Goal: Task Accomplishment & Management: Use online tool/utility

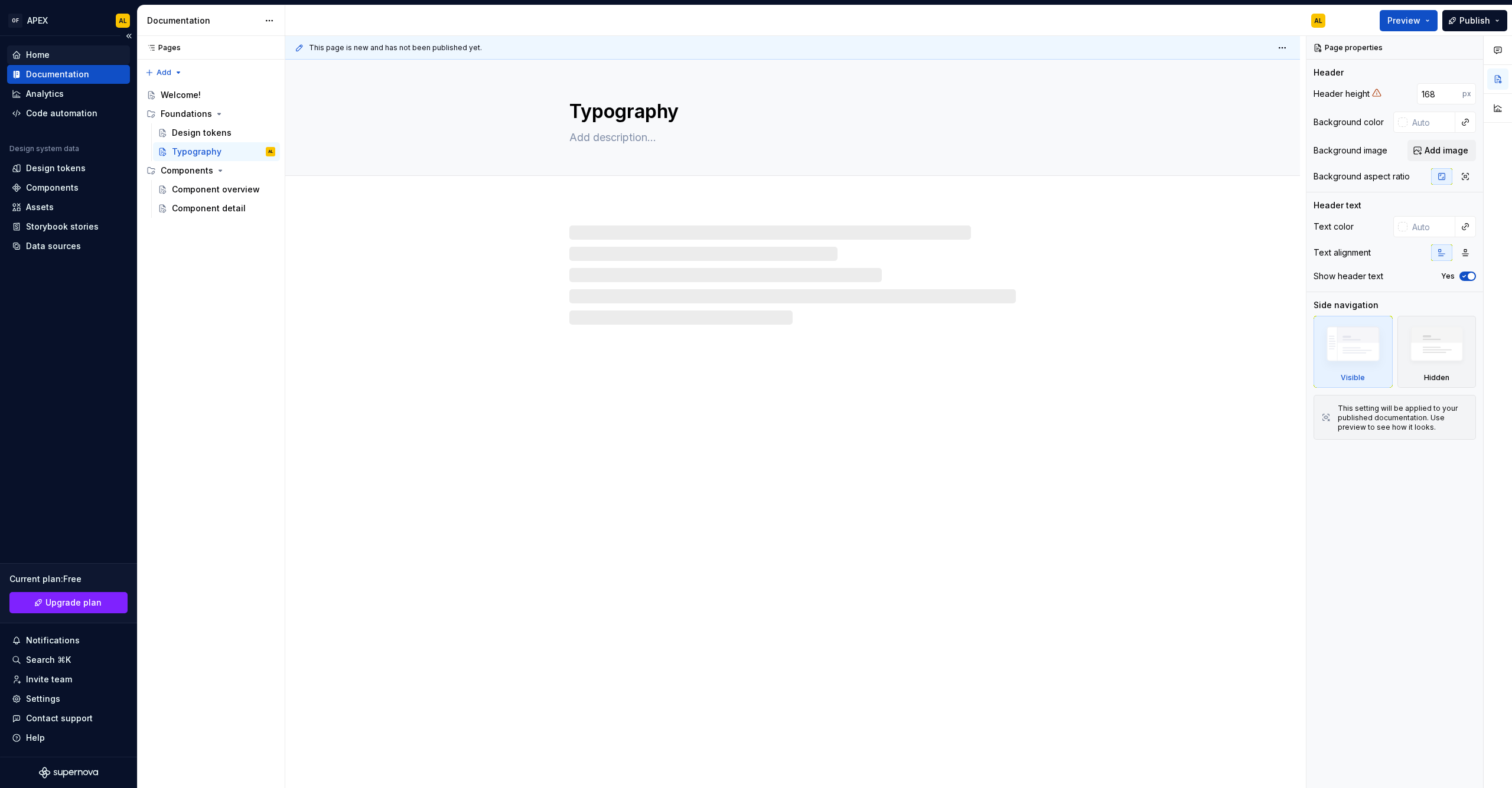
type textarea "*"
click at [42, 56] on div "Home" at bounding box center [38, 54] width 24 height 12
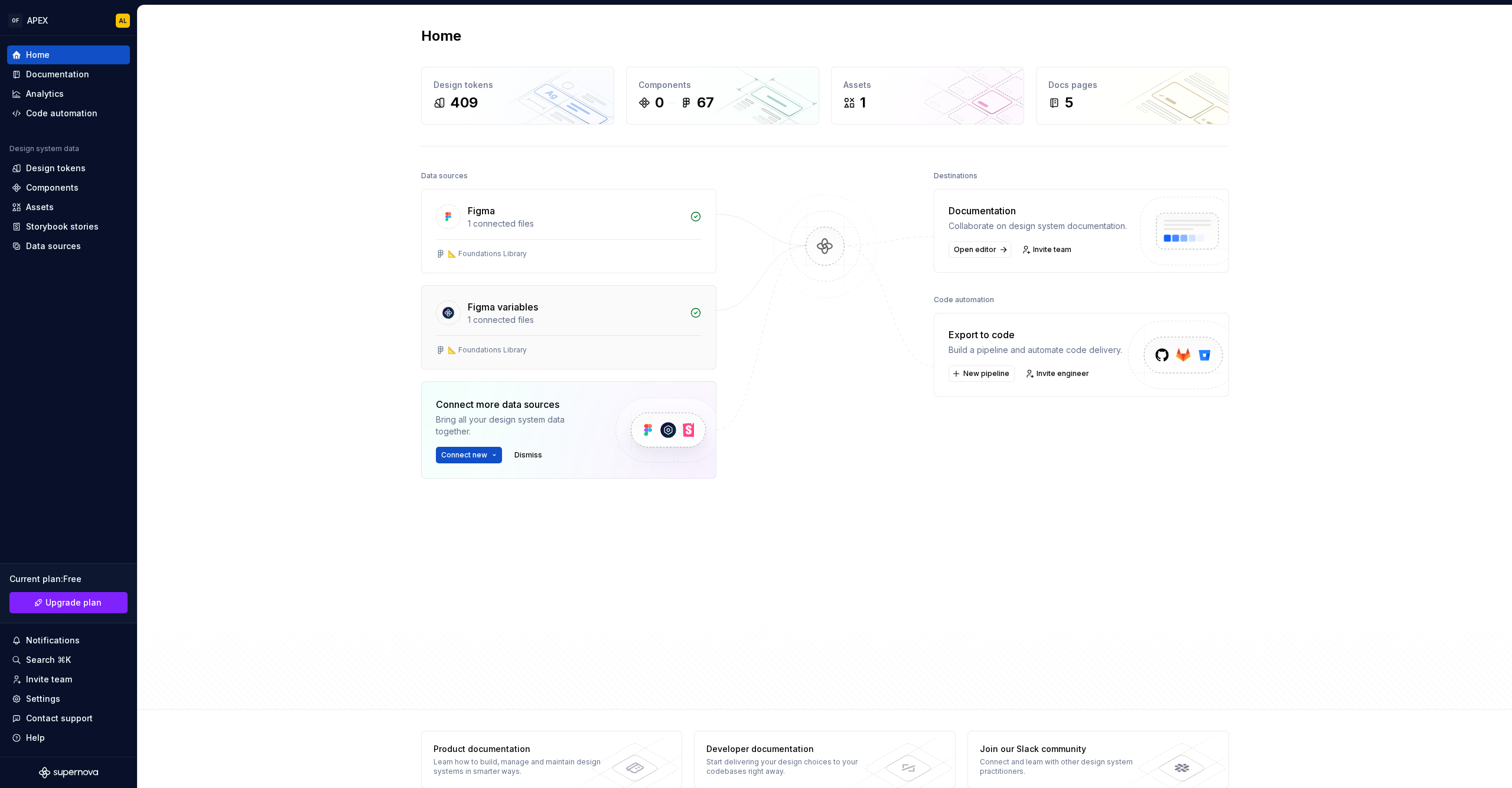
click at [532, 342] on div "📐 Foundations Library" at bounding box center [568, 352] width 294 height 34
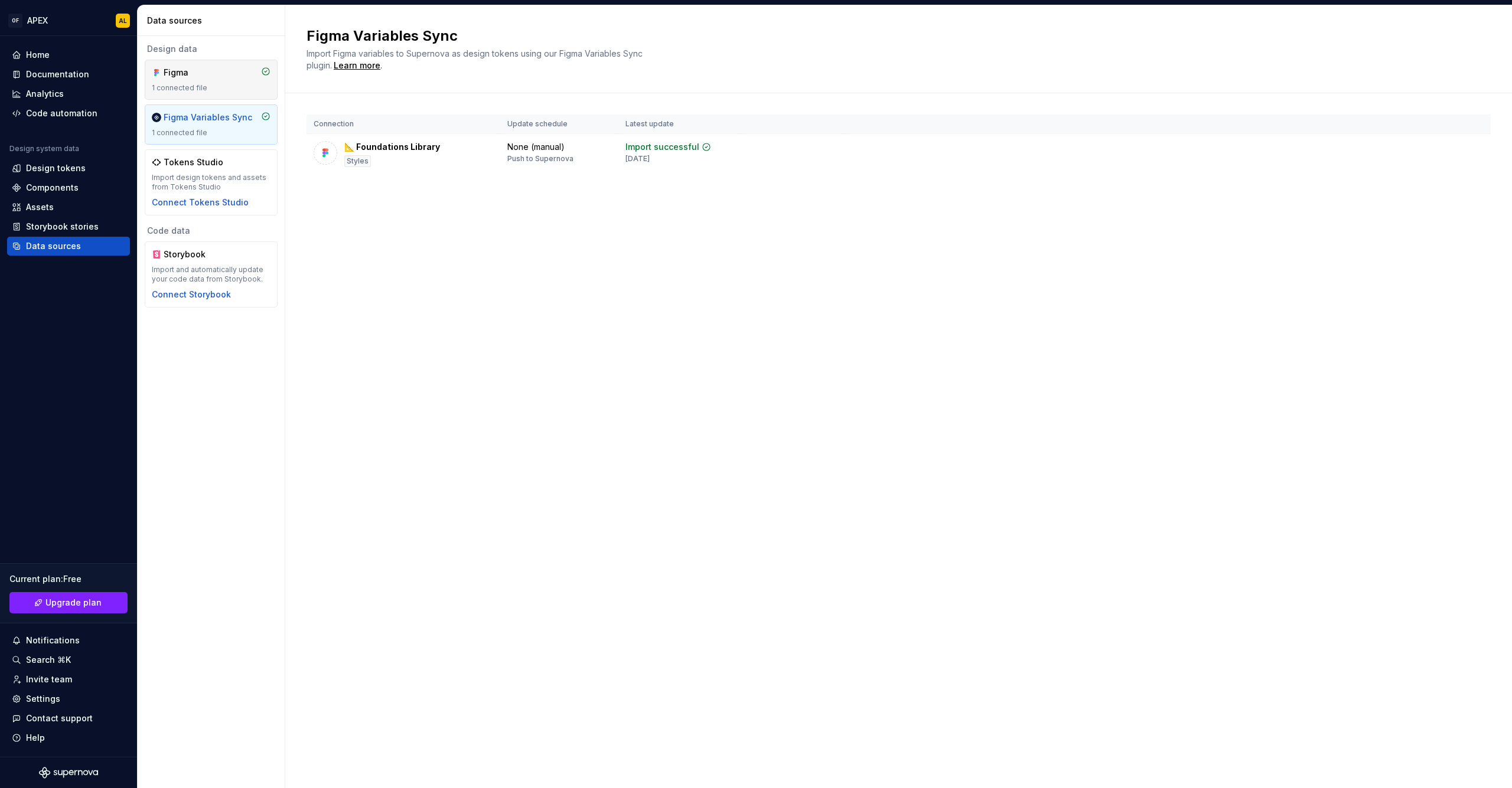
click at [182, 83] on div "Figma 1 connected file" at bounding box center [211, 80] width 118 height 26
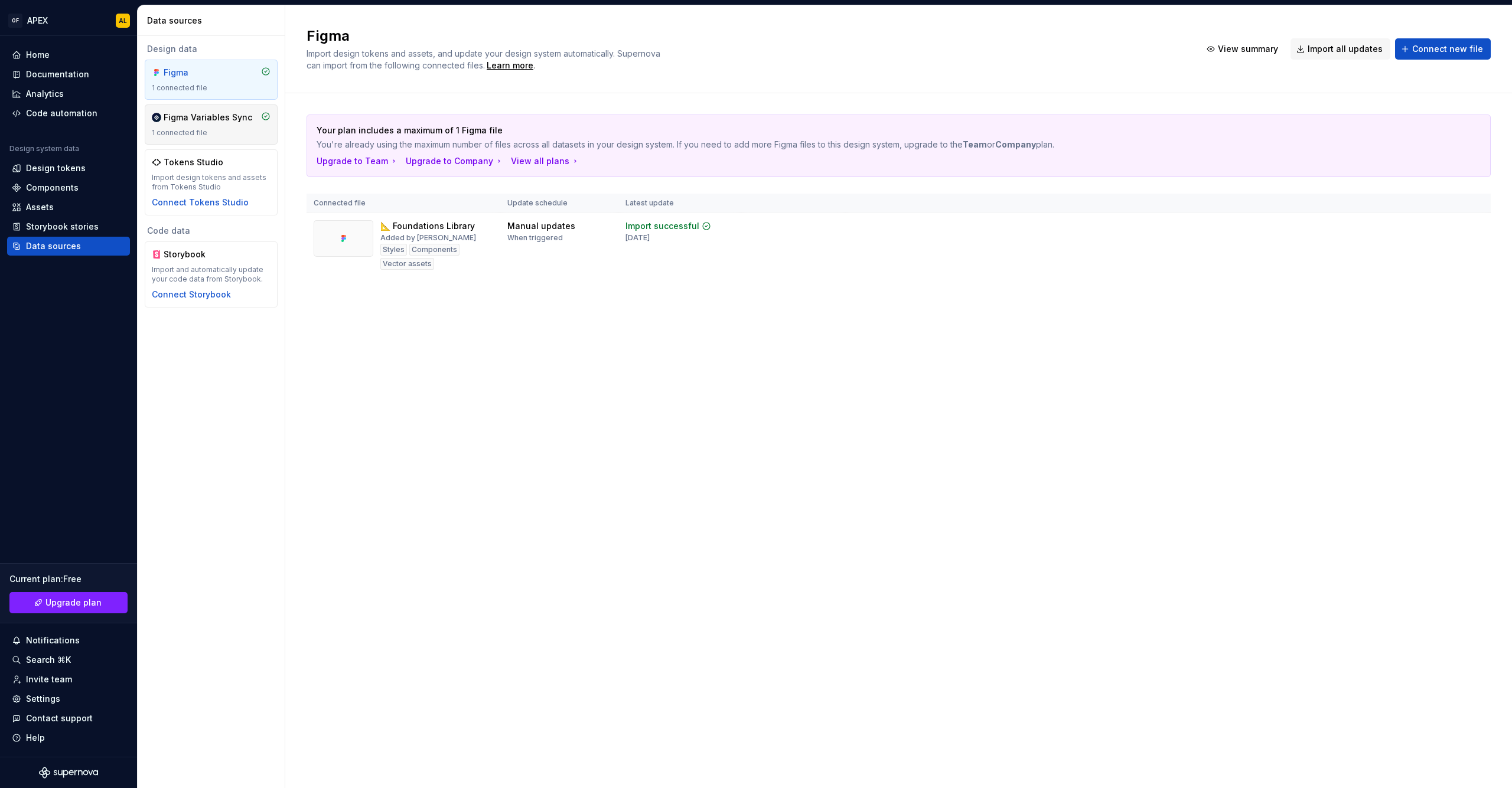
click at [202, 118] on div "Figma Variables Sync" at bounding box center [207, 117] width 88 height 12
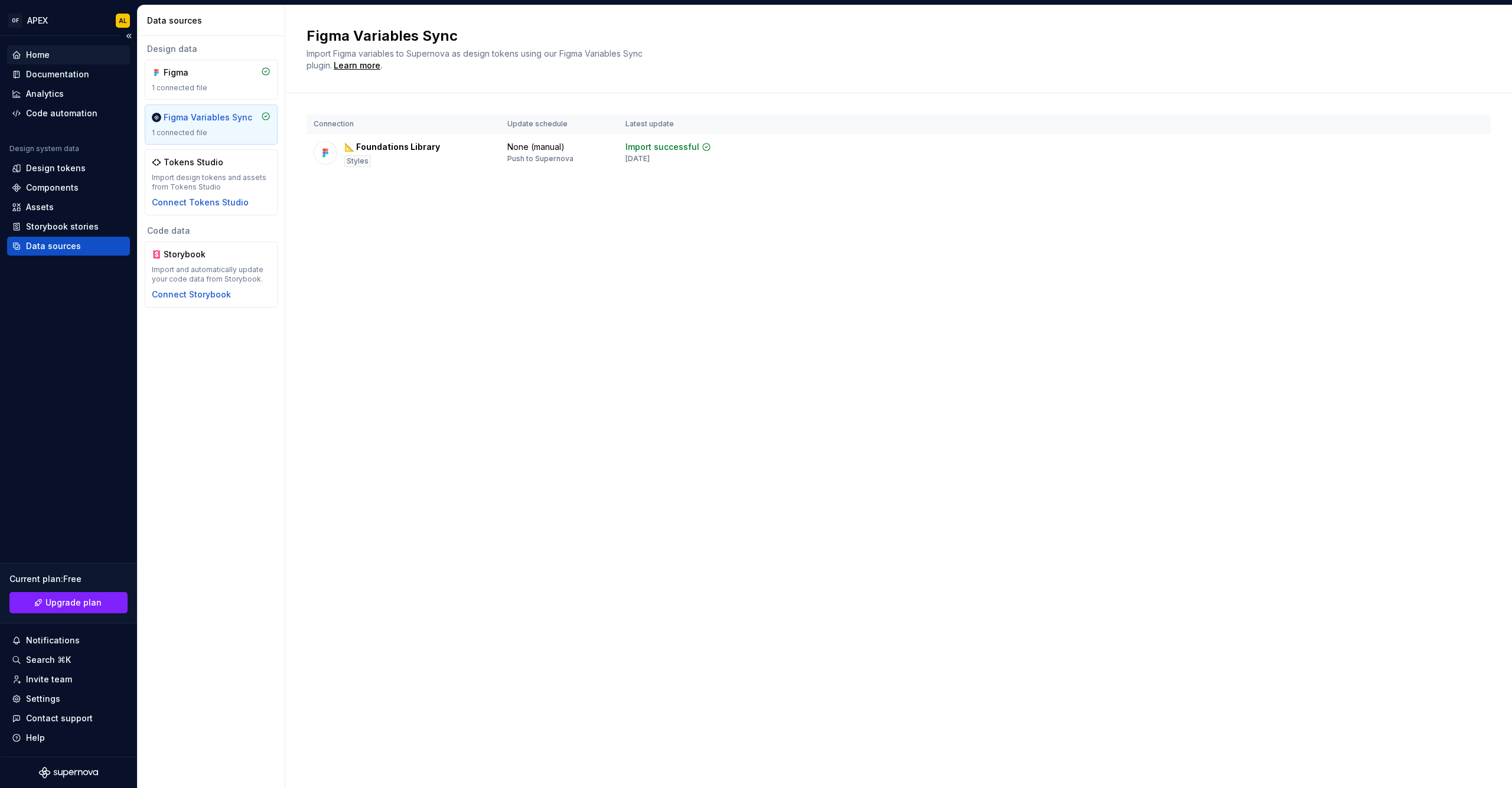
click at [58, 58] on div "Home" at bounding box center [68, 54] width 113 height 12
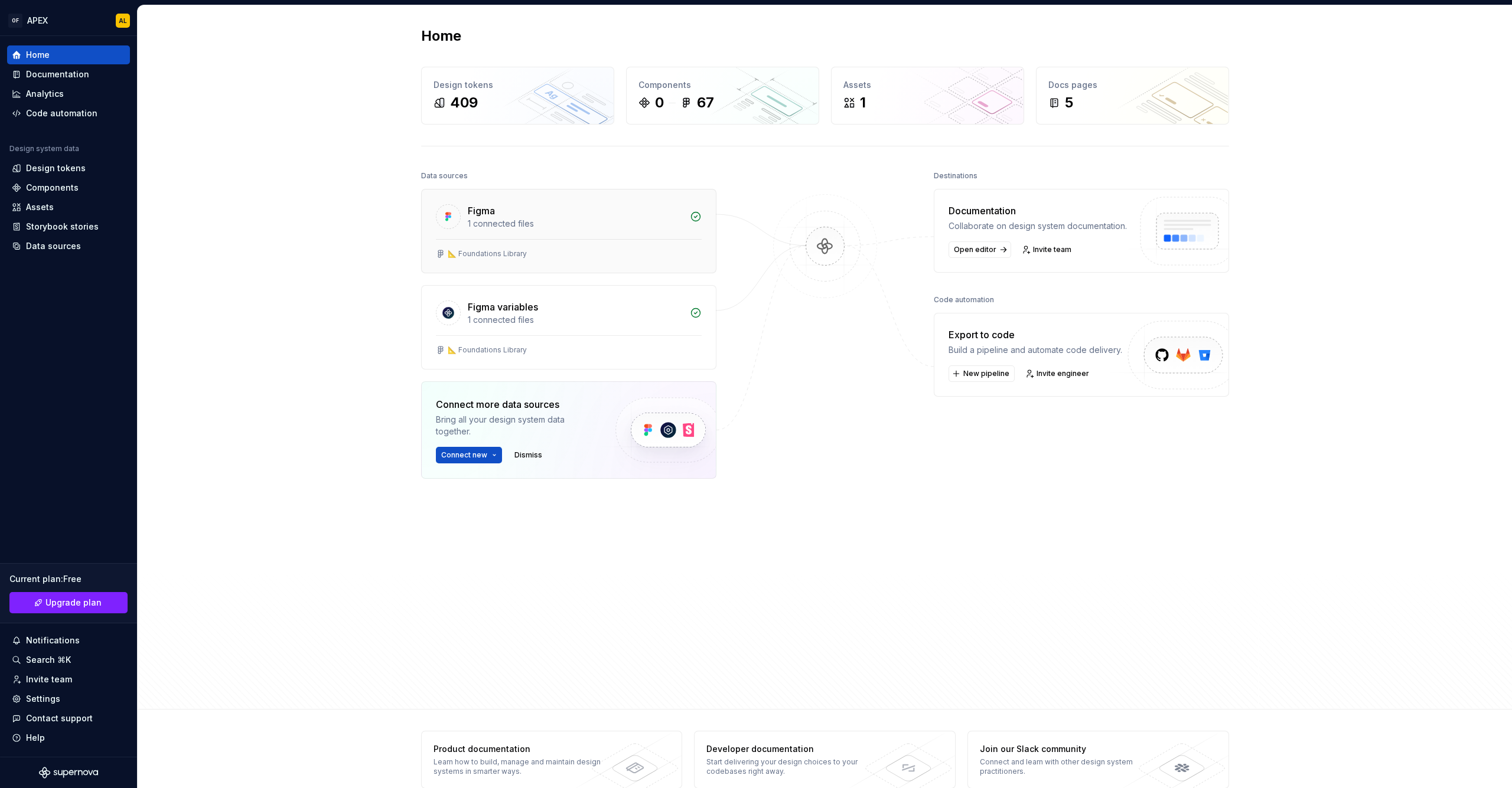
click at [491, 220] on div "1 connected files" at bounding box center [575, 224] width 215 height 12
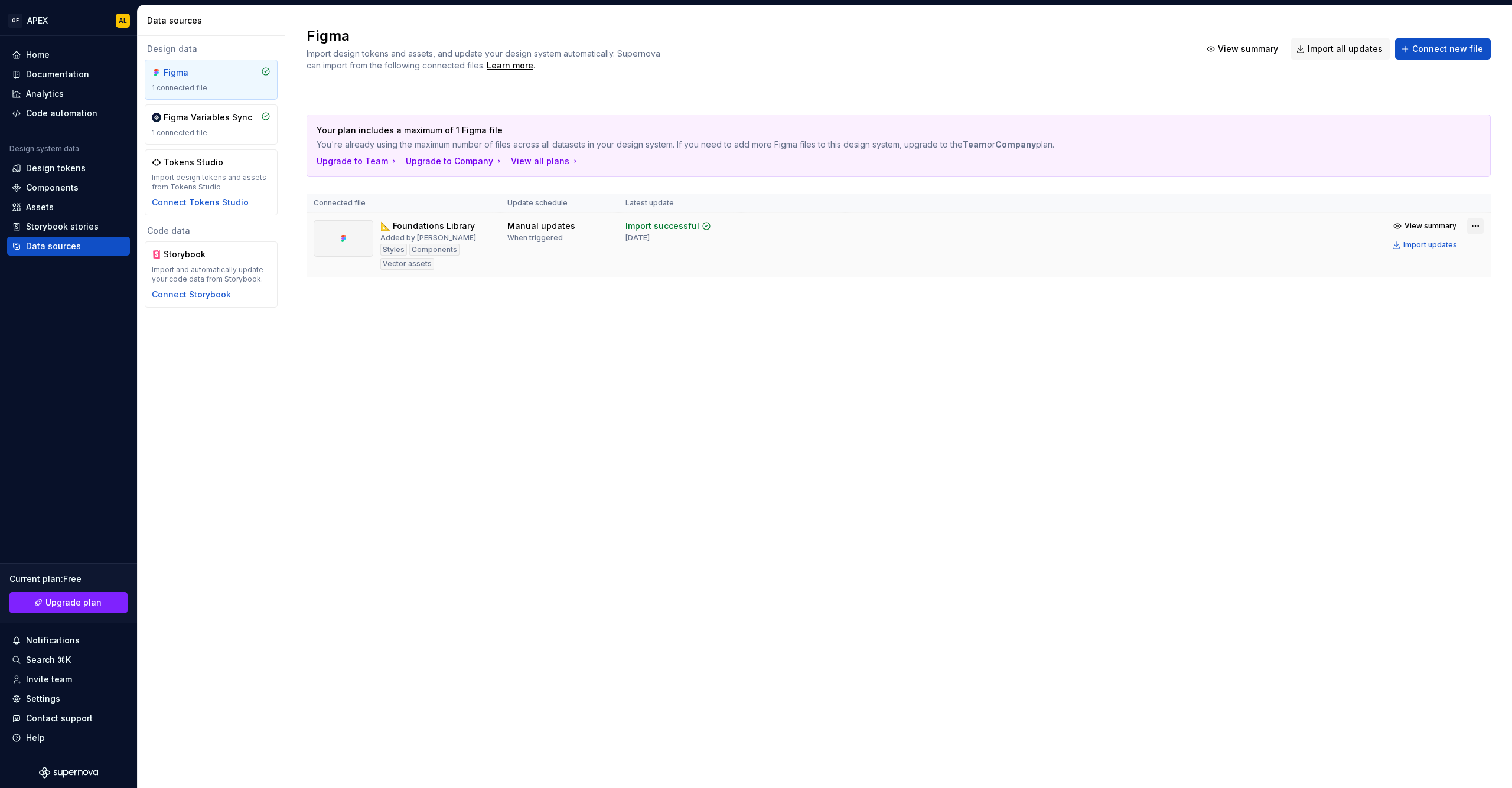
click at [1473, 225] on html "OF APEX AL Home Documentation Analytics Code automation Design system data Desi…" at bounding box center [756, 394] width 1512 height 788
click at [1453, 246] on div "Edit import scope" at bounding box center [1441, 249] width 135 height 12
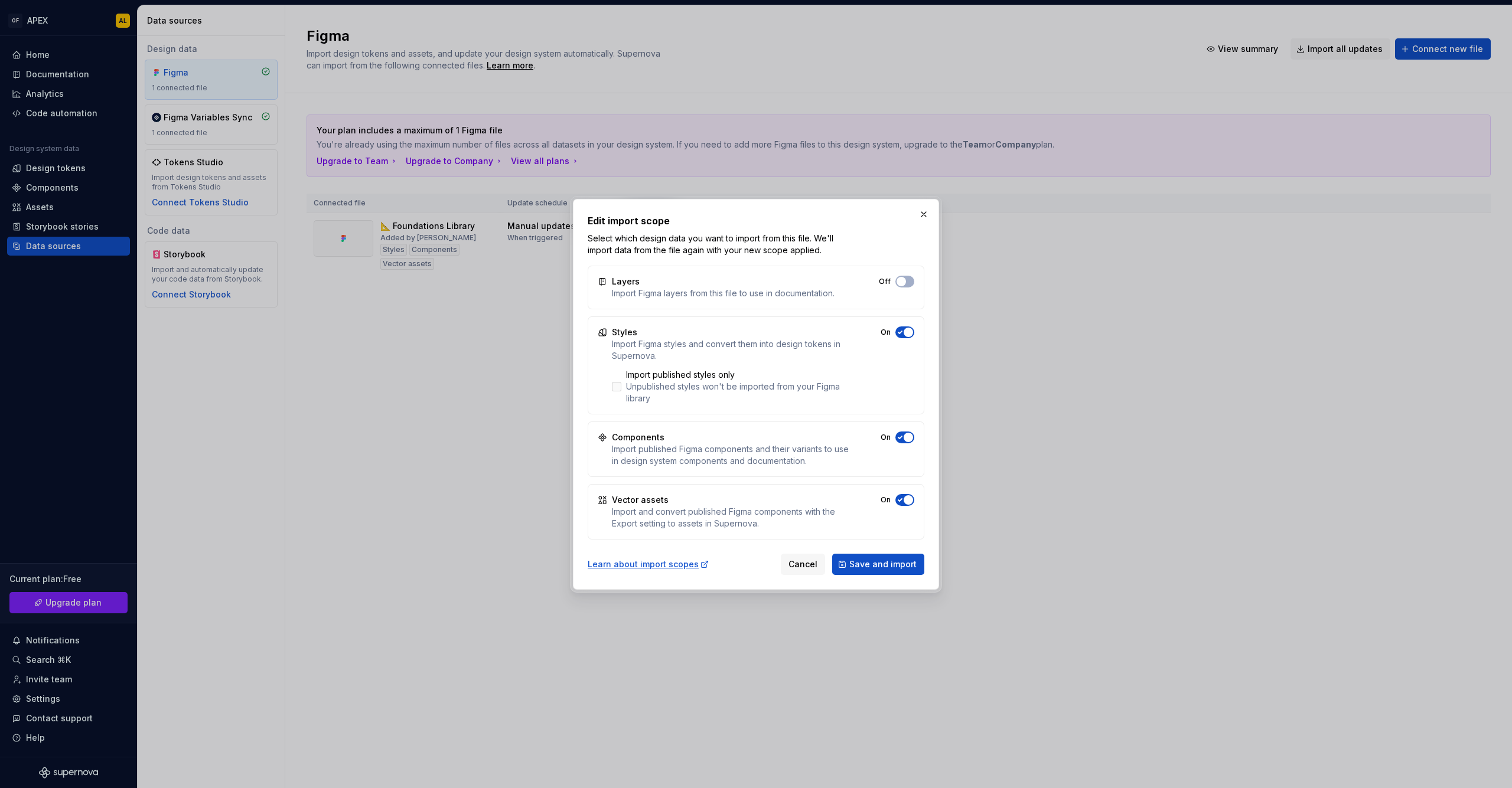
click at [668, 389] on div "Unpublished styles won't be imported from your Figma library" at bounding box center [738, 393] width 224 height 24
click at [904, 331] on span "button" at bounding box center [908, 332] width 9 height 9
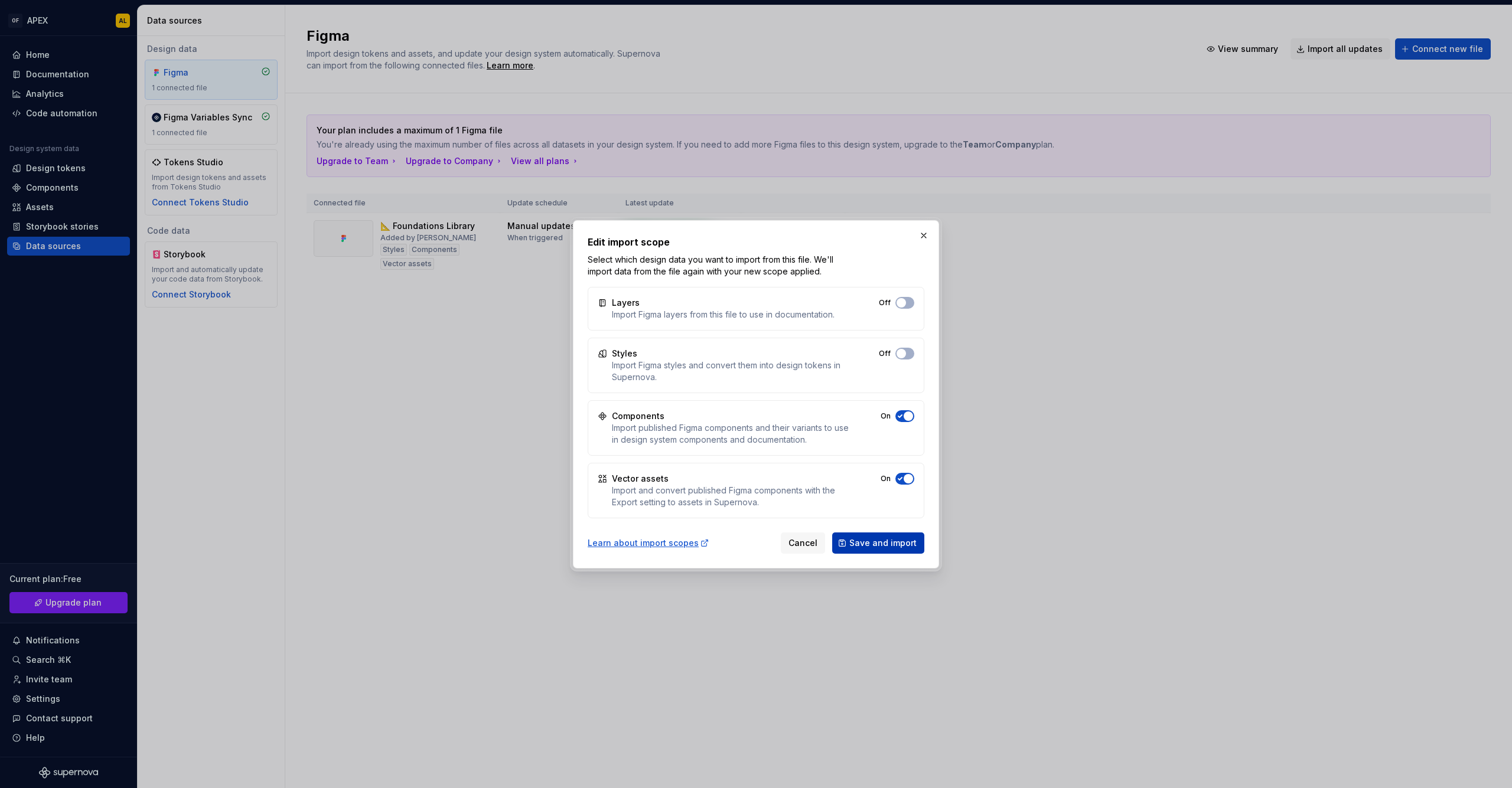
click at [880, 548] on span "Save and import" at bounding box center [882, 543] width 67 height 12
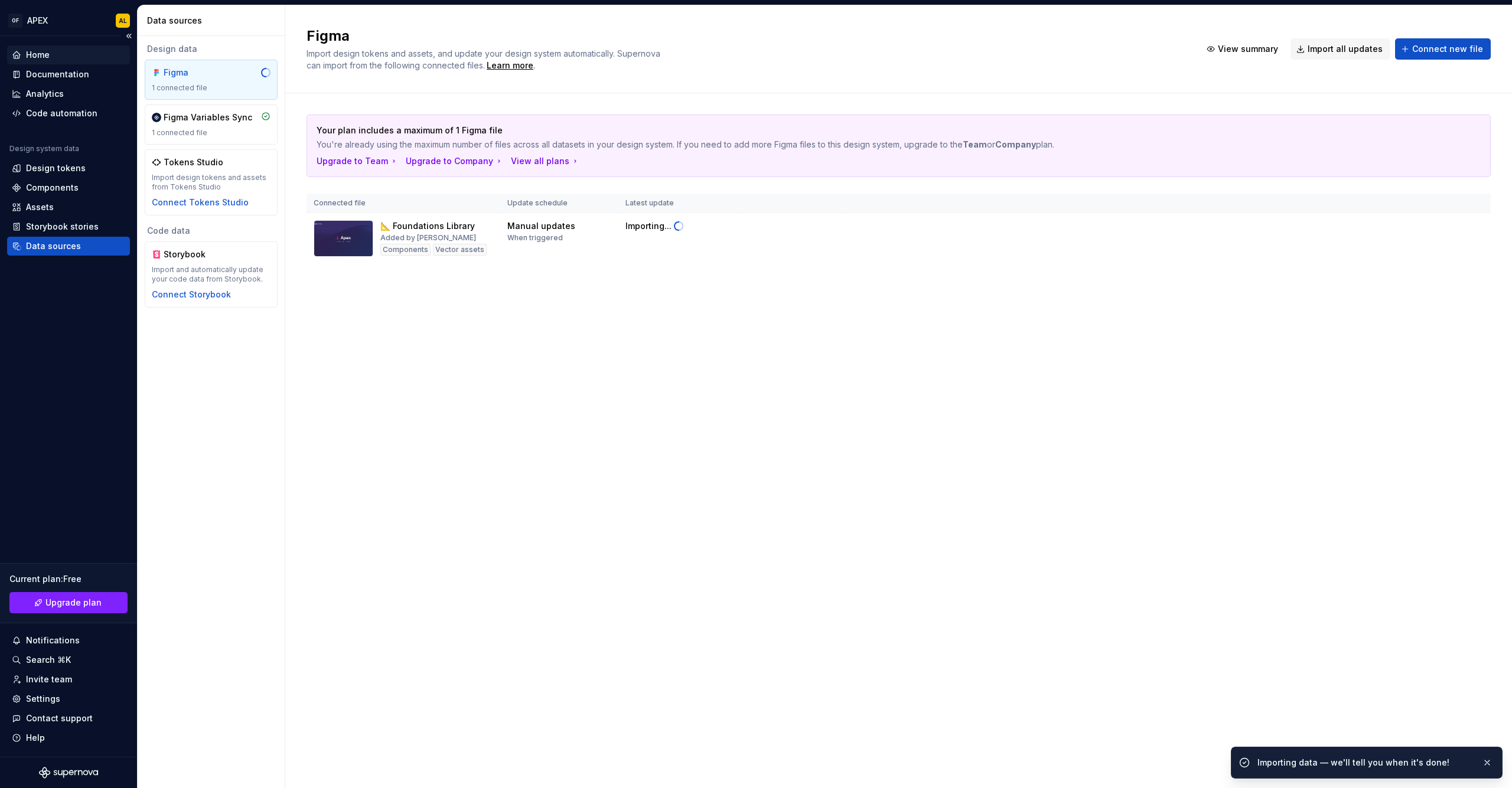
click at [55, 51] on div "Home" at bounding box center [68, 54] width 113 height 12
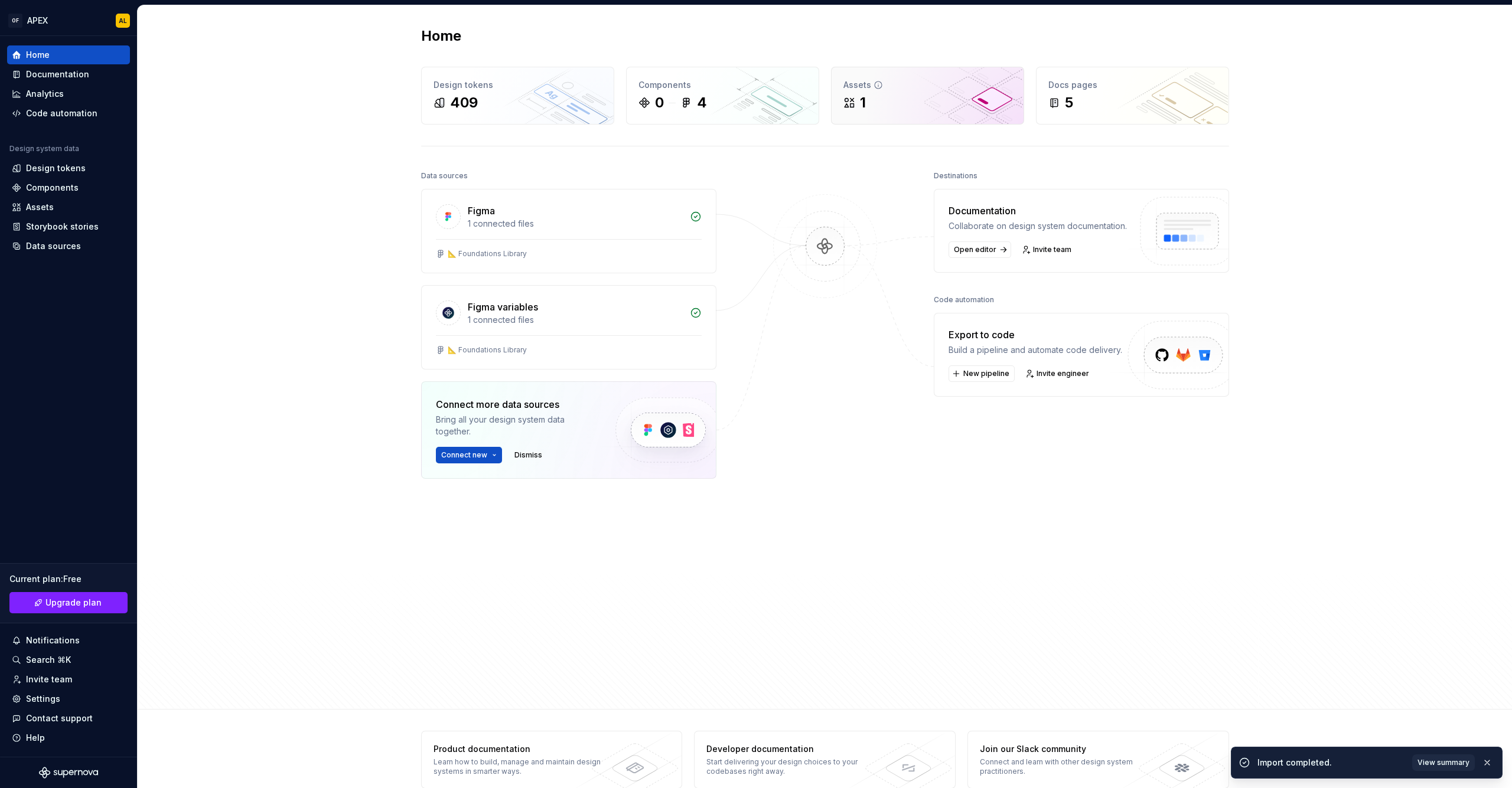
click at [854, 111] on div "1" at bounding box center [855, 103] width 23 height 19
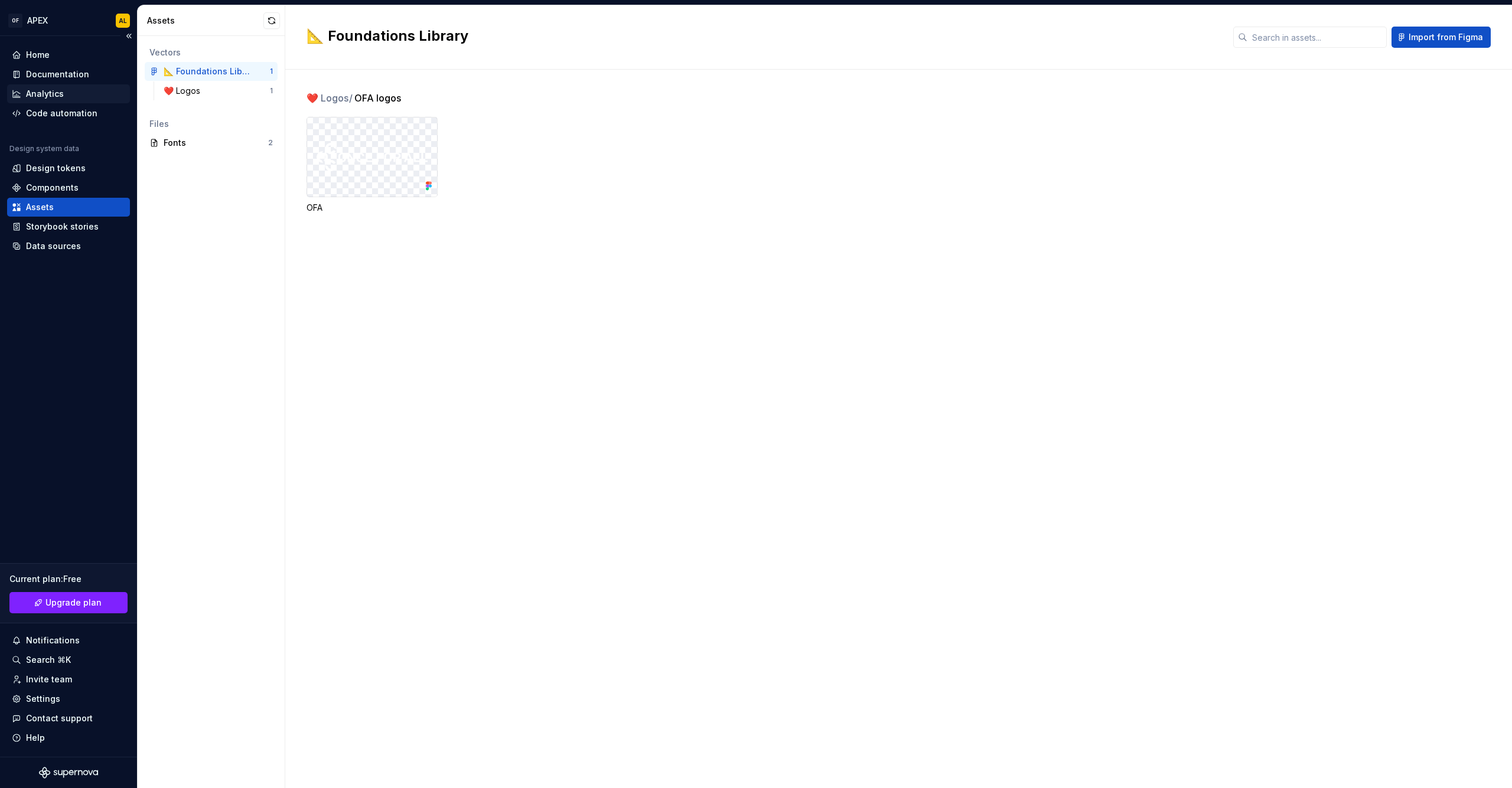
click at [53, 93] on div "Analytics" at bounding box center [44, 93] width 38 height 12
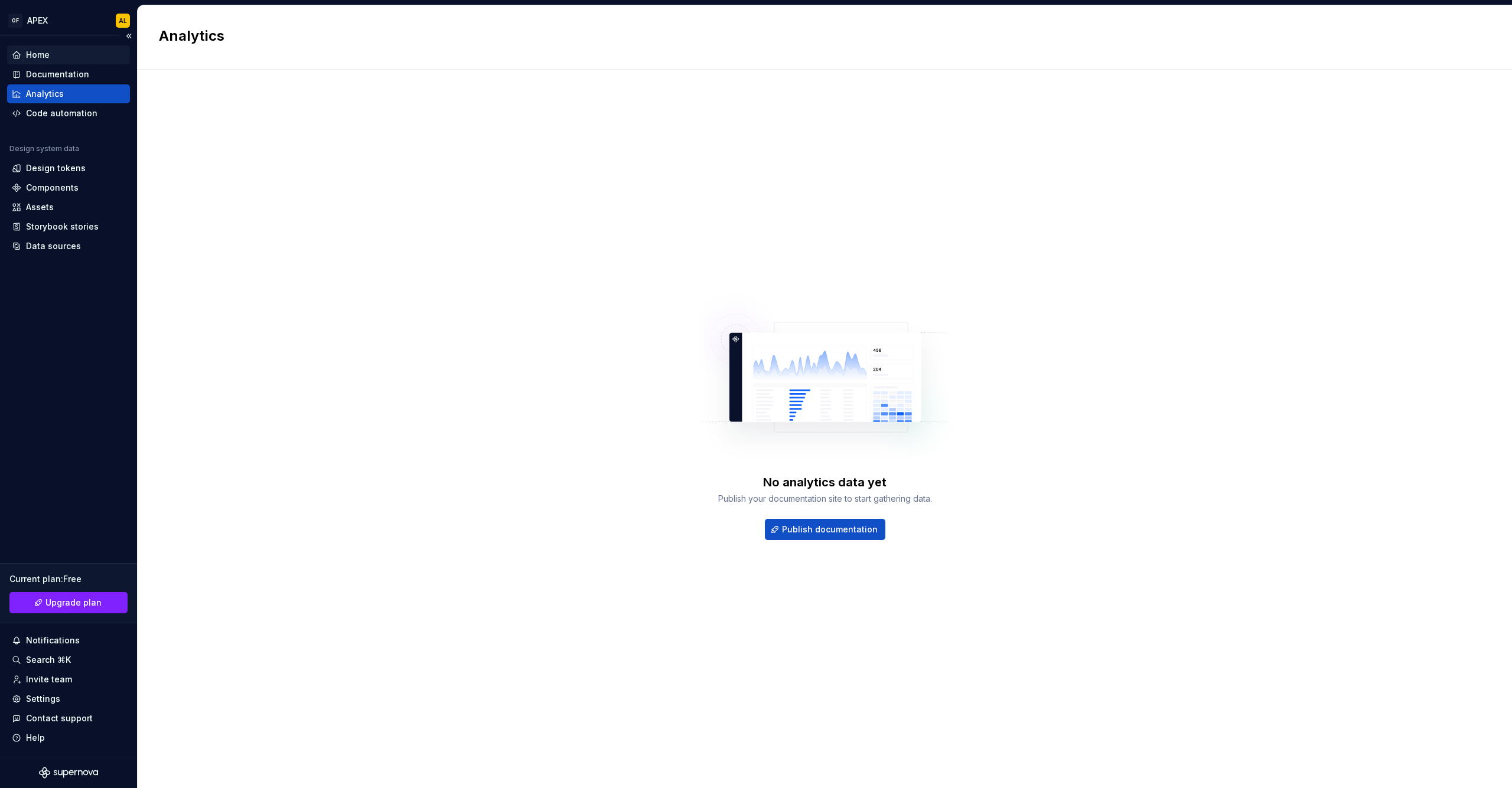
click at [48, 53] on div "Home" at bounding box center [38, 54] width 24 height 12
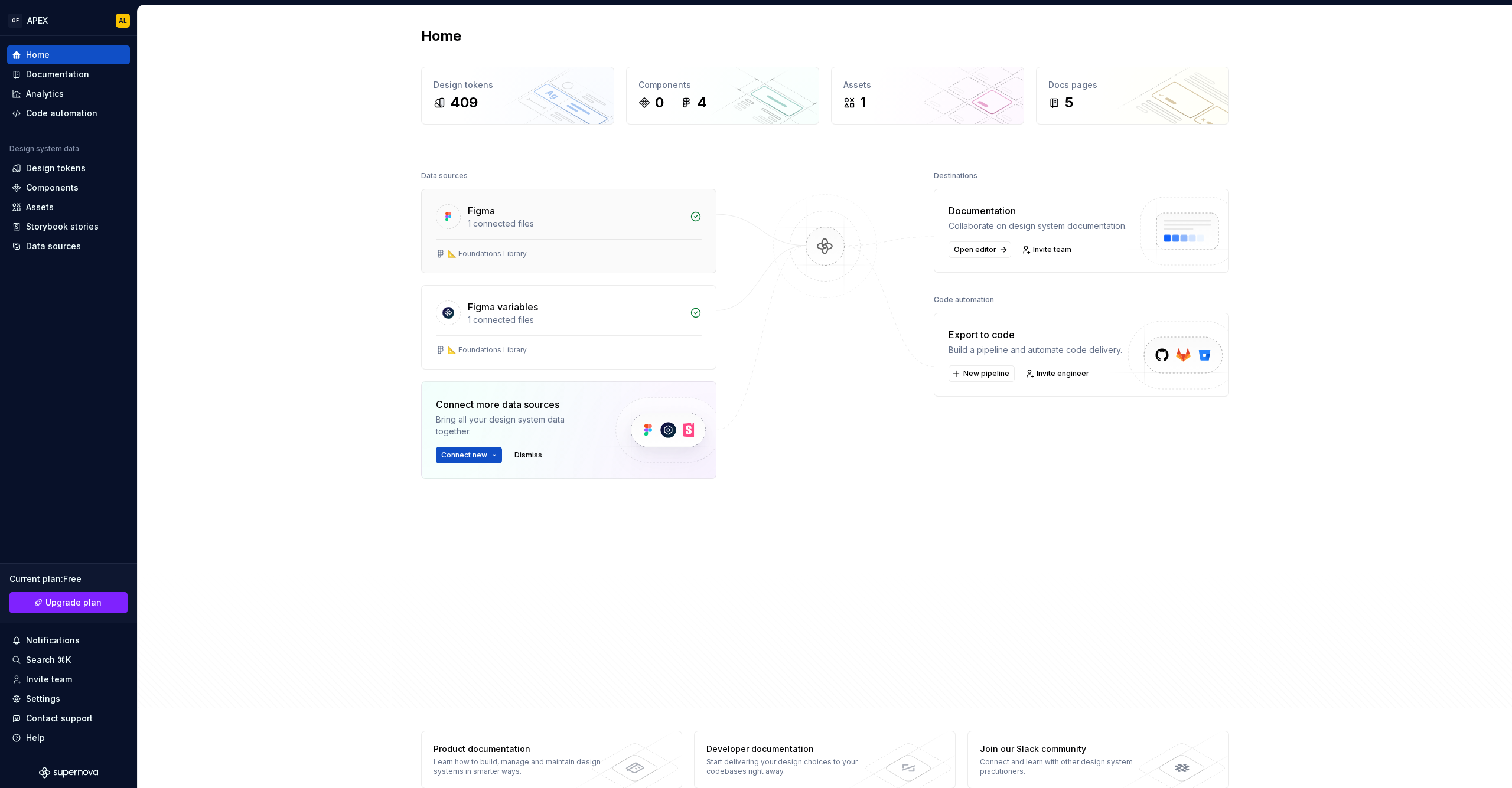
click at [481, 217] on div "Figma" at bounding box center [481, 210] width 27 height 14
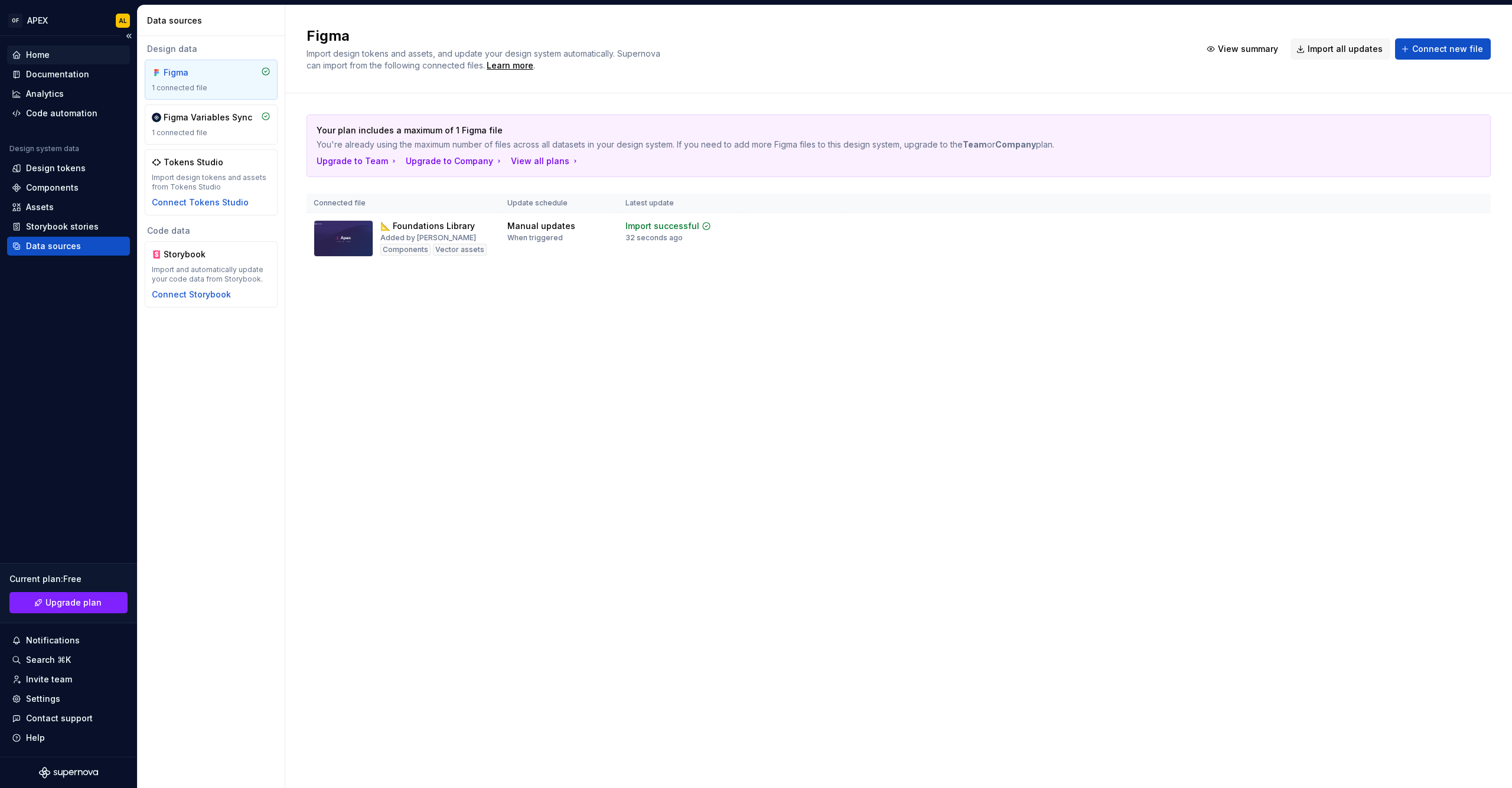
click at [60, 54] on div "Home" at bounding box center [68, 54] width 113 height 12
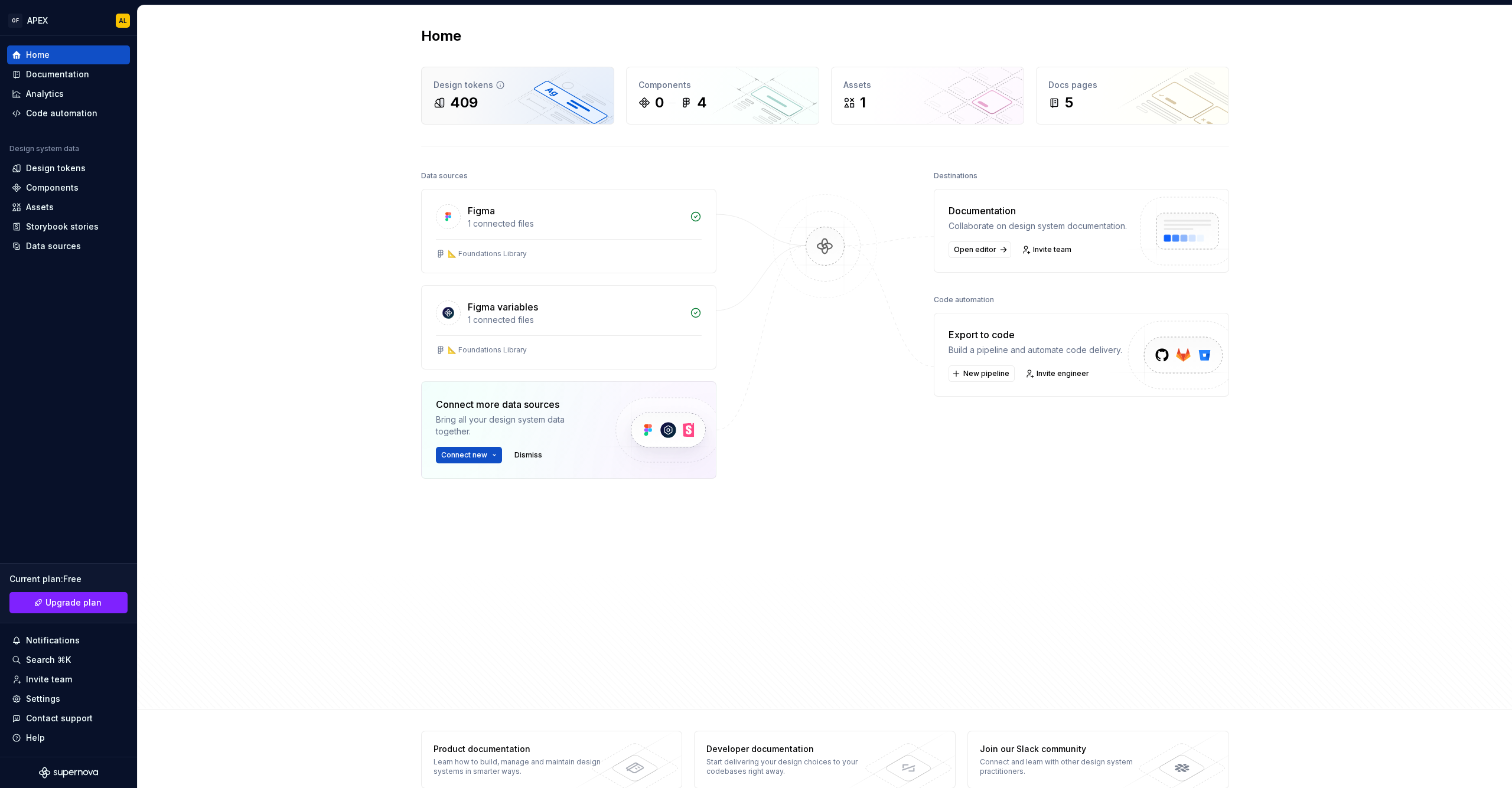
click at [525, 105] on div "409" at bounding box center [518, 103] width 169 height 19
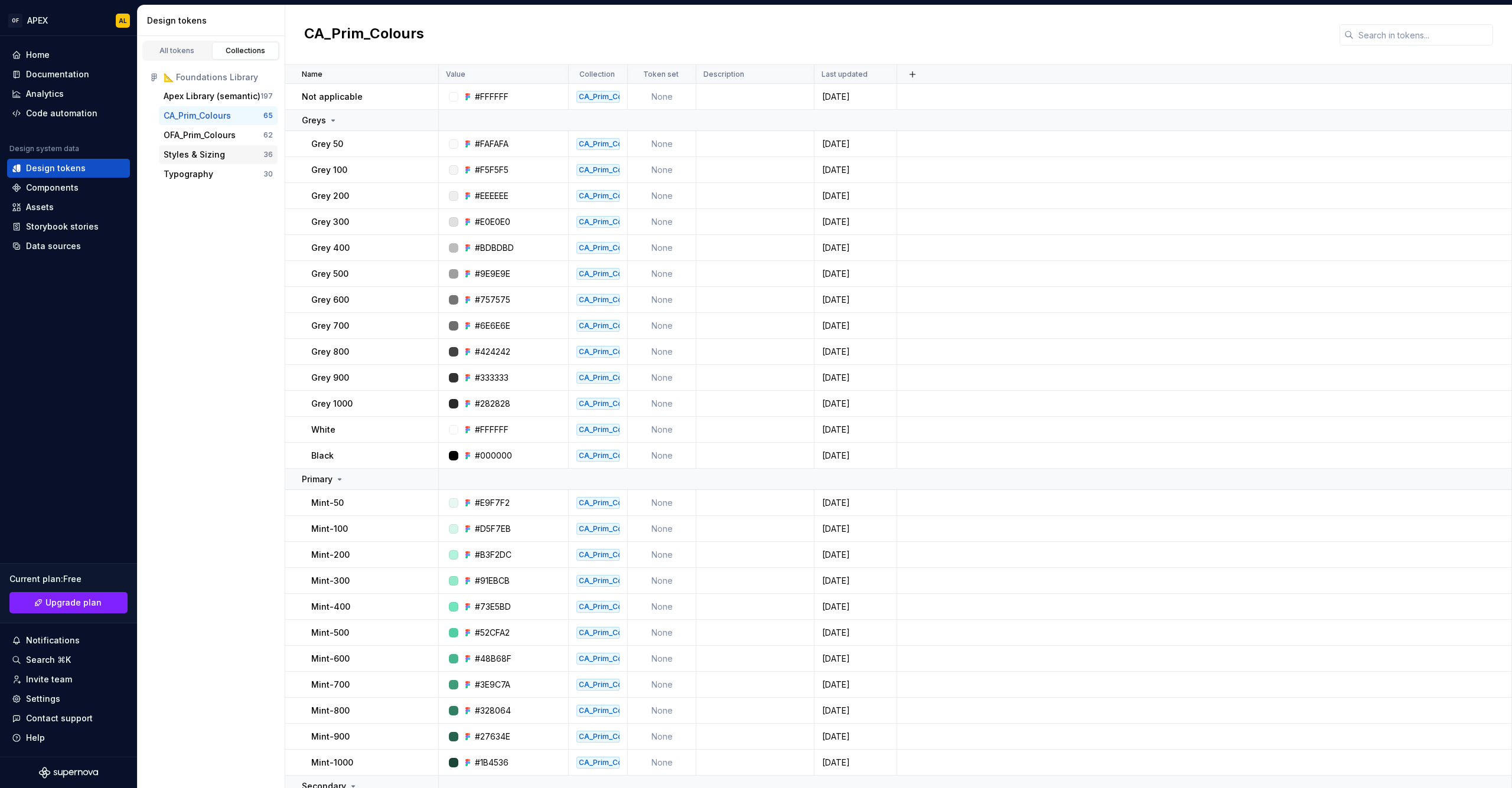
click at [229, 161] on div "Styles & Sizing 36" at bounding box center [218, 155] width 118 height 19
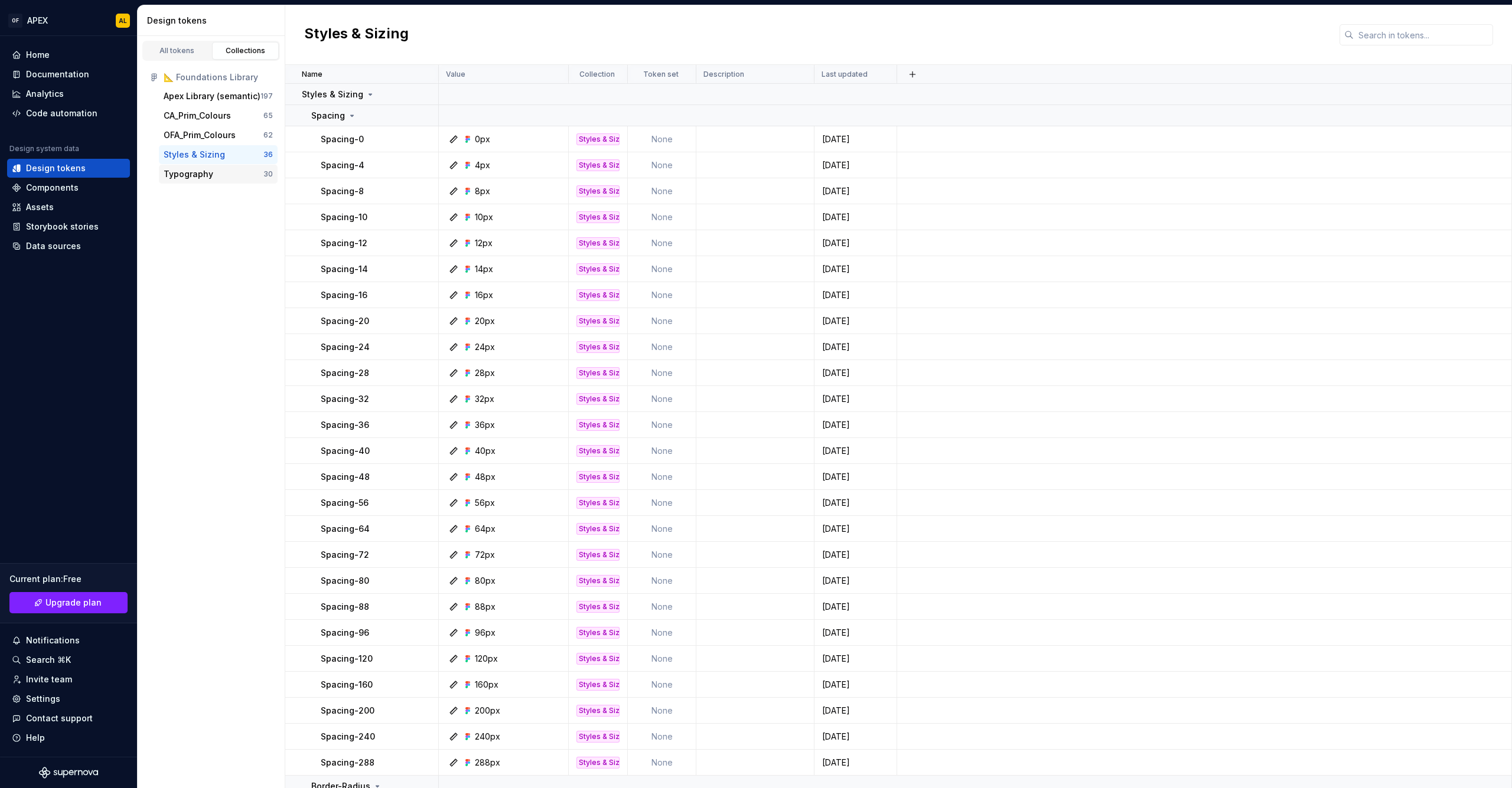
click at [231, 174] on div "Typography" at bounding box center [213, 174] width 100 height 12
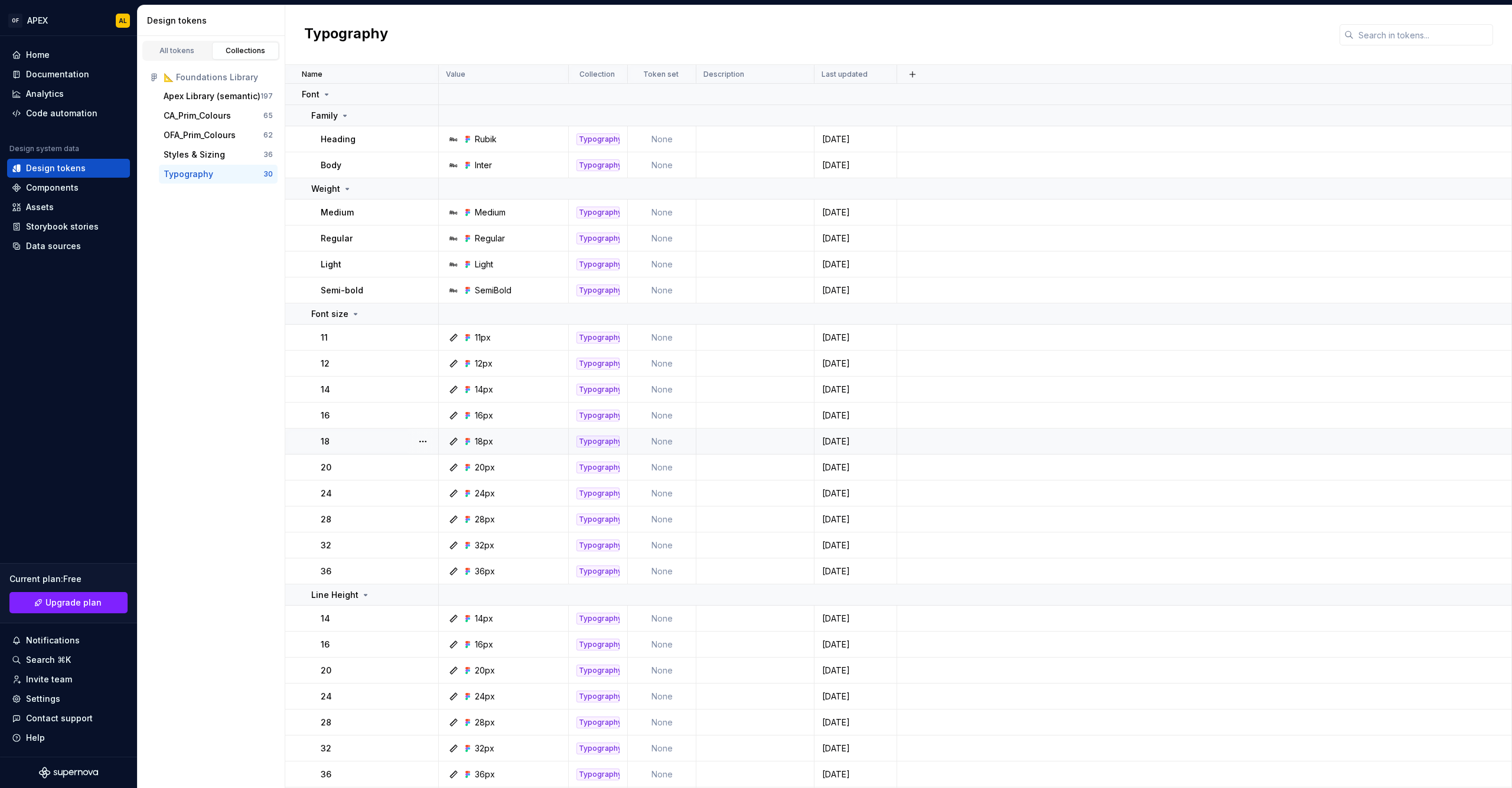
scroll to position [224, 0]
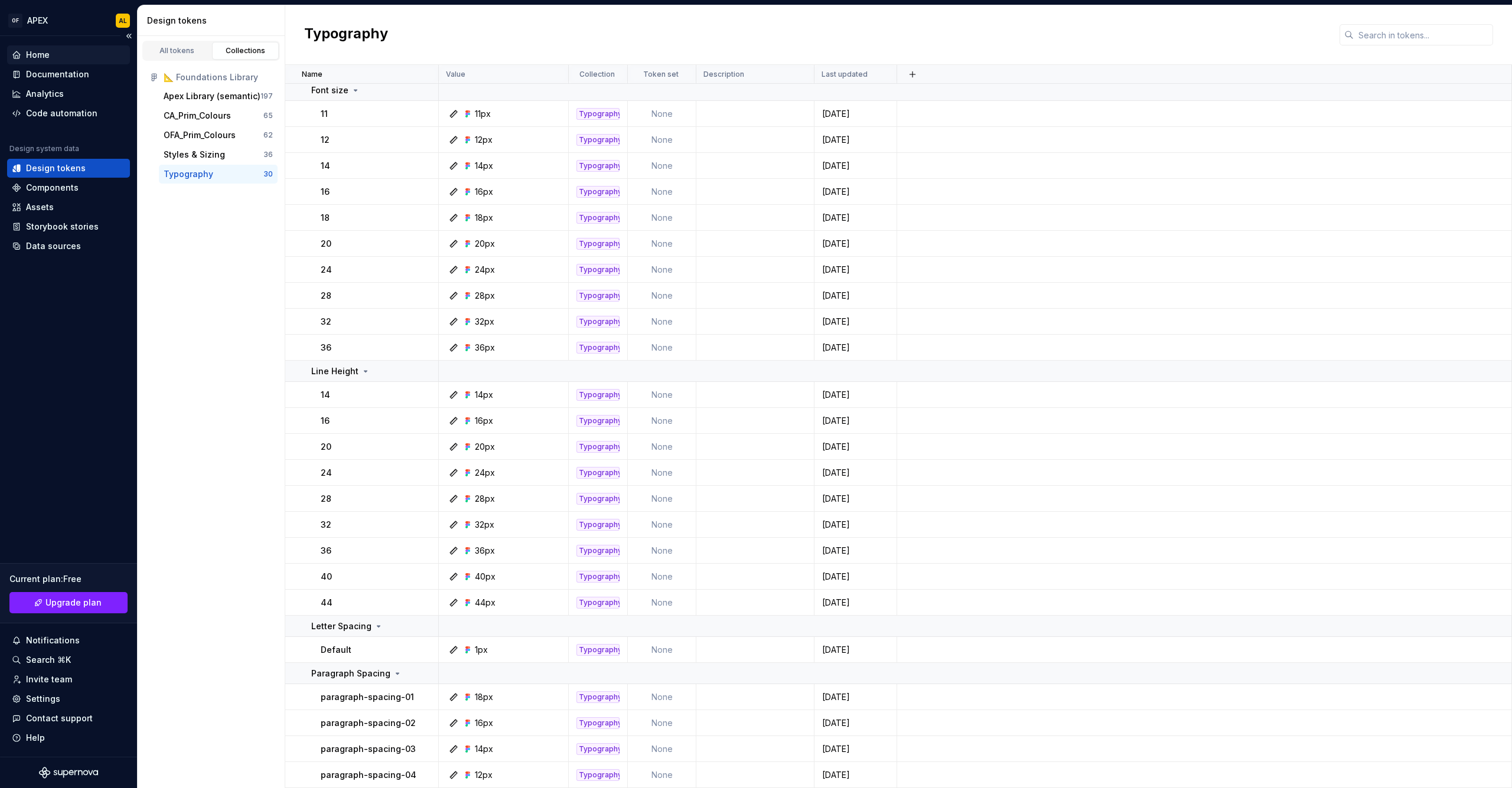
click at [58, 53] on div "Home" at bounding box center [68, 54] width 113 height 12
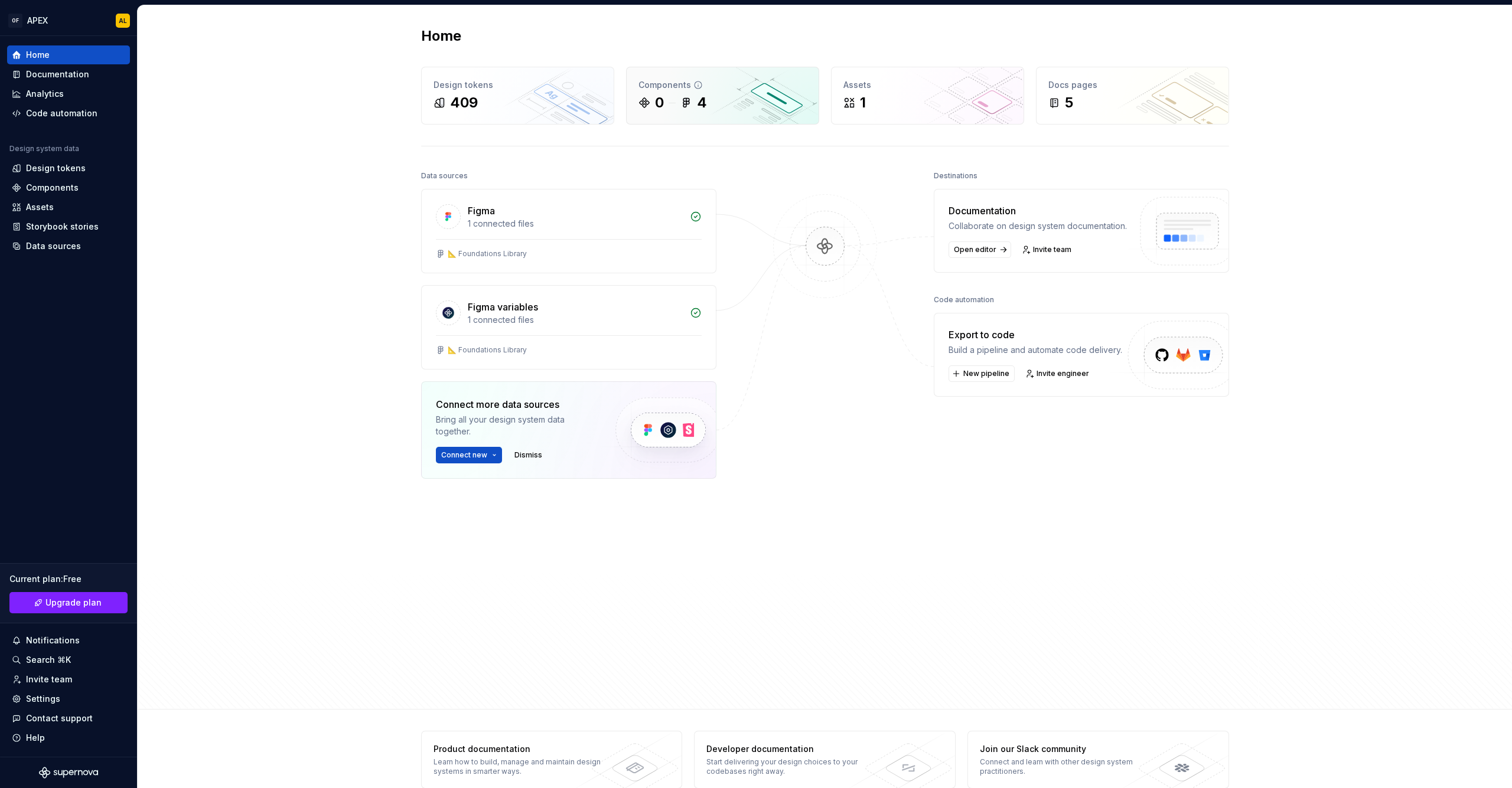
click at [704, 105] on div "4" at bounding box center [702, 103] width 10 height 19
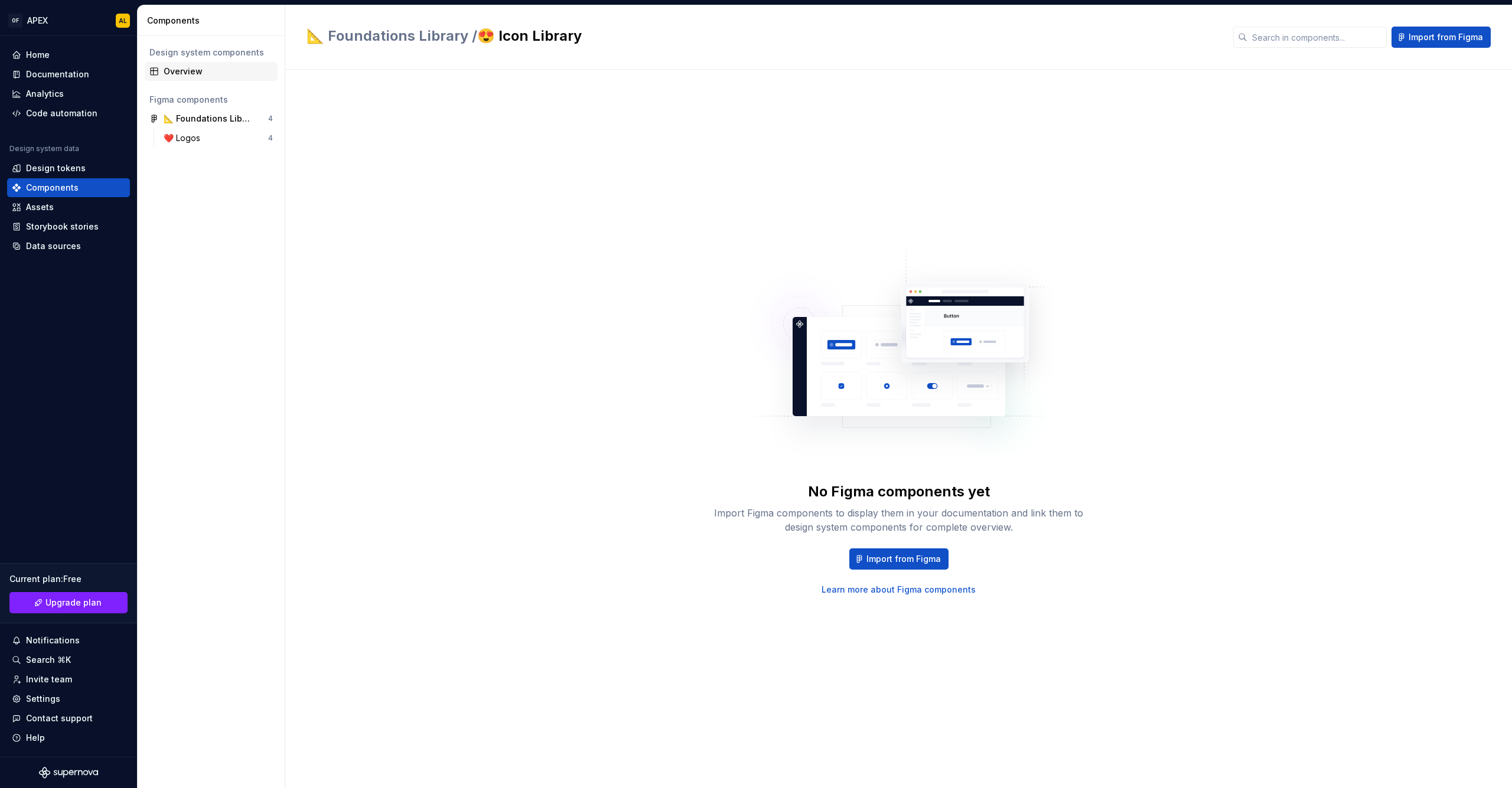
click at [174, 73] on div "Overview" at bounding box center [218, 71] width 109 height 12
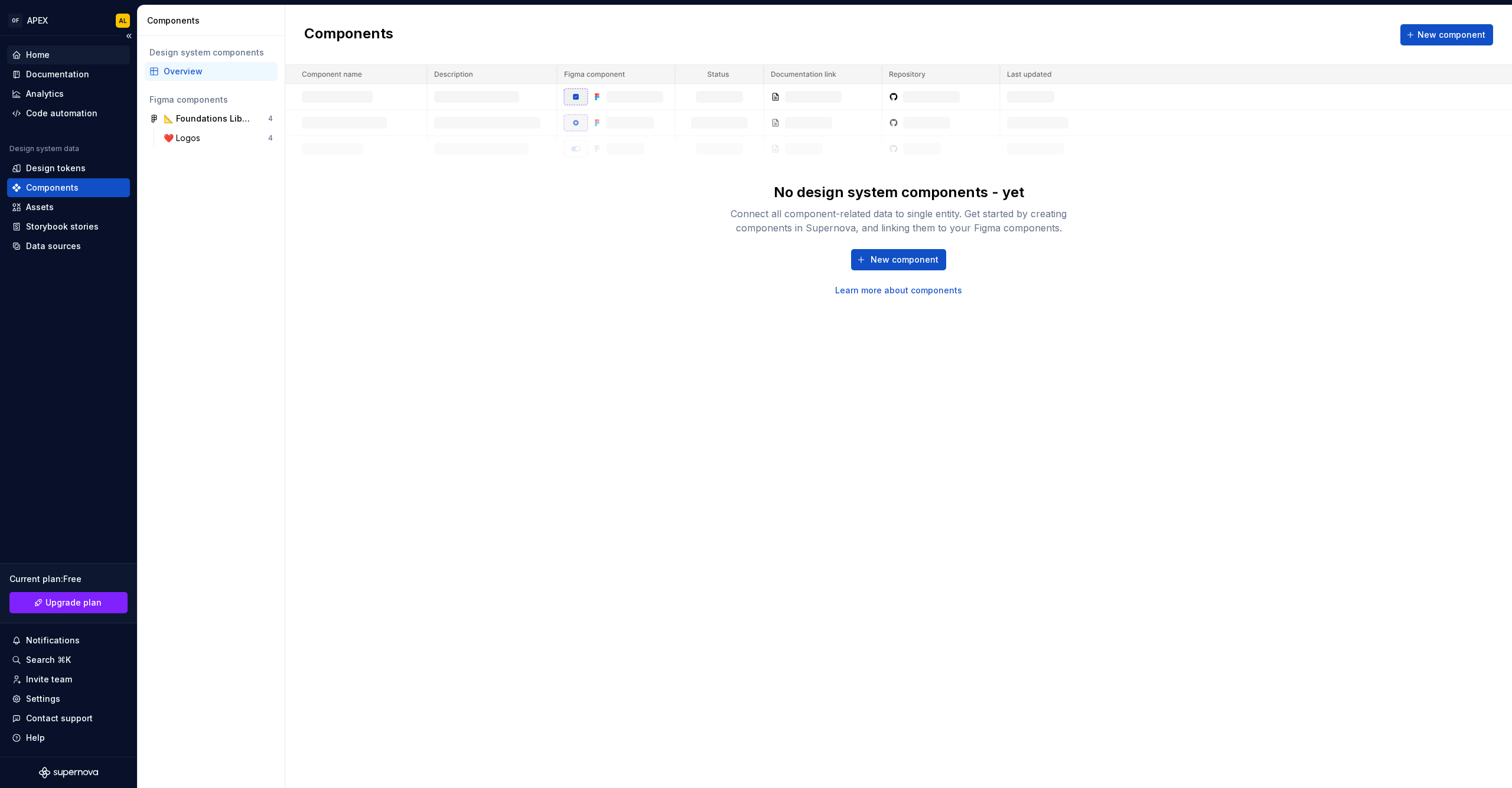
click at [50, 56] on div "Home" at bounding box center [68, 54] width 113 height 12
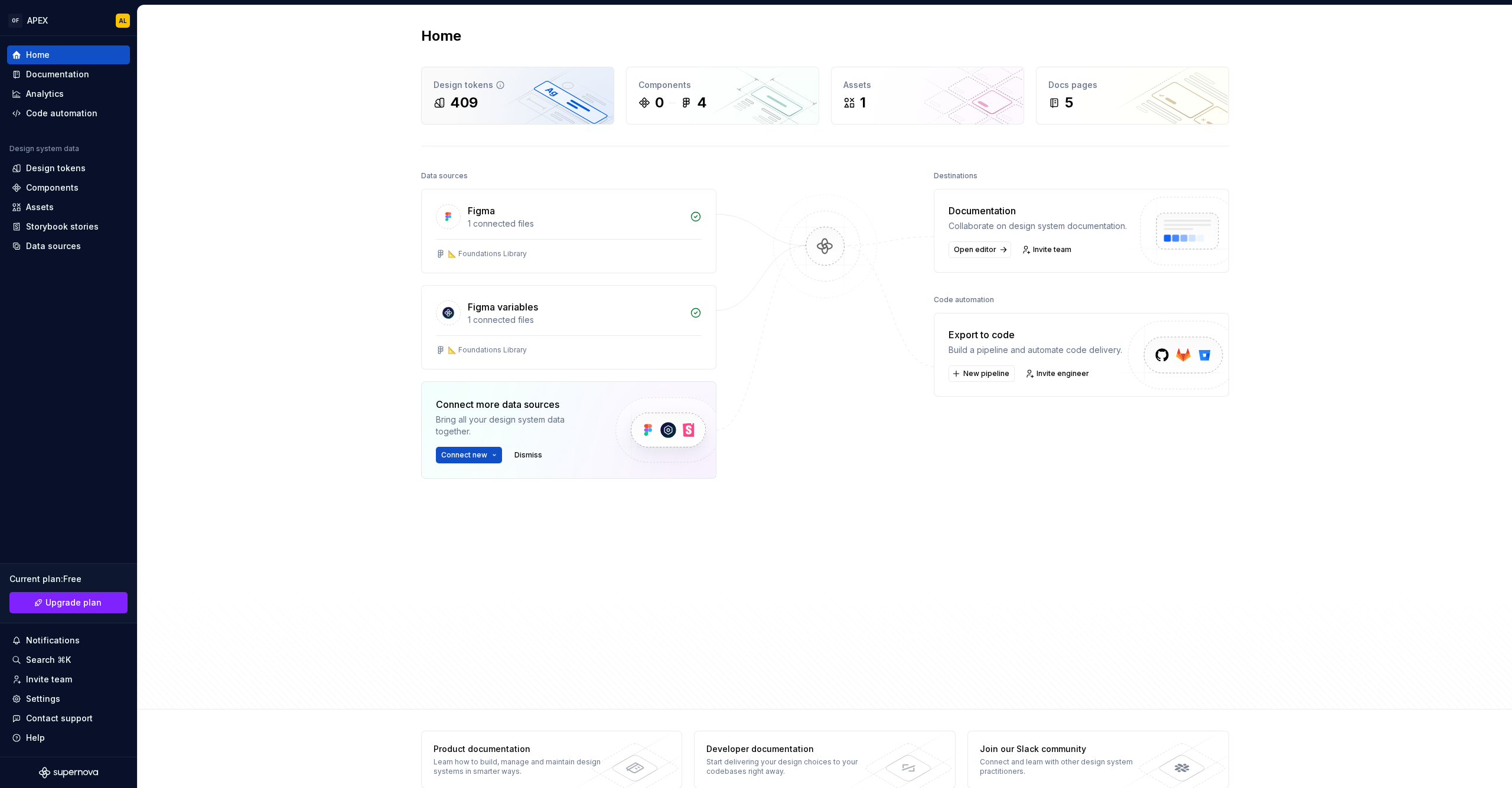
click at [526, 106] on div "409" at bounding box center [518, 103] width 169 height 19
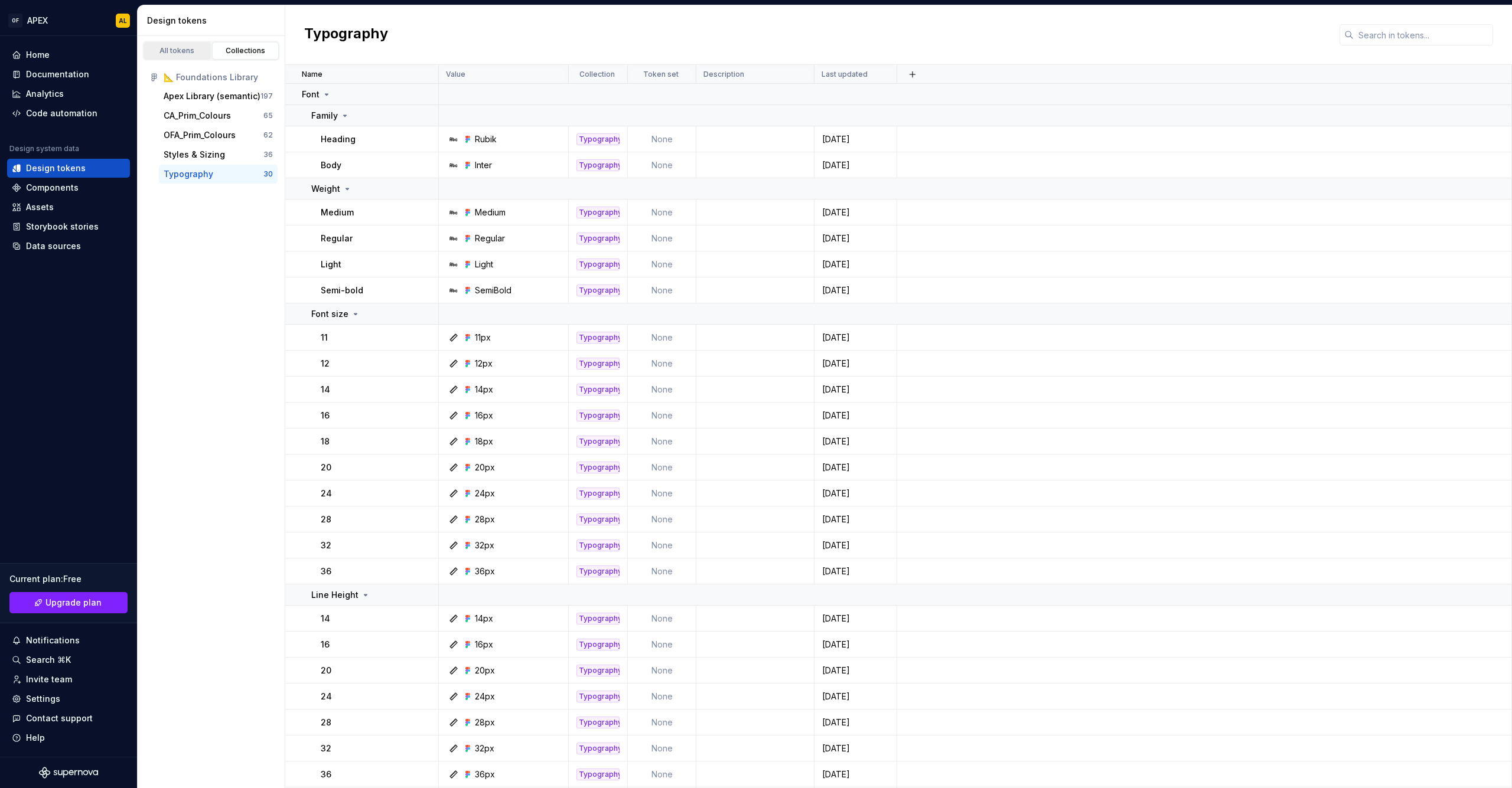
click at [169, 52] on div "All tokens" at bounding box center [177, 51] width 59 height 9
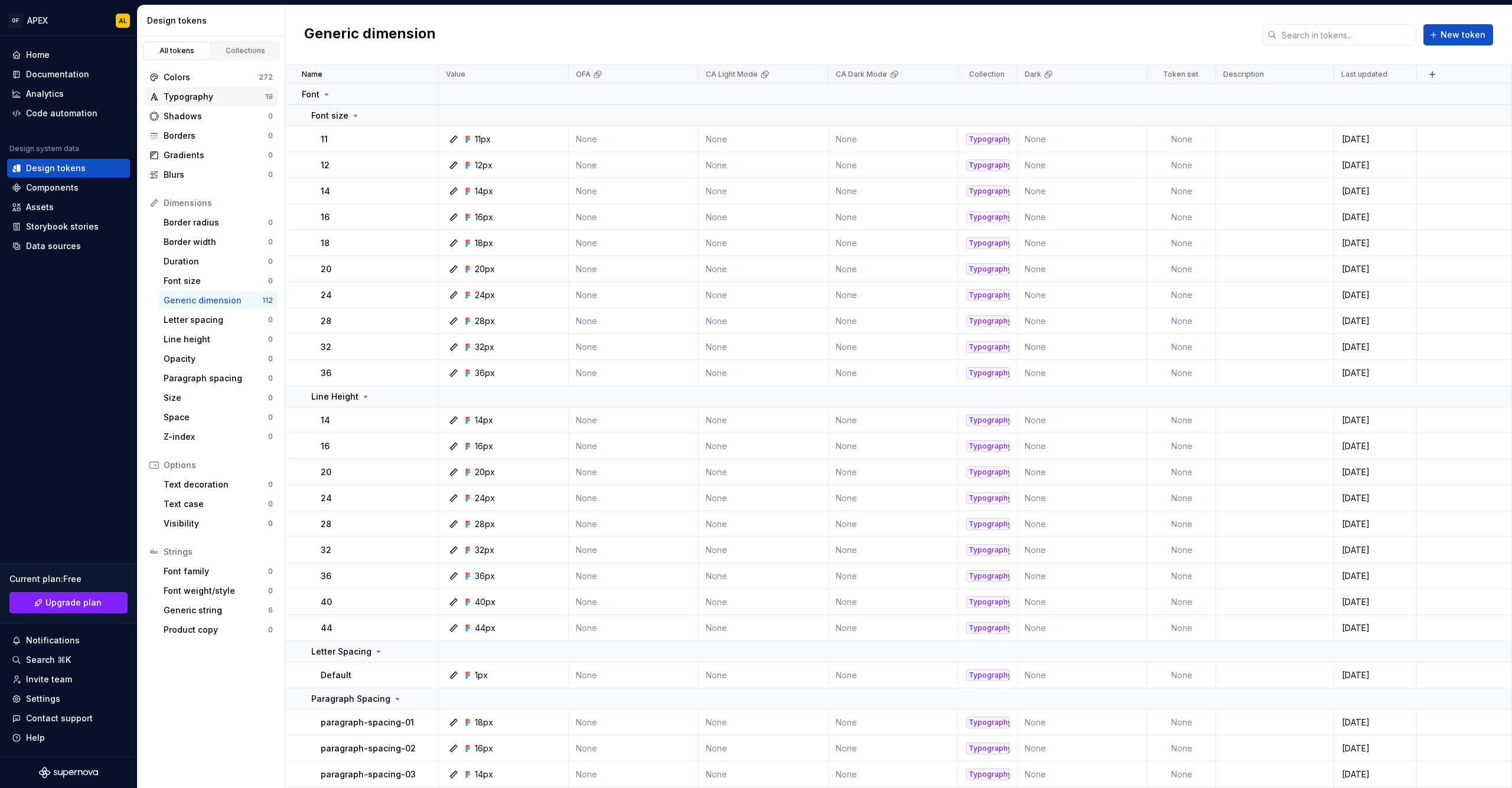
click at [205, 98] on div "Typography" at bounding box center [214, 96] width 102 height 12
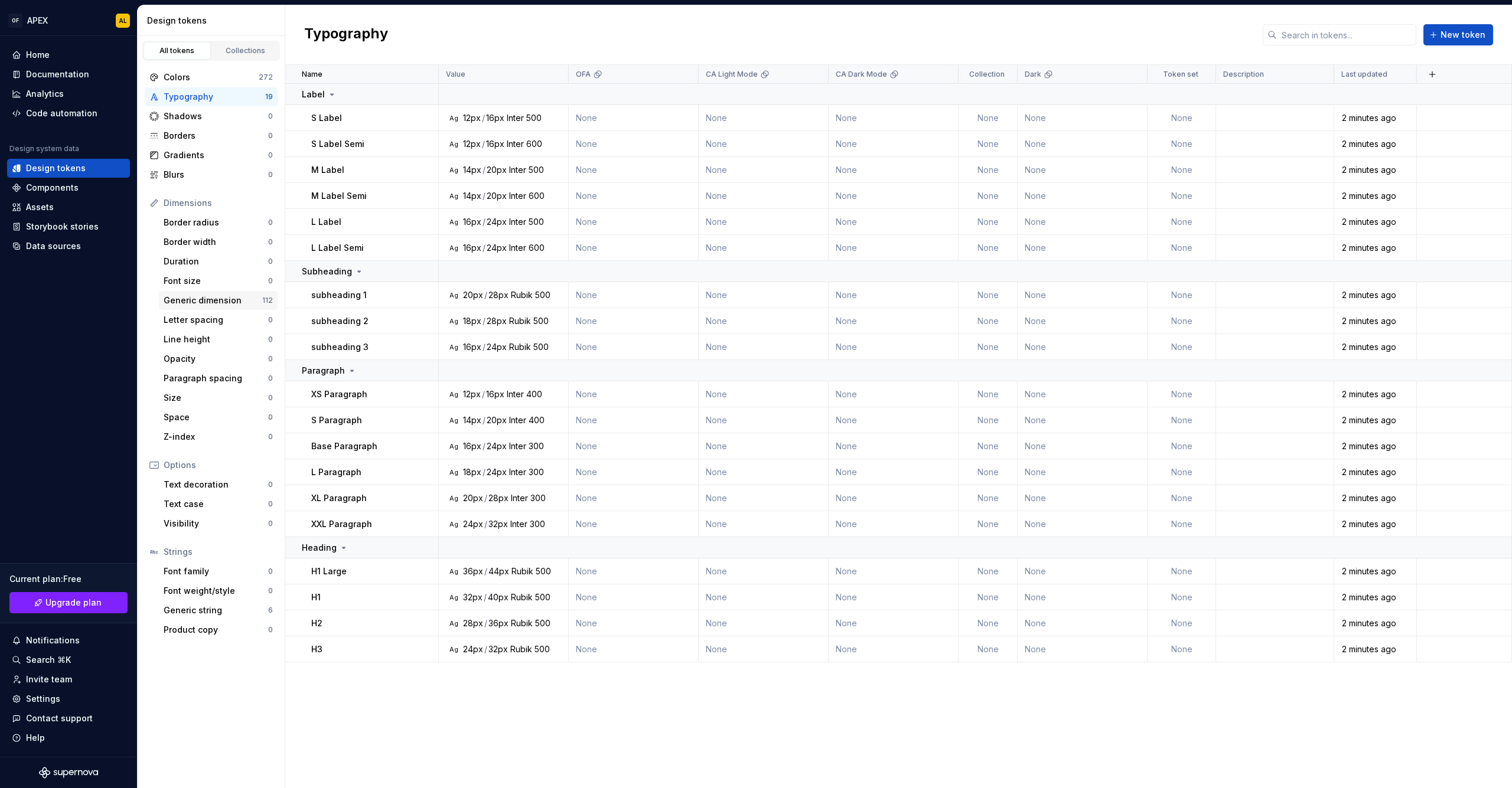
click at [216, 303] on div "Generic dimension" at bounding box center [212, 300] width 98 height 12
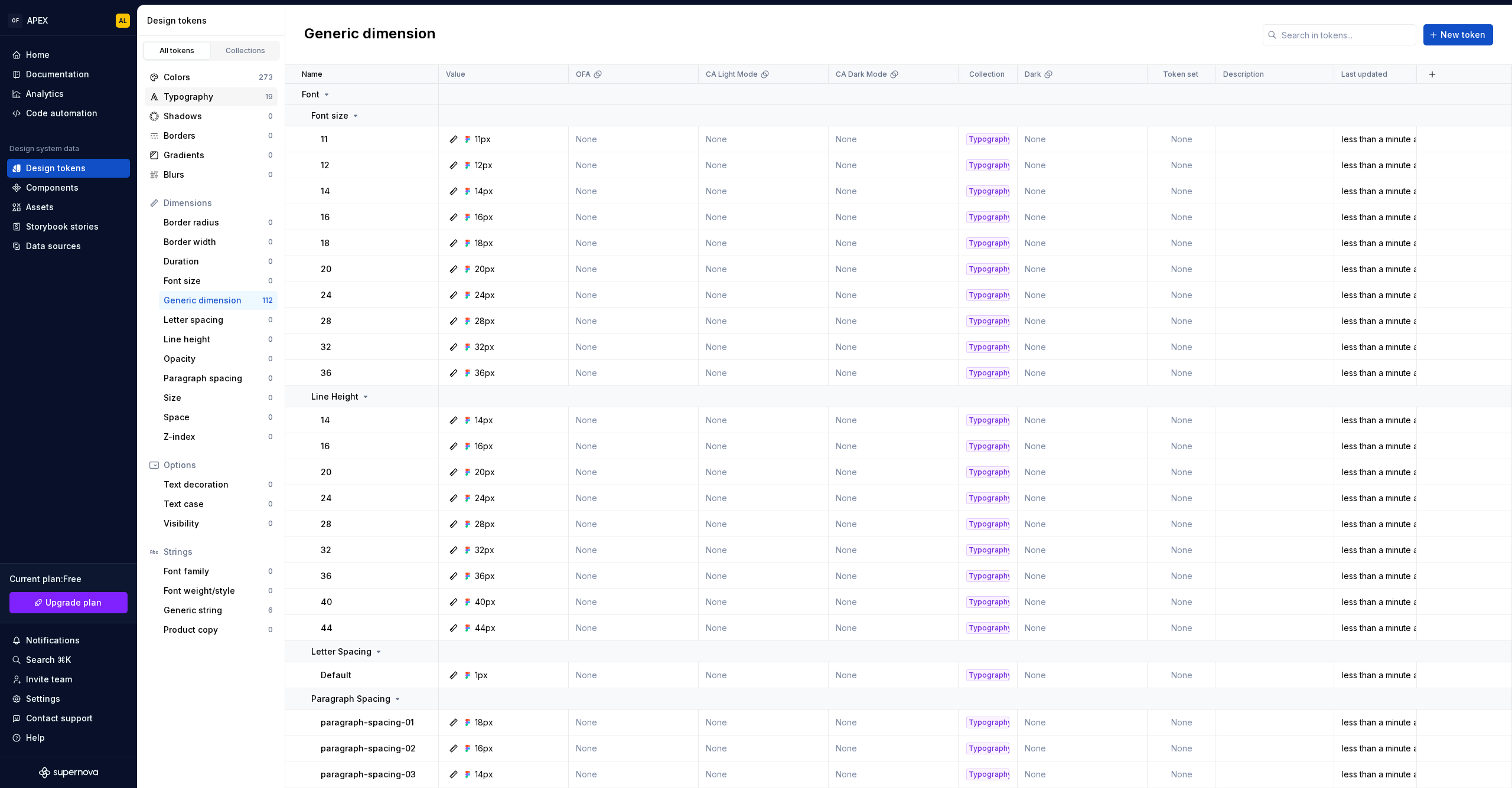
click at [200, 100] on div "Typography" at bounding box center [214, 96] width 102 height 12
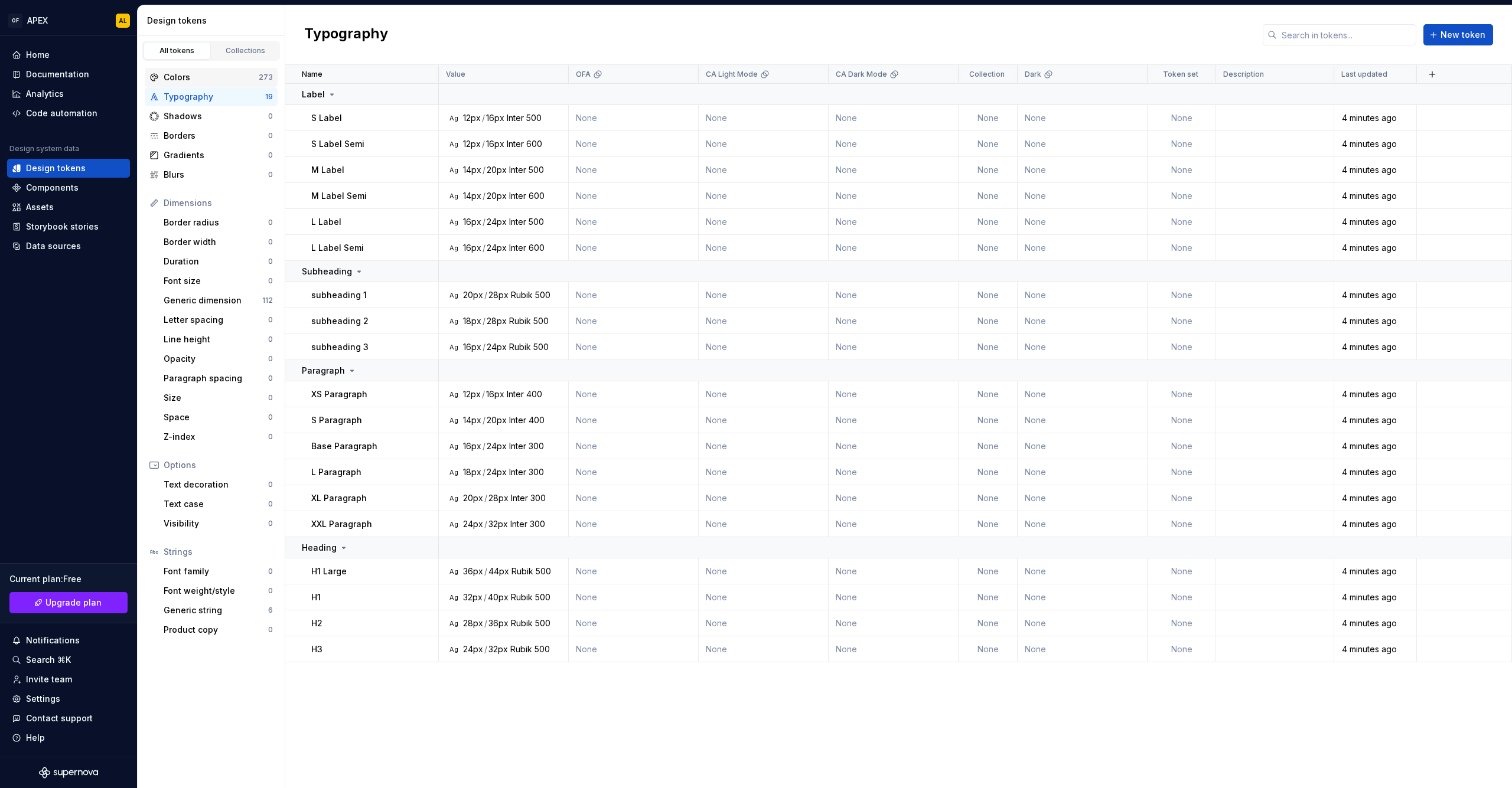
click at [202, 80] on div "Colors" at bounding box center [211, 77] width 95 height 12
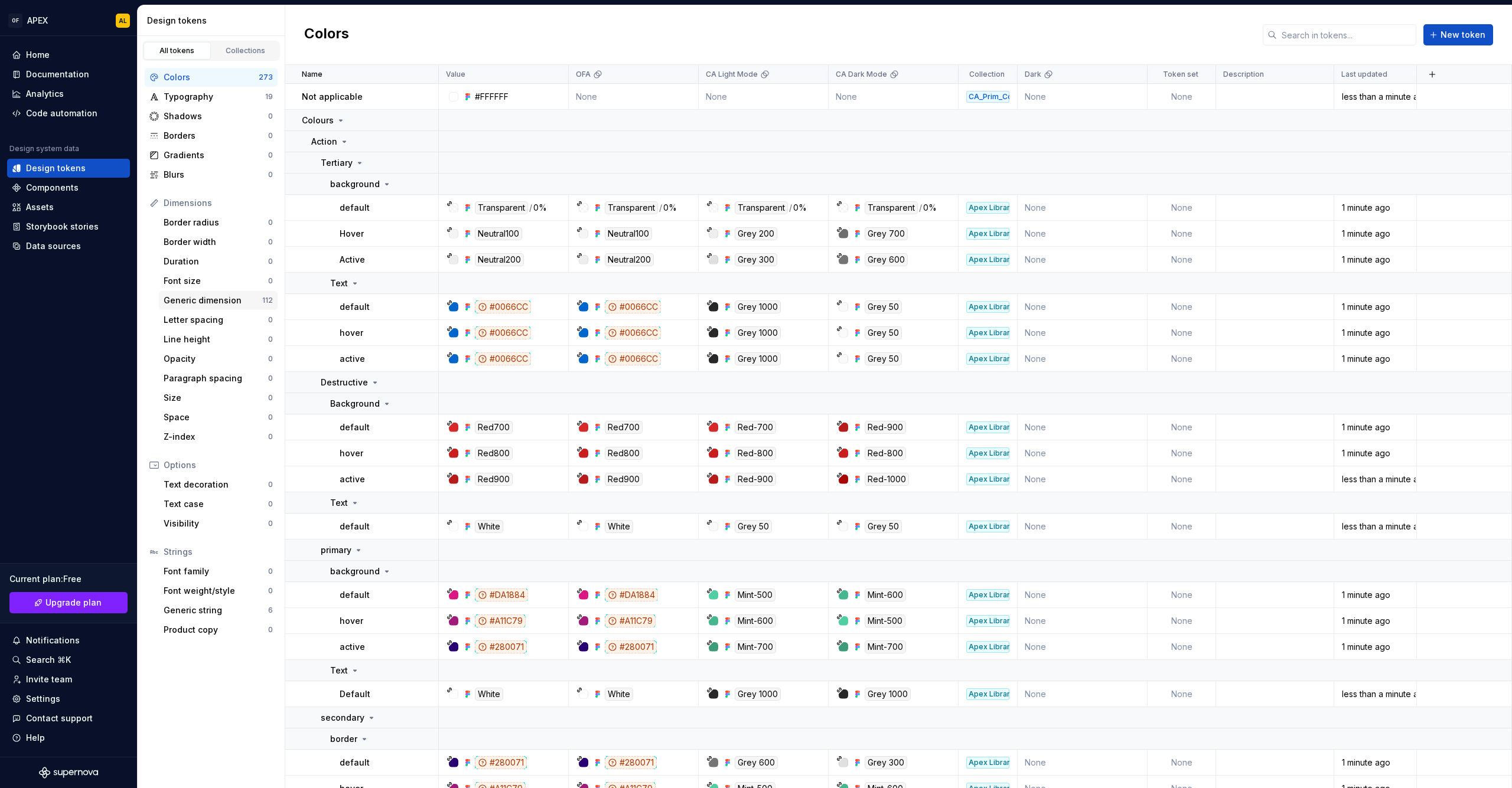
click at [211, 299] on div "Generic dimension" at bounding box center [212, 300] width 98 height 12
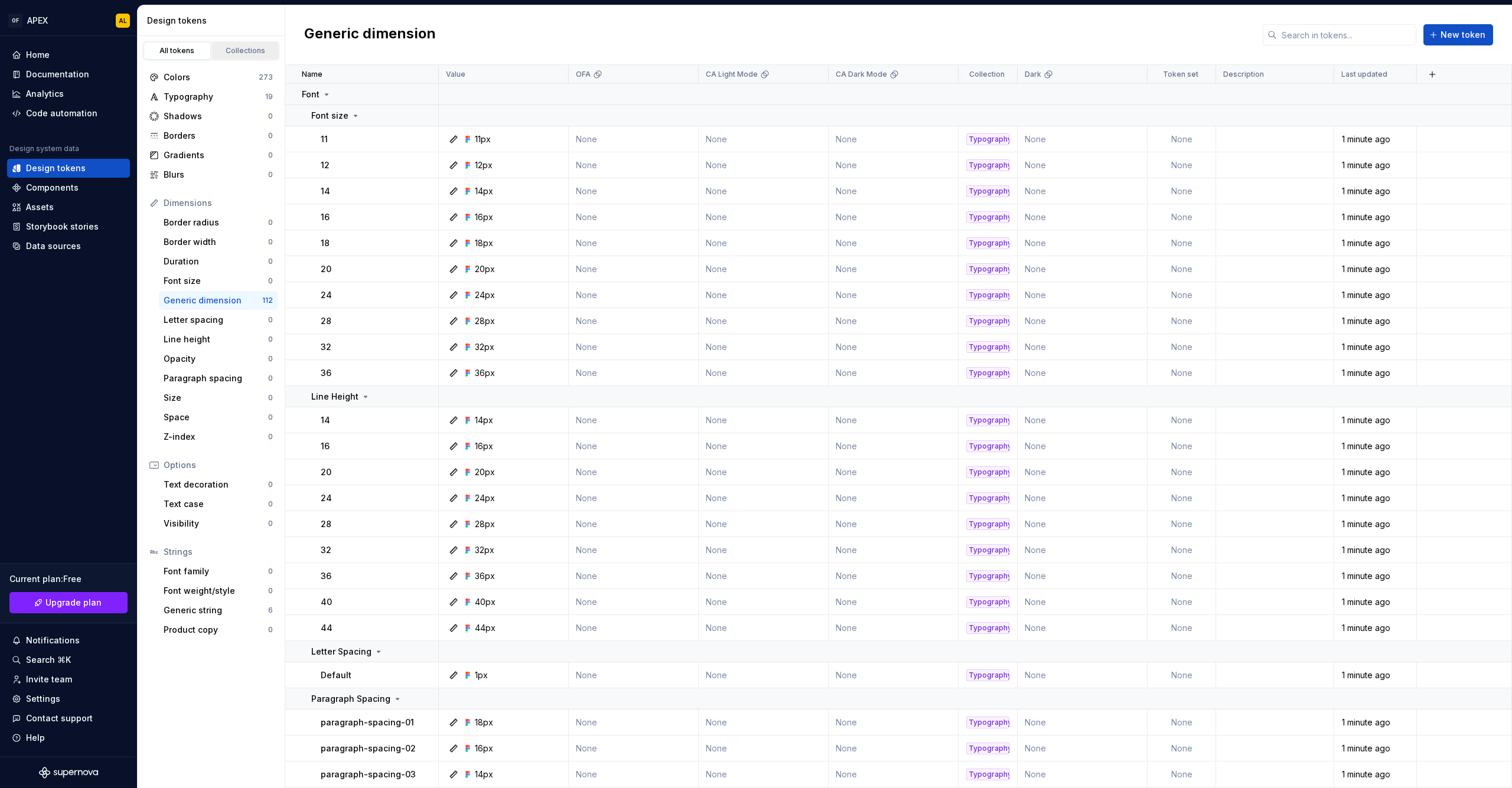
click at [225, 49] on div "Collections" at bounding box center [246, 51] width 59 height 9
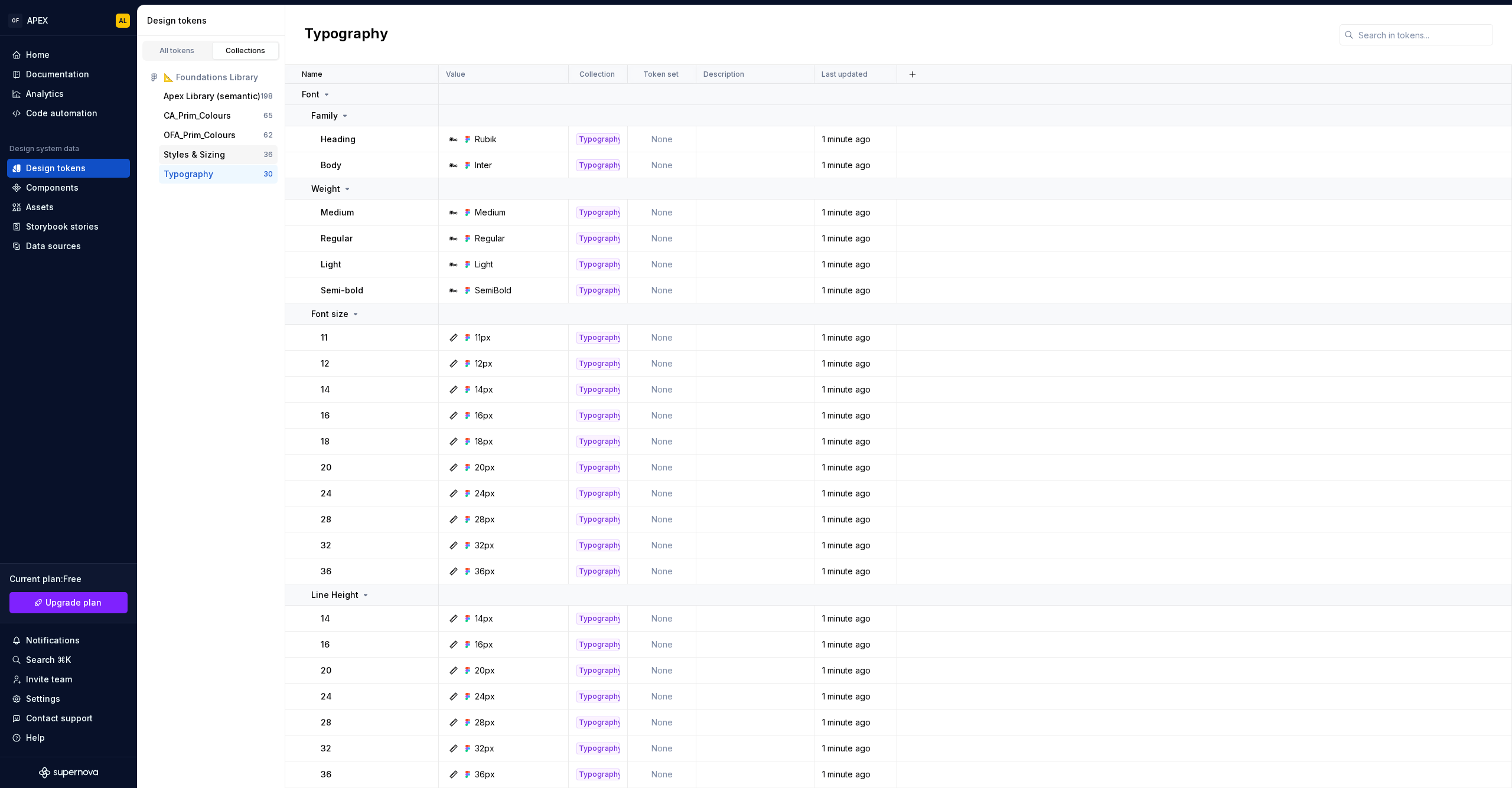
click at [219, 157] on div "Styles & Sizing" at bounding box center [194, 155] width 61 height 12
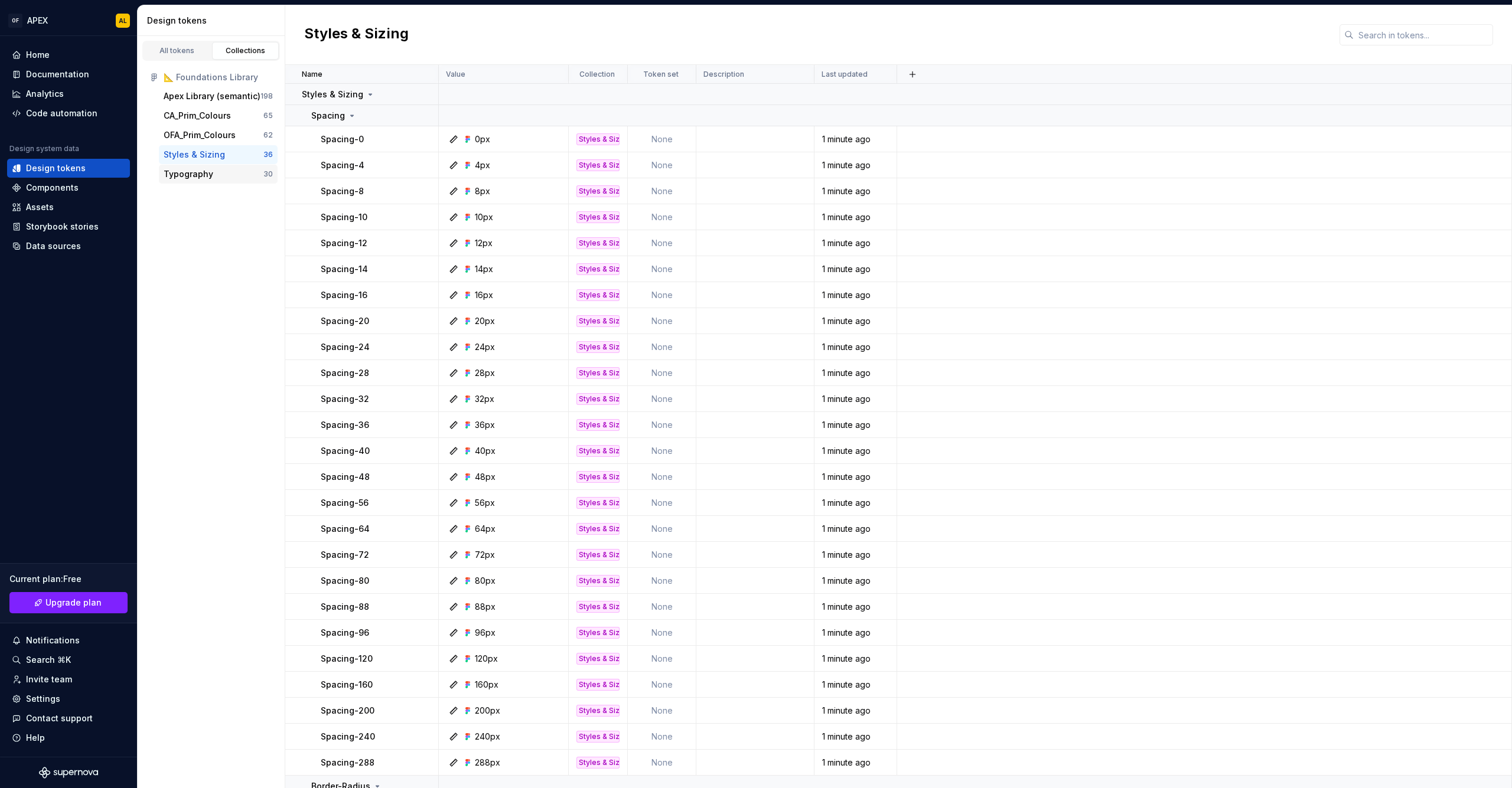
click at [221, 174] on div "Typography" at bounding box center [213, 174] width 100 height 12
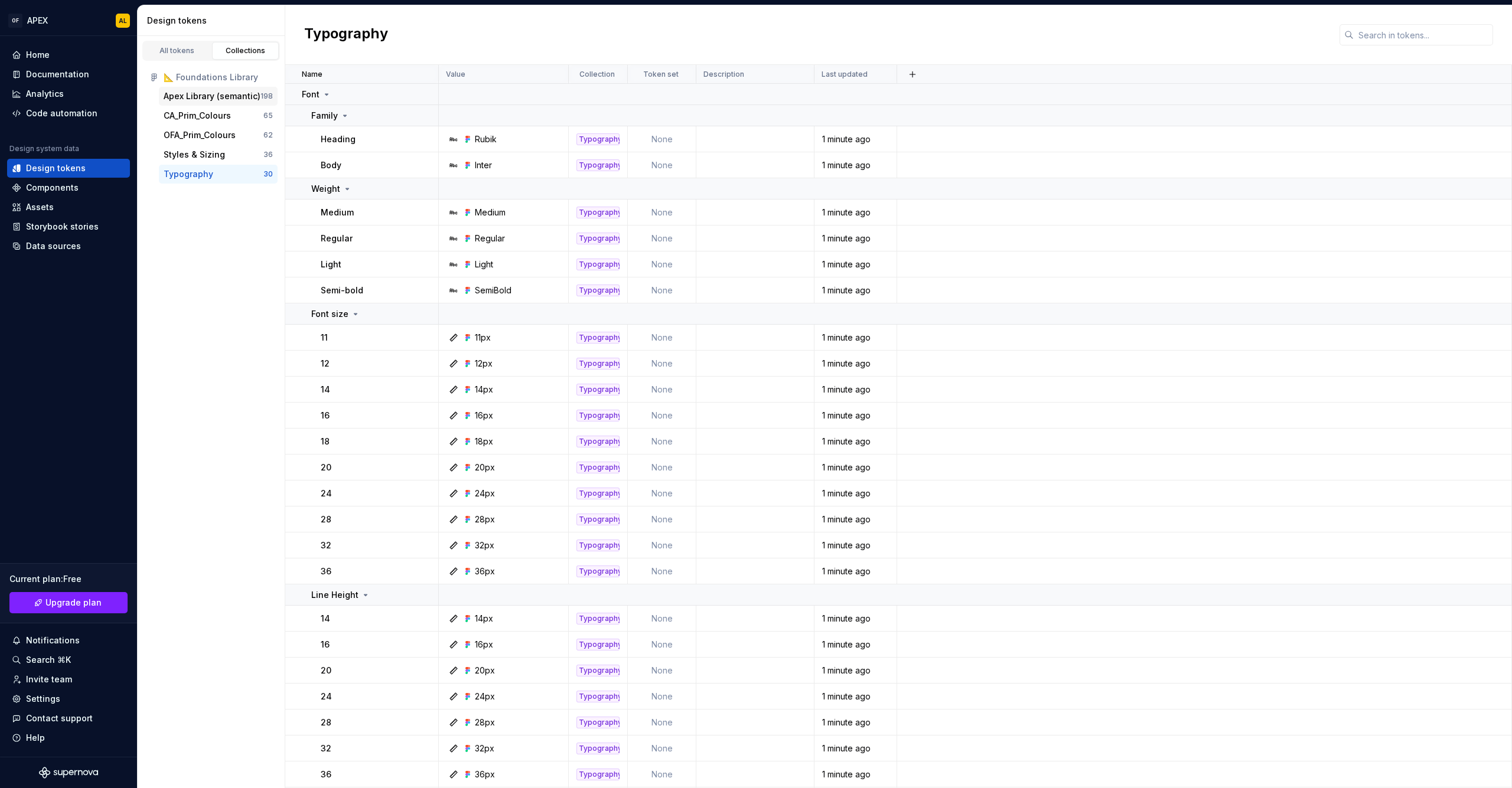
click at [214, 103] on div "Apex Library (semantic) 198" at bounding box center [218, 96] width 118 height 19
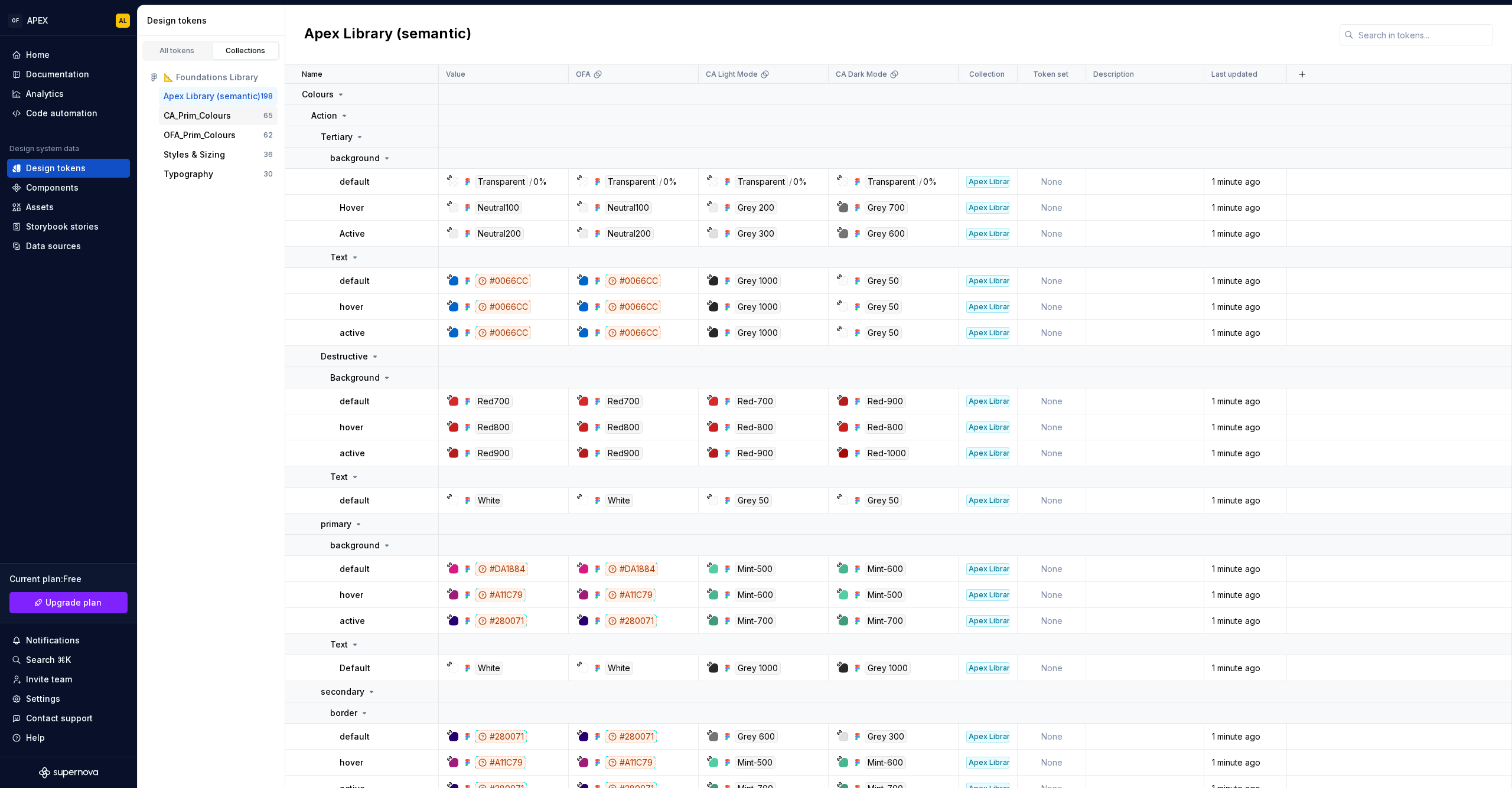
click at [209, 108] on div "CA_Prim_Colours 65" at bounding box center [218, 116] width 118 height 19
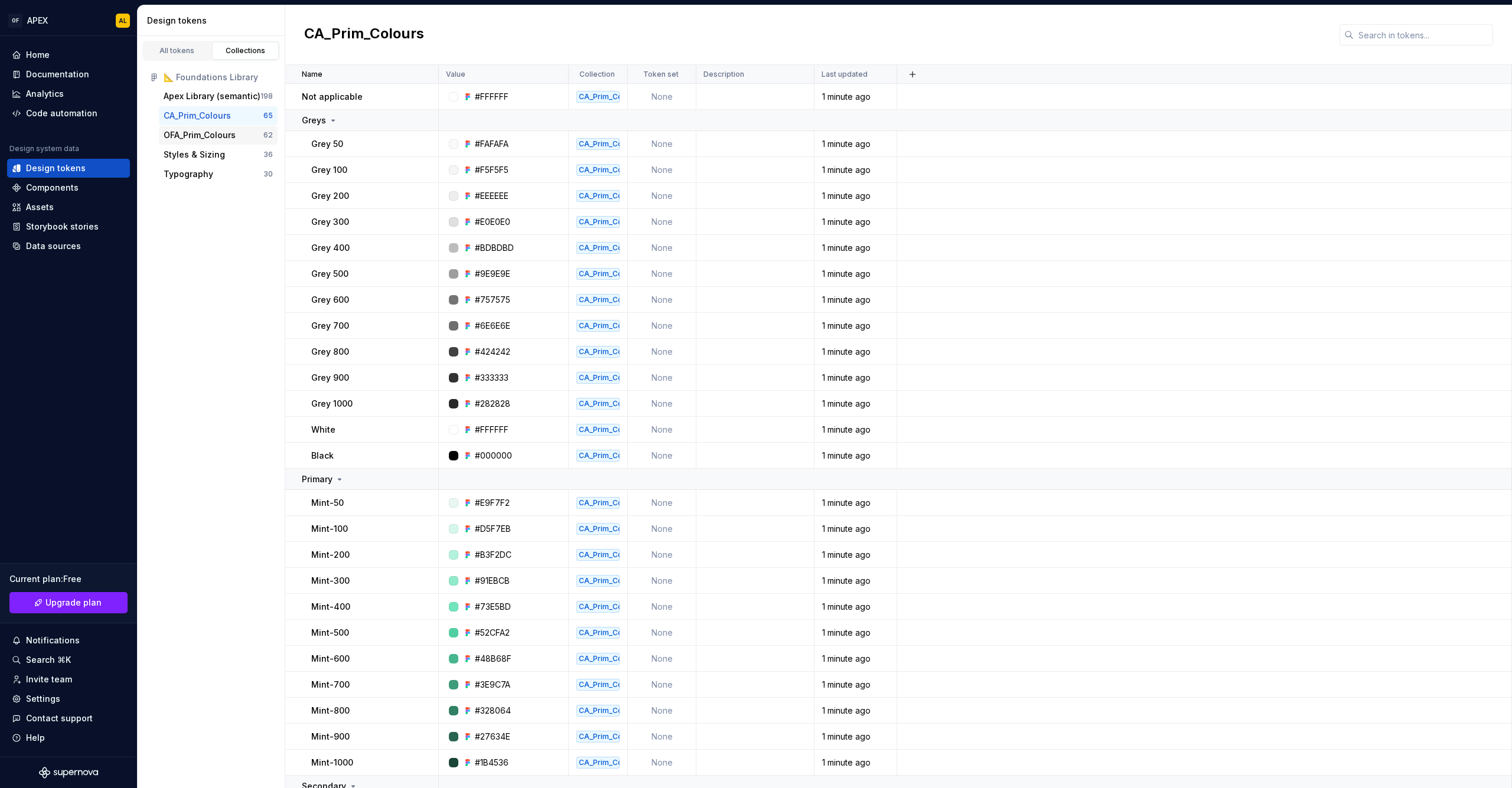
click at [209, 130] on div "OFA_Prim_Colours" at bounding box center [199, 135] width 72 height 12
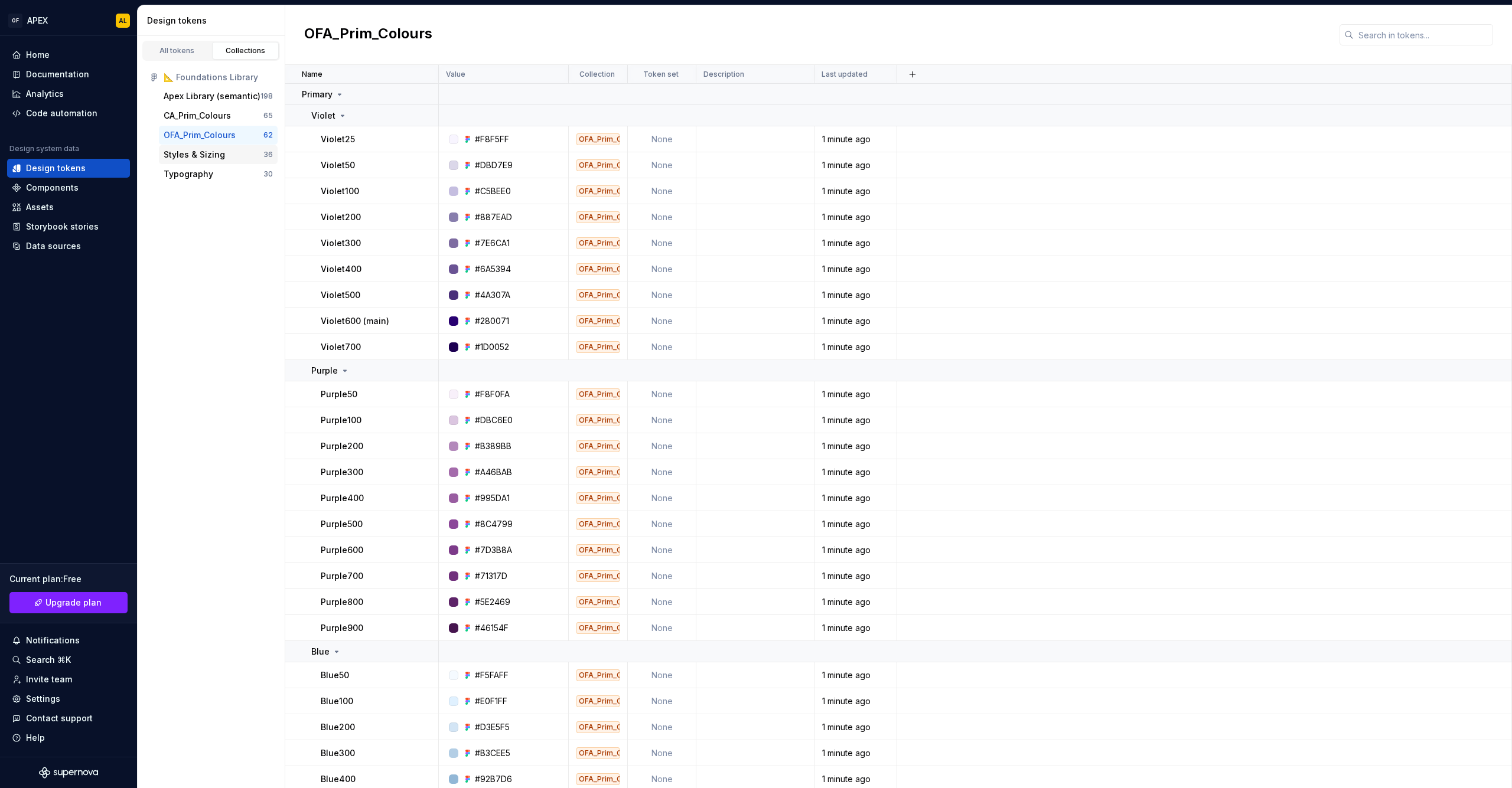
click at [207, 150] on div "Styles & Sizing" at bounding box center [194, 155] width 61 height 12
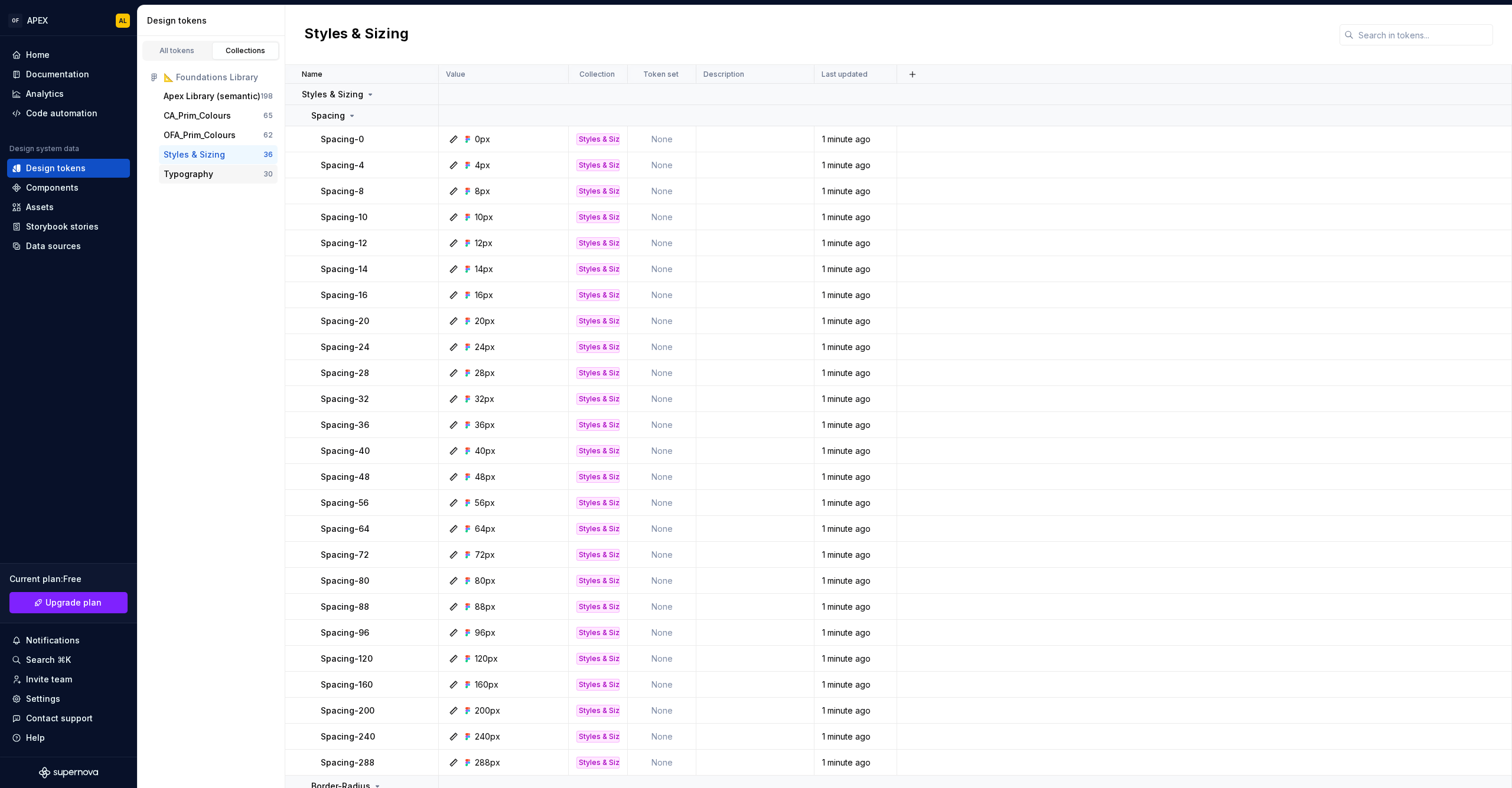
click at [209, 172] on div "Typography" at bounding box center [188, 174] width 50 height 12
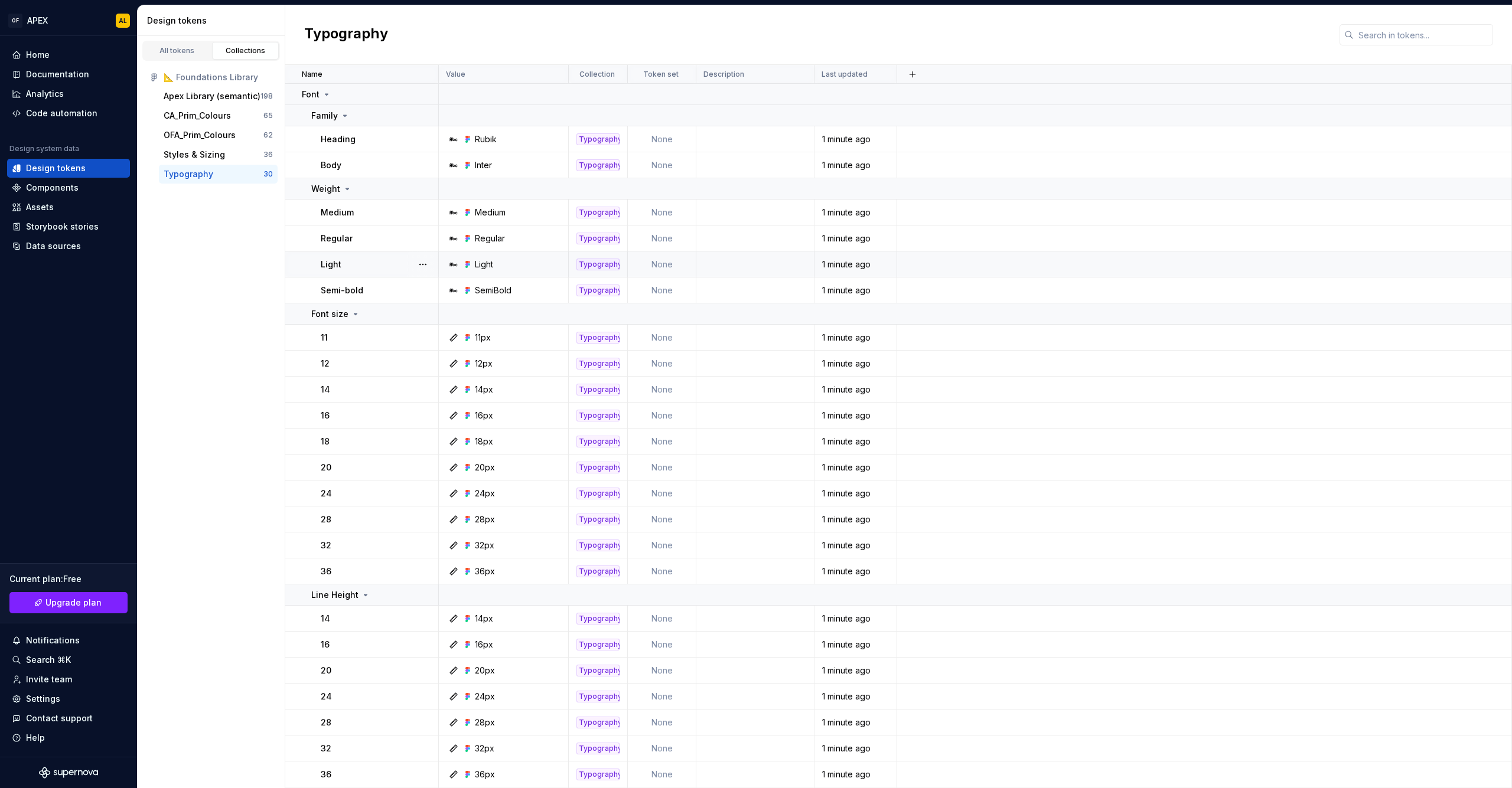
scroll to position [7, 0]
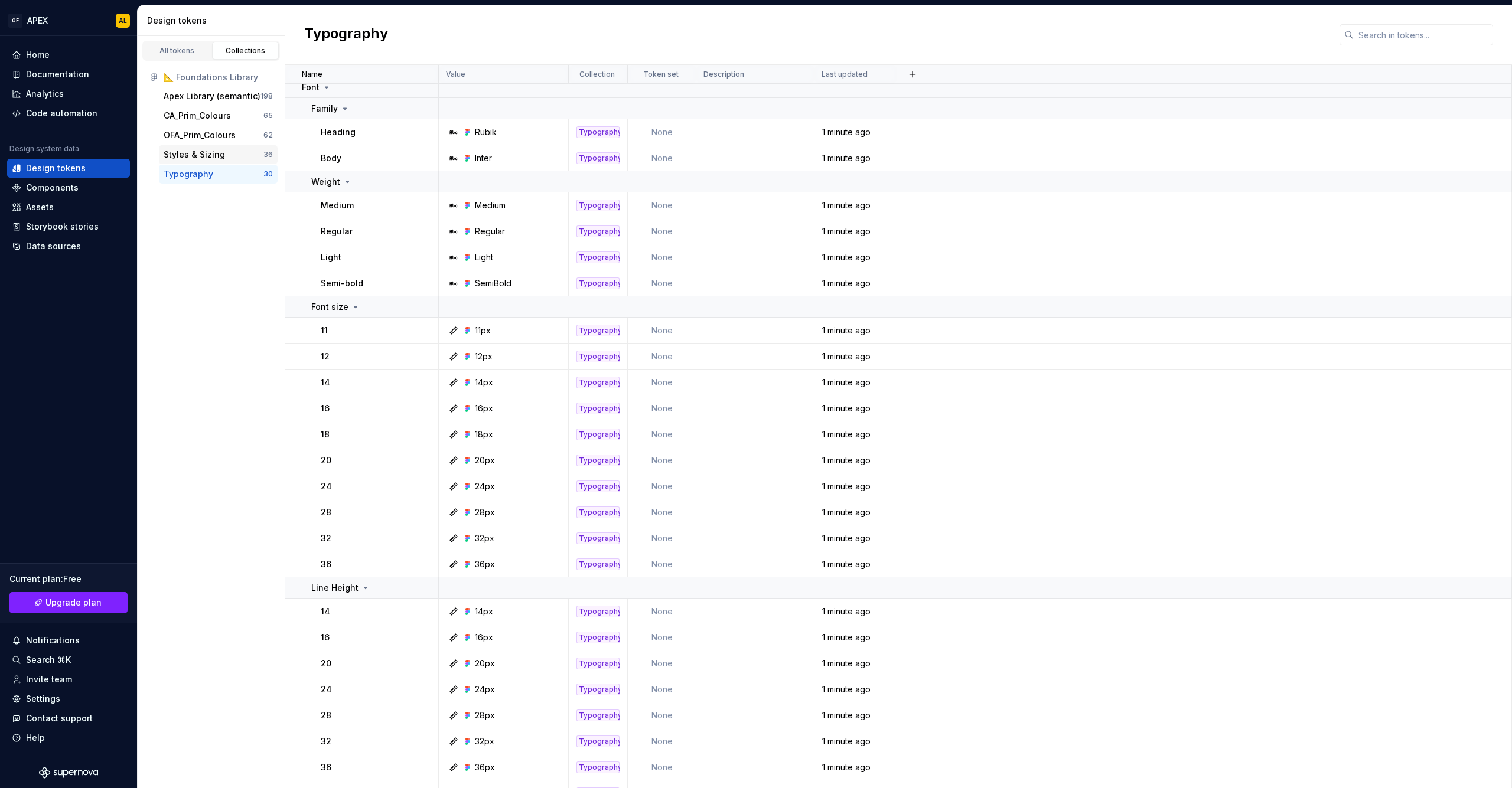
click at [226, 159] on div "Styles & Sizing" at bounding box center [213, 155] width 100 height 12
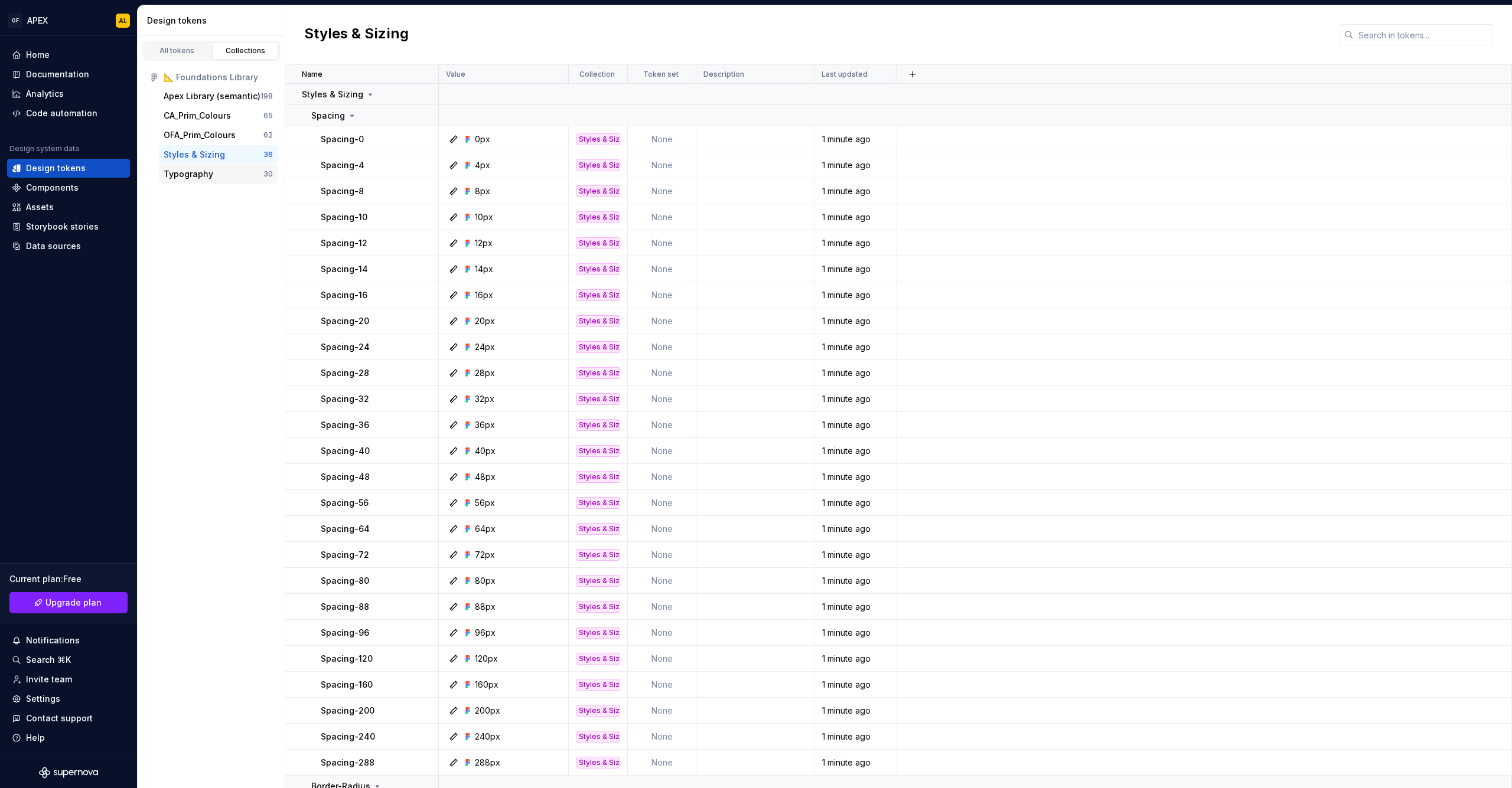
click at [215, 178] on div "Typography" at bounding box center [213, 174] width 100 height 12
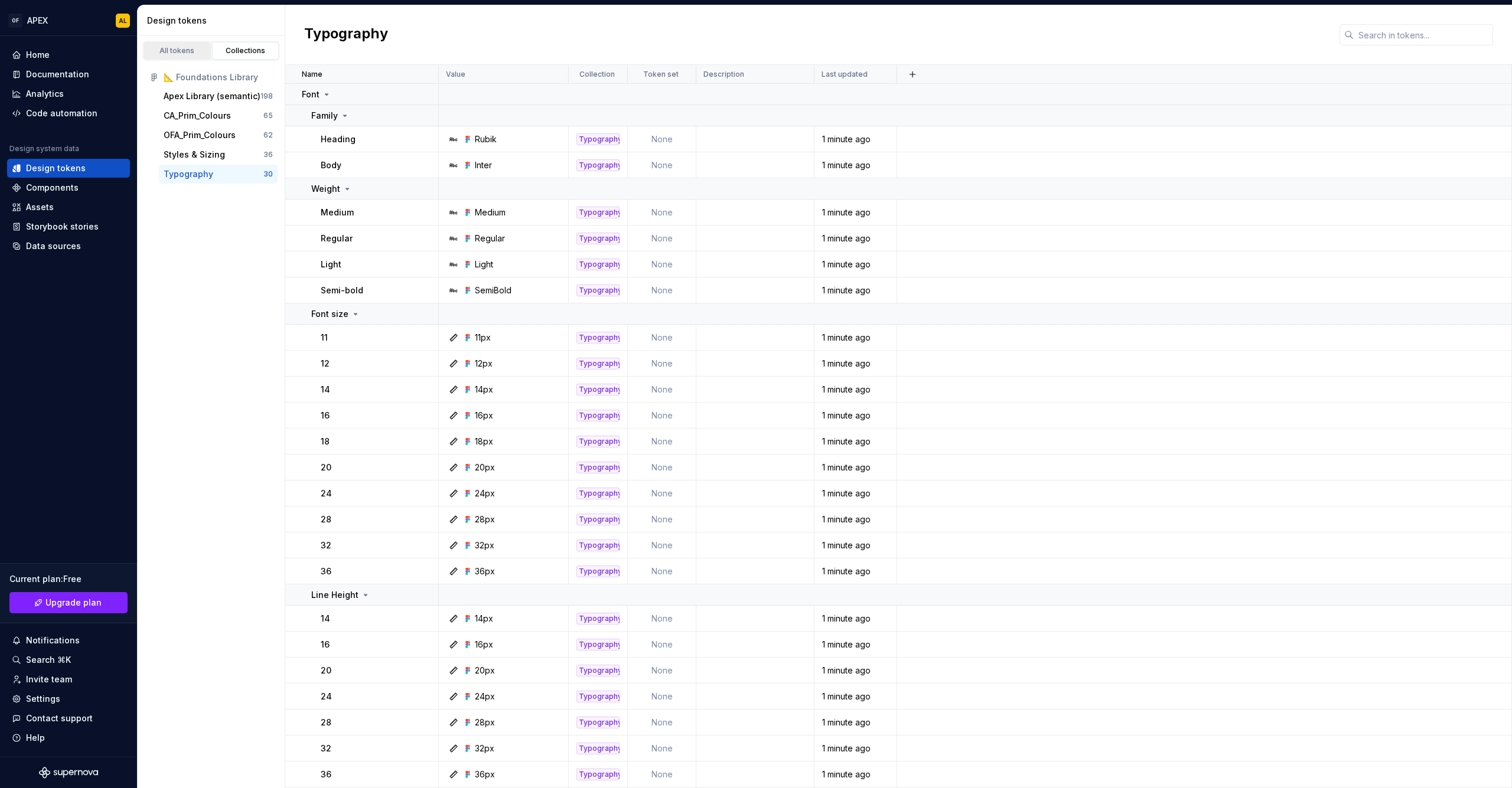
click at [184, 48] on div "All tokens" at bounding box center [177, 51] width 59 height 9
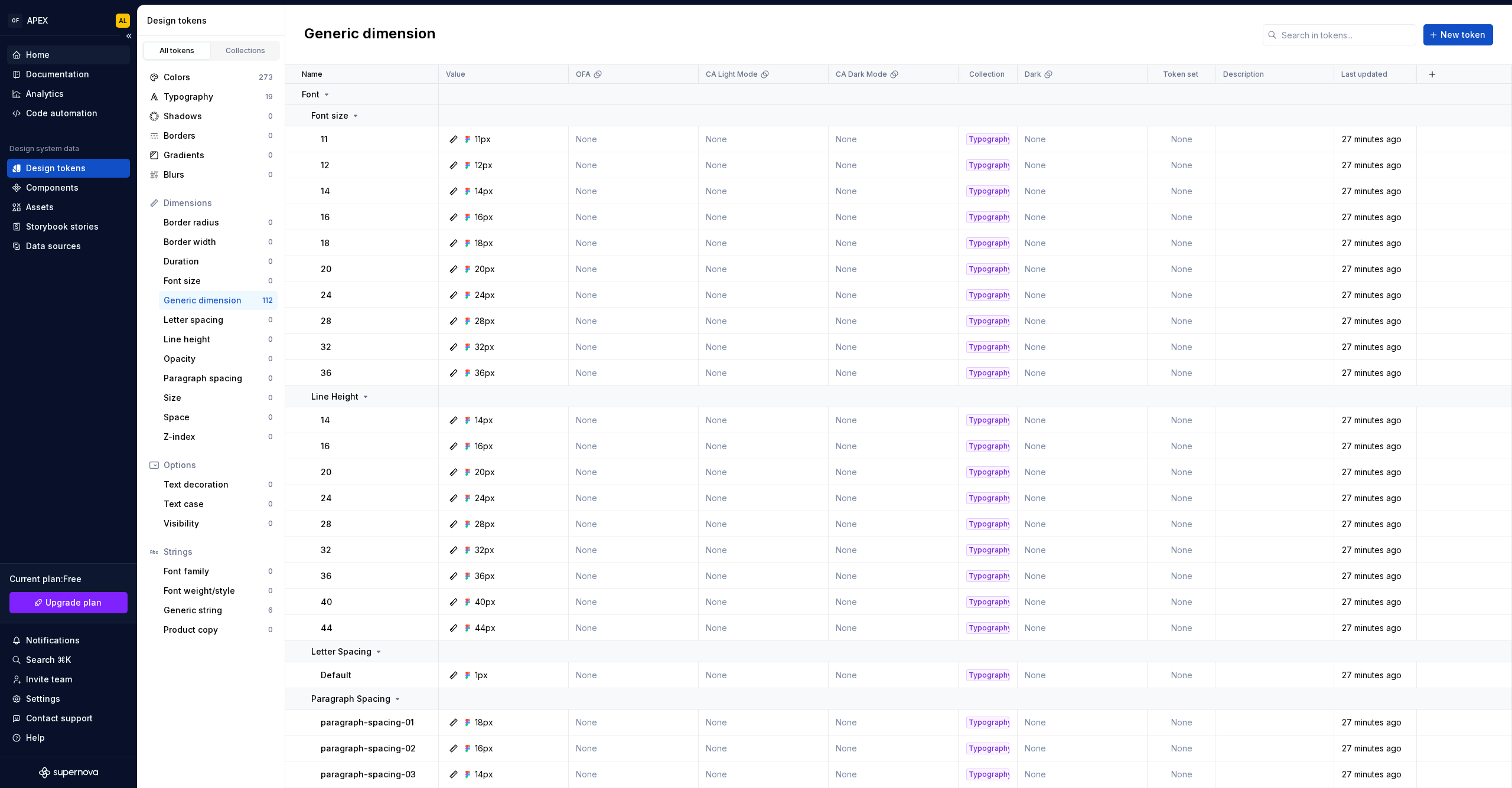
click at [55, 56] on div "Home" at bounding box center [68, 54] width 113 height 12
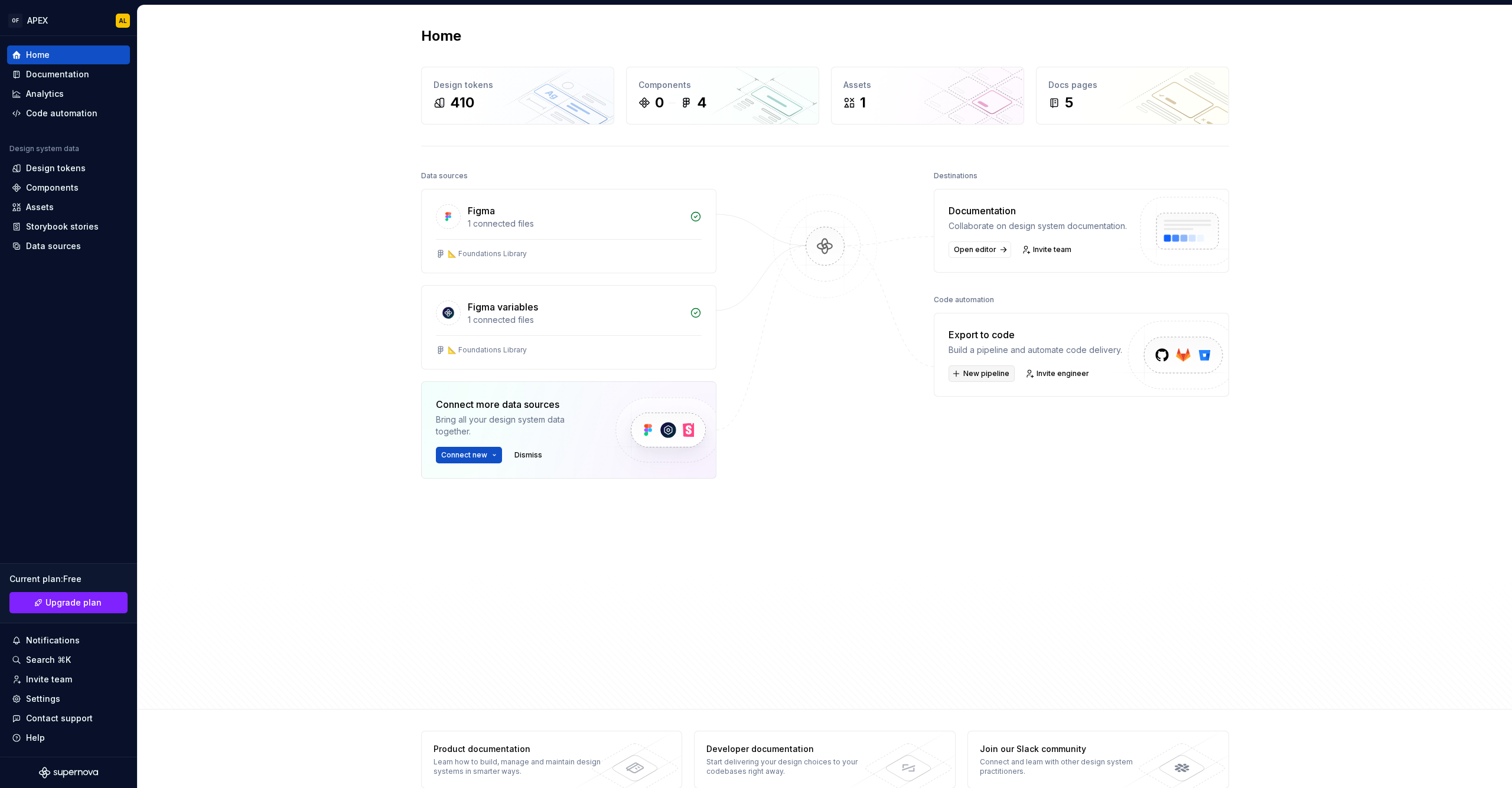
click at [959, 382] on button "New pipeline" at bounding box center [982, 373] width 66 height 16
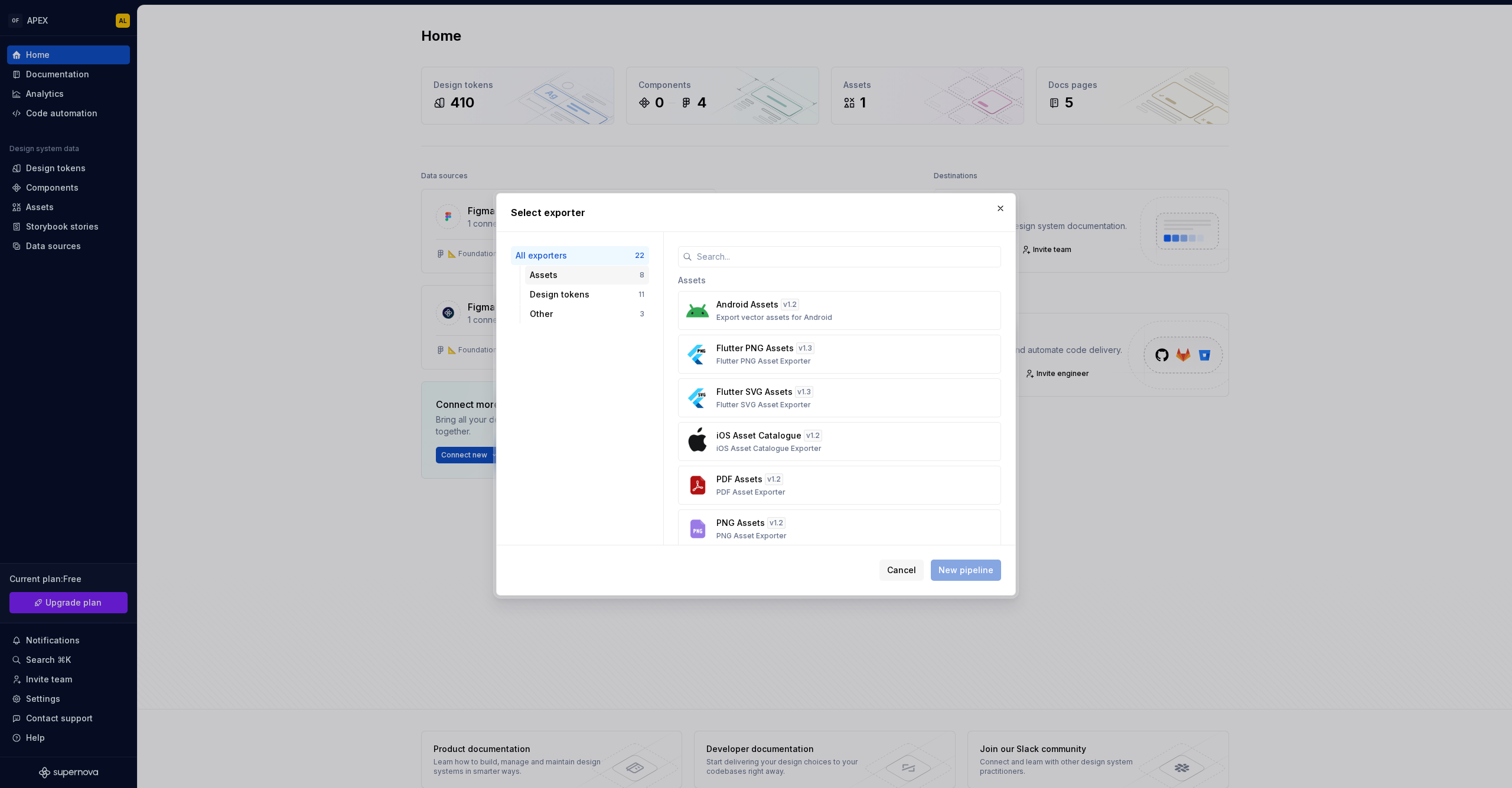
click at [592, 279] on div "Assets" at bounding box center [584, 275] width 110 height 12
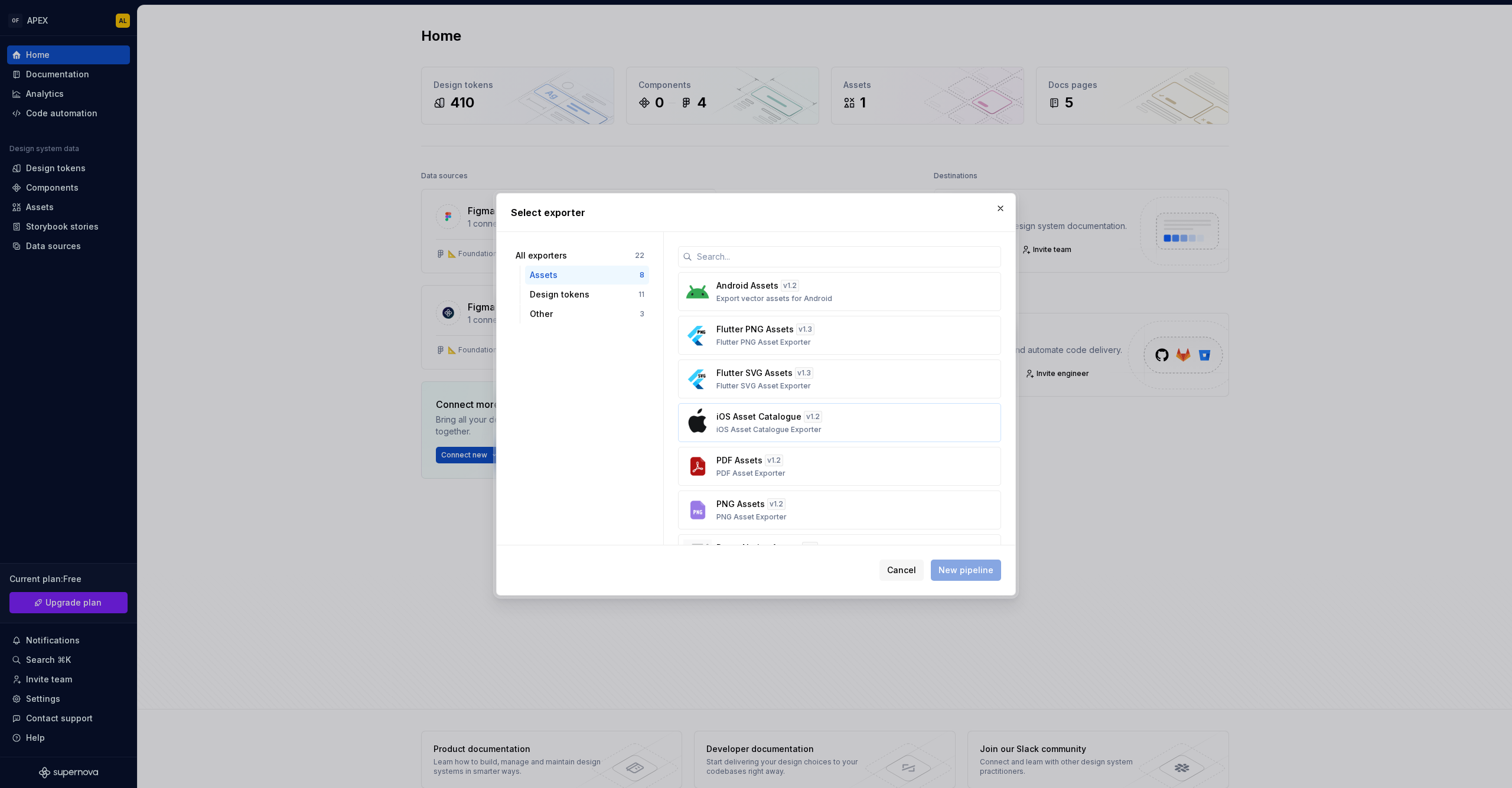
scroll to position [86, 0]
click at [862, 474] on div "React Native Assets v 1.1 React Native Asset Exporter" at bounding box center [836, 468] width 239 height 24
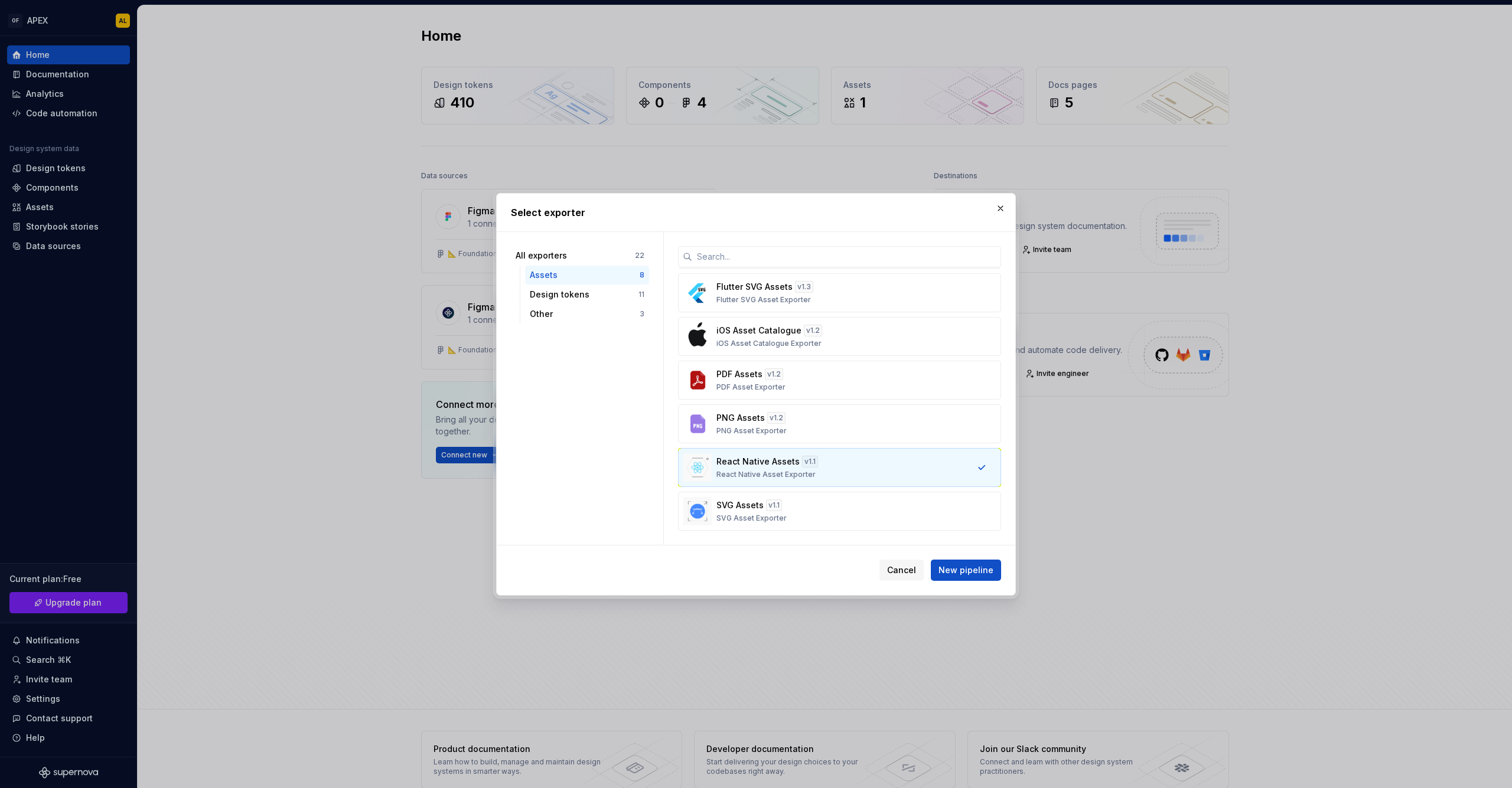
click at [864, 475] on div "React Native Assets v 1.1 React Native Asset Exporter" at bounding box center [836, 468] width 239 height 24
click at [850, 505] on div "SVG Assets v 1.1 SVG Asset Exporter" at bounding box center [836, 511] width 239 height 24
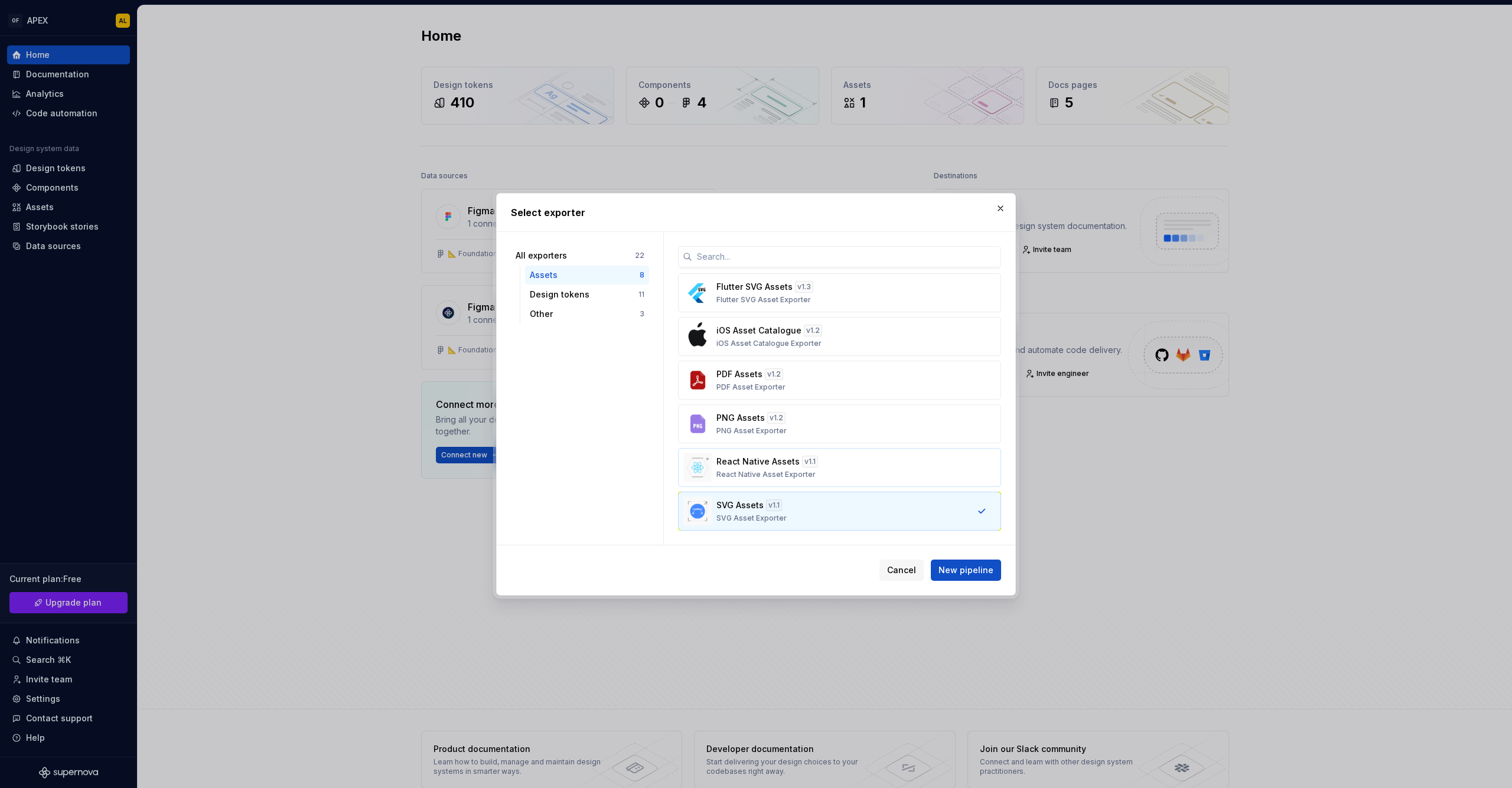
click at [920, 469] on div "React Native Assets v 1.1 React Native Asset Exporter" at bounding box center [836, 468] width 239 height 24
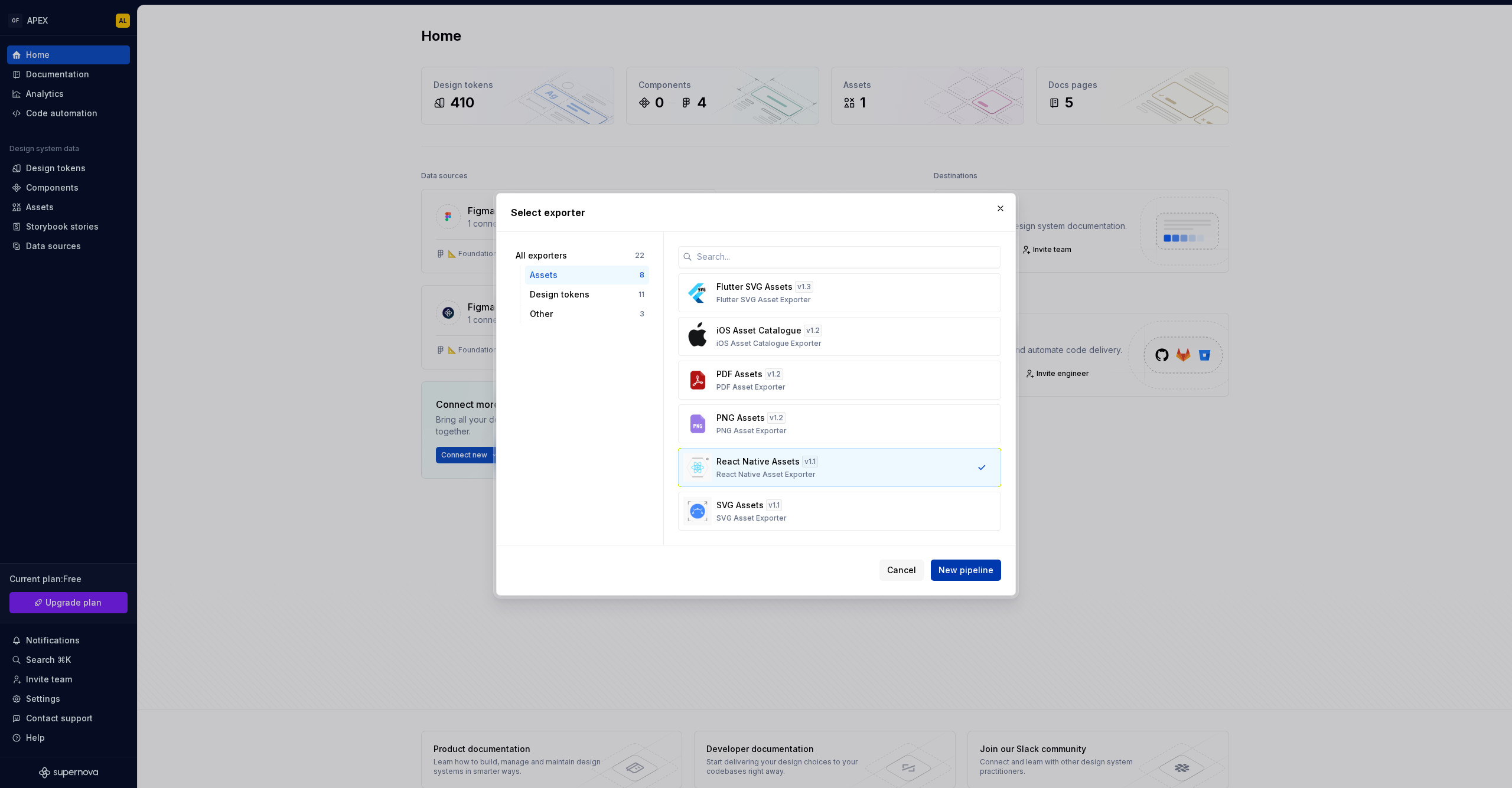
click at [956, 569] on span "New pipeline" at bounding box center [966, 570] width 55 height 12
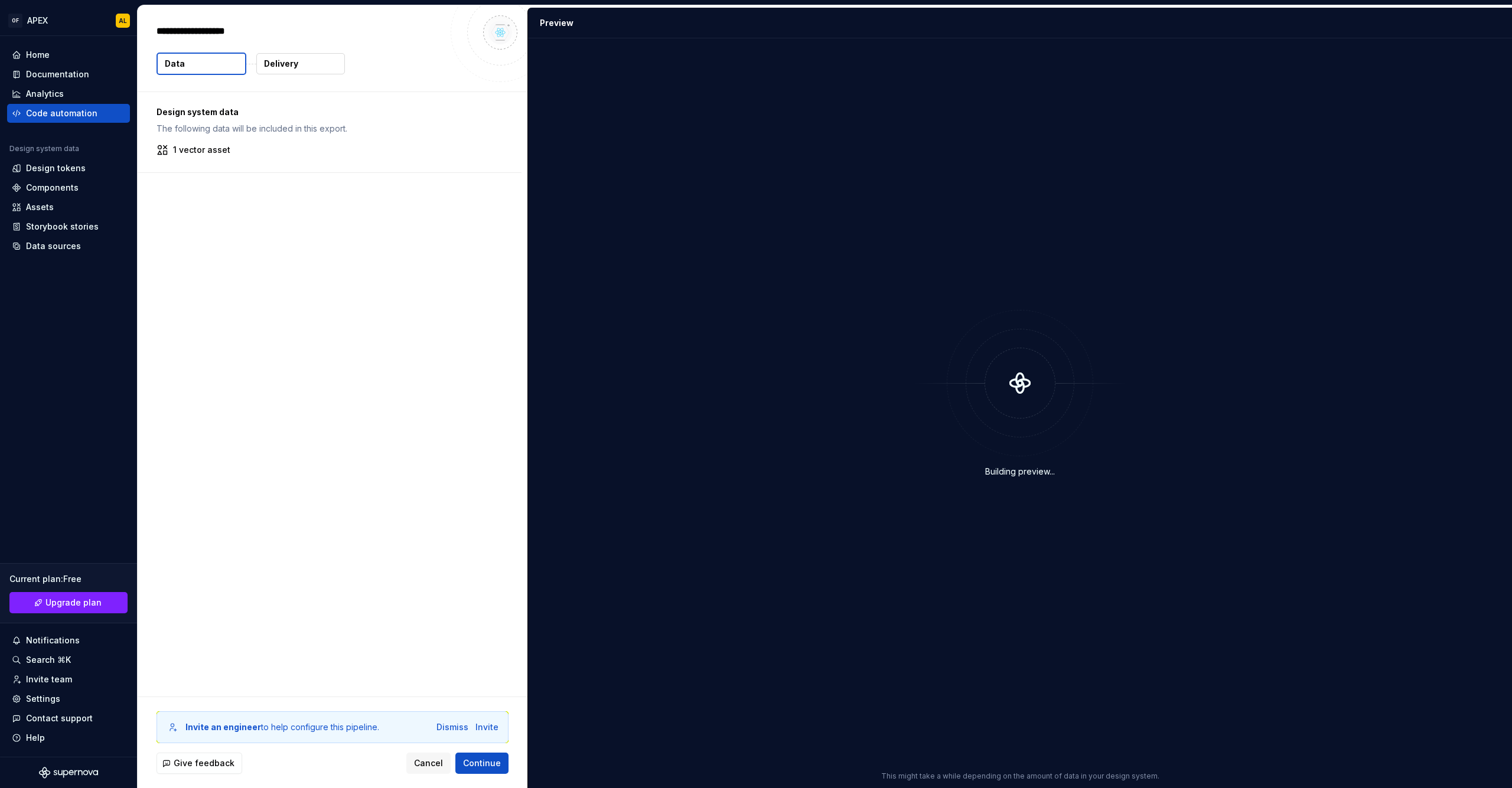
click at [214, 149] on p "1 vector asset" at bounding box center [201, 150] width 57 height 12
click at [284, 61] on p "Delivery" at bounding box center [281, 63] width 34 height 12
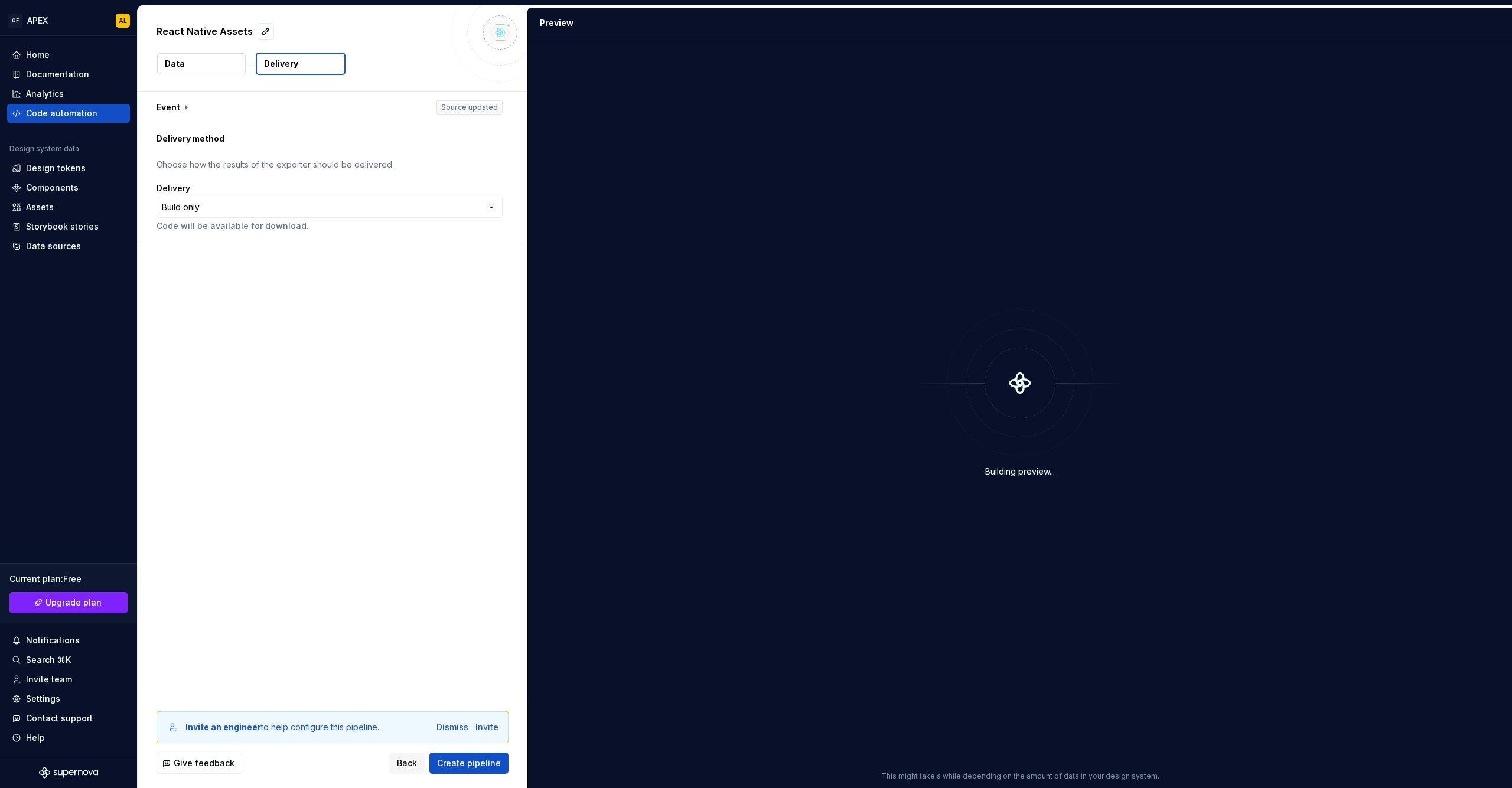
click at [217, 63] on button "Data" at bounding box center [201, 64] width 88 height 21
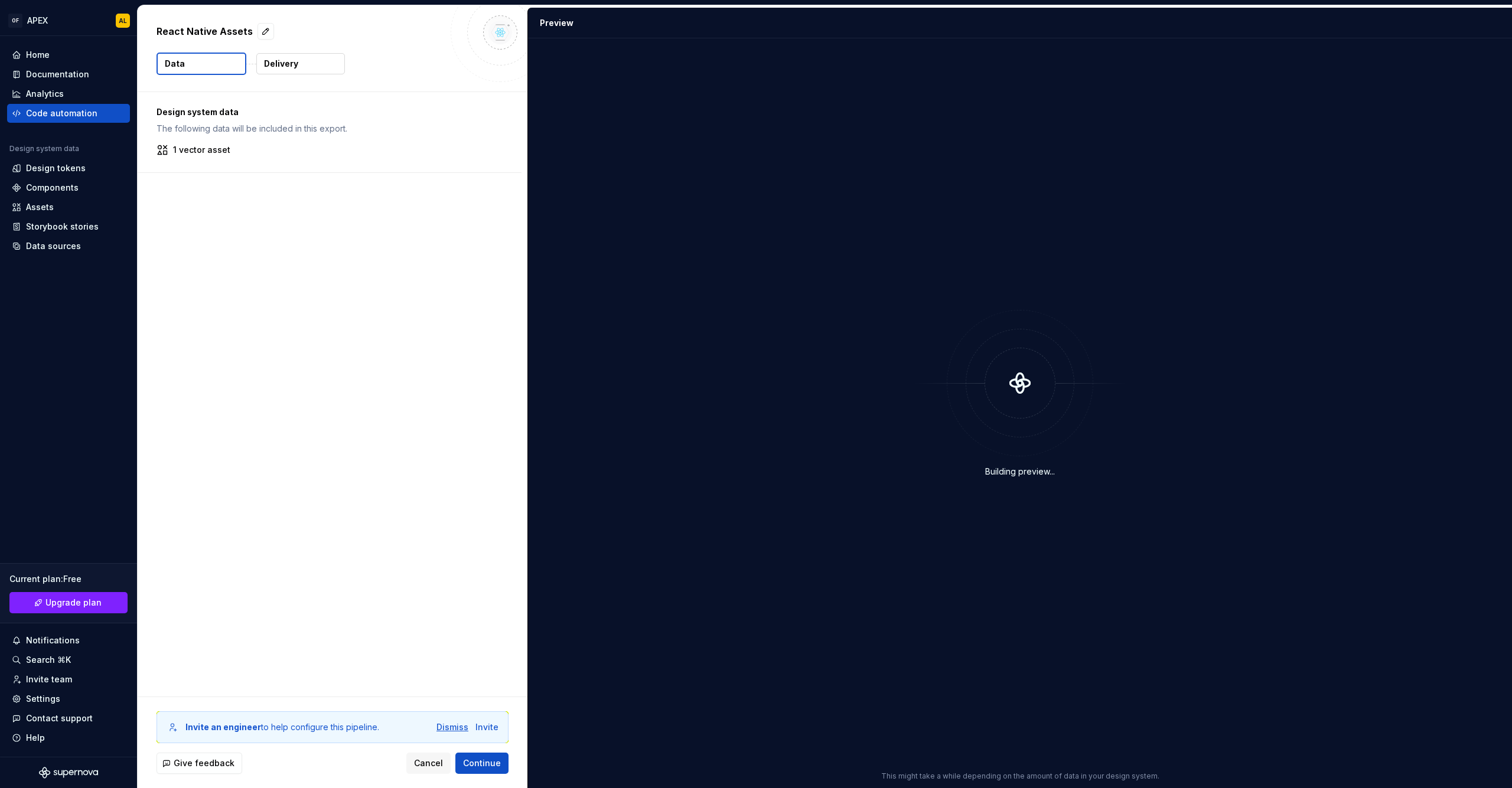
click at [444, 723] on div "Dismiss" at bounding box center [452, 727] width 32 height 12
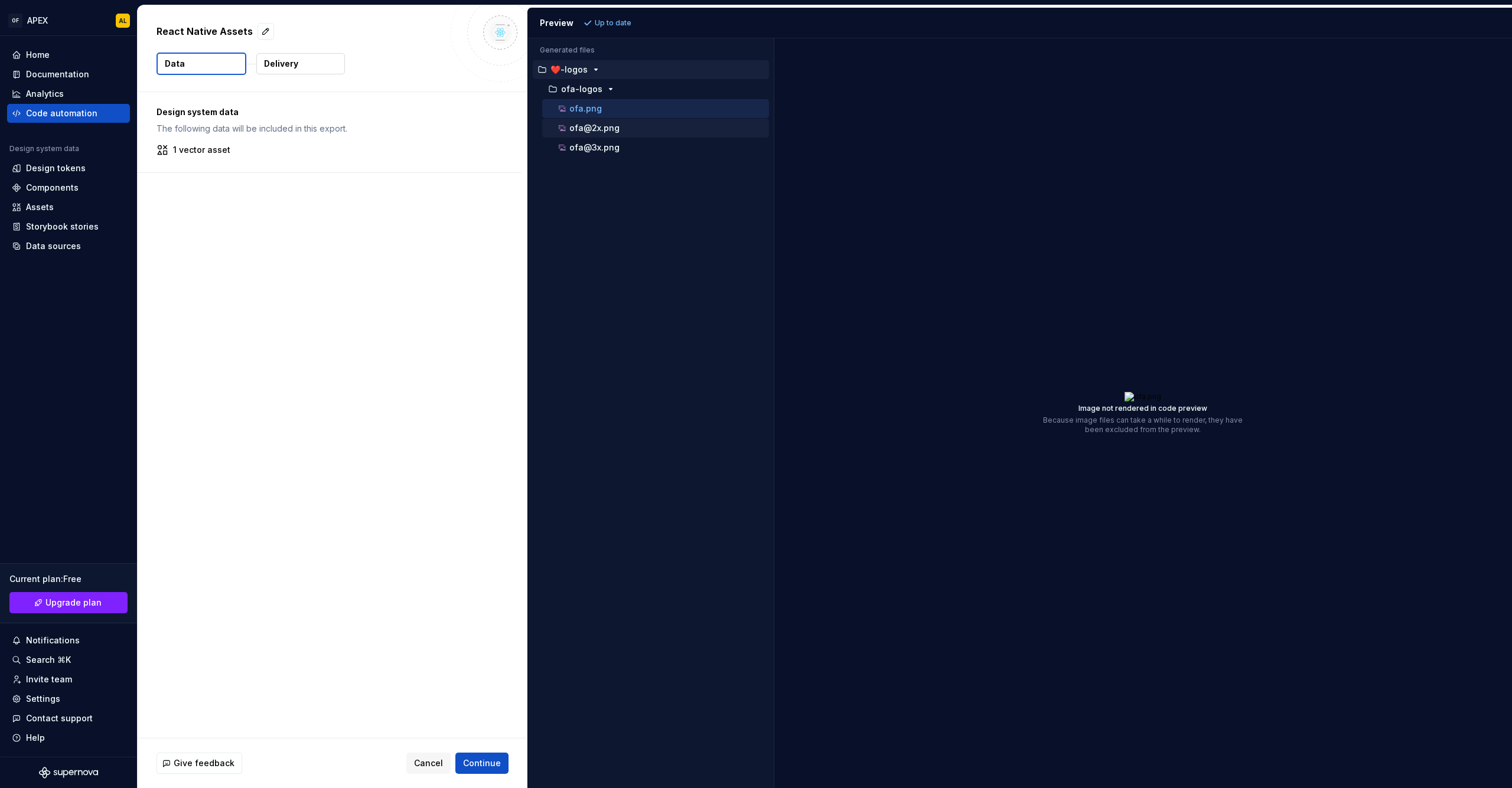
click at [633, 123] on div "ofa@2x.png" at bounding box center [662, 128] width 212 height 12
click at [639, 143] on div "ofa@3x.png" at bounding box center [662, 147] width 212 height 12
click at [633, 105] on div "ofa.png" at bounding box center [662, 108] width 212 height 12
click at [642, 131] on div "ofa@2x.png" at bounding box center [662, 128] width 212 height 12
click at [642, 147] on div "ofa@3x.png" at bounding box center [662, 147] width 212 height 12
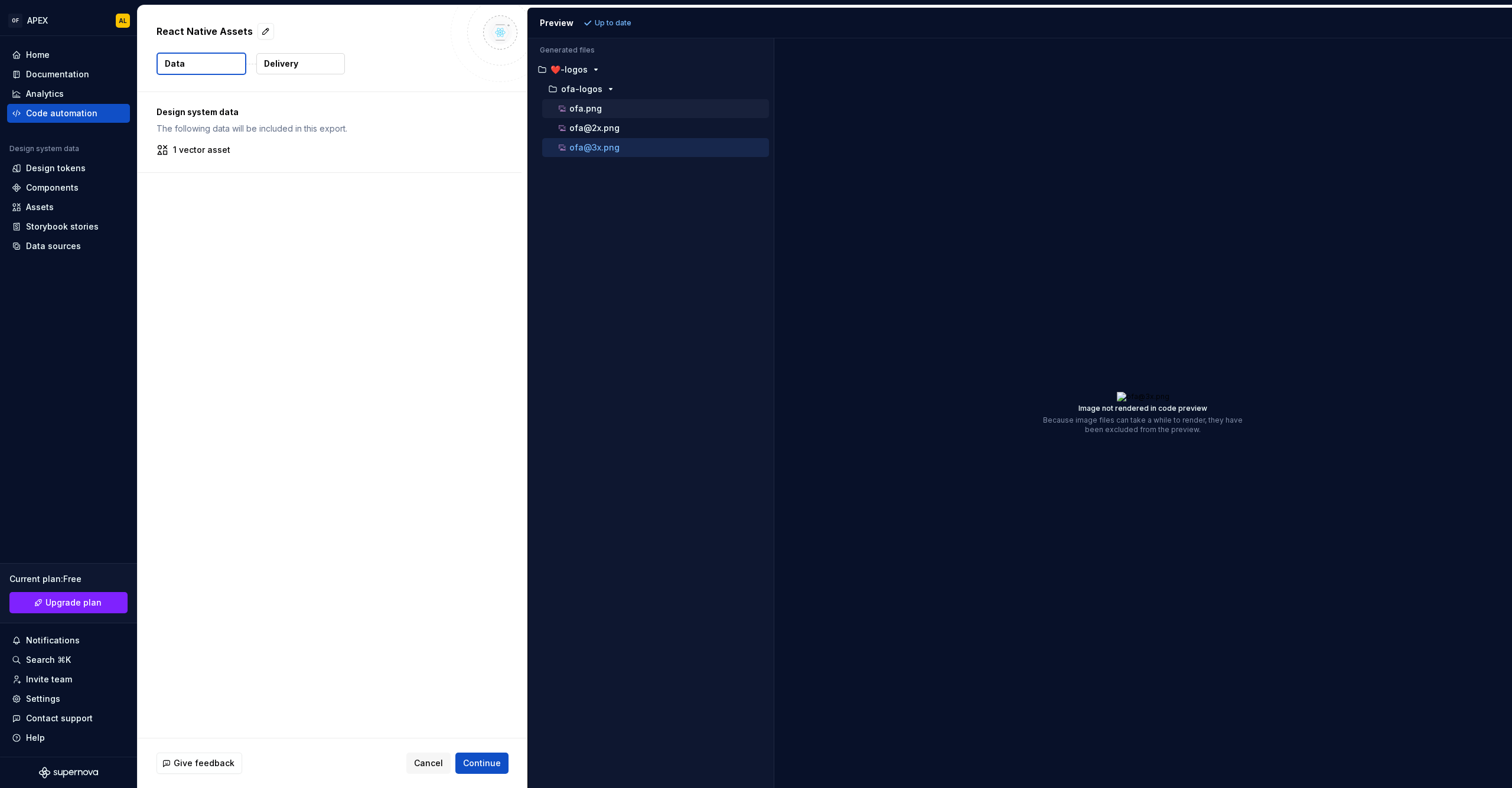
click at [575, 106] on p "ofa.png" at bounding box center [586, 108] width 33 height 9
click at [433, 767] on span "Cancel" at bounding box center [429, 763] width 29 height 12
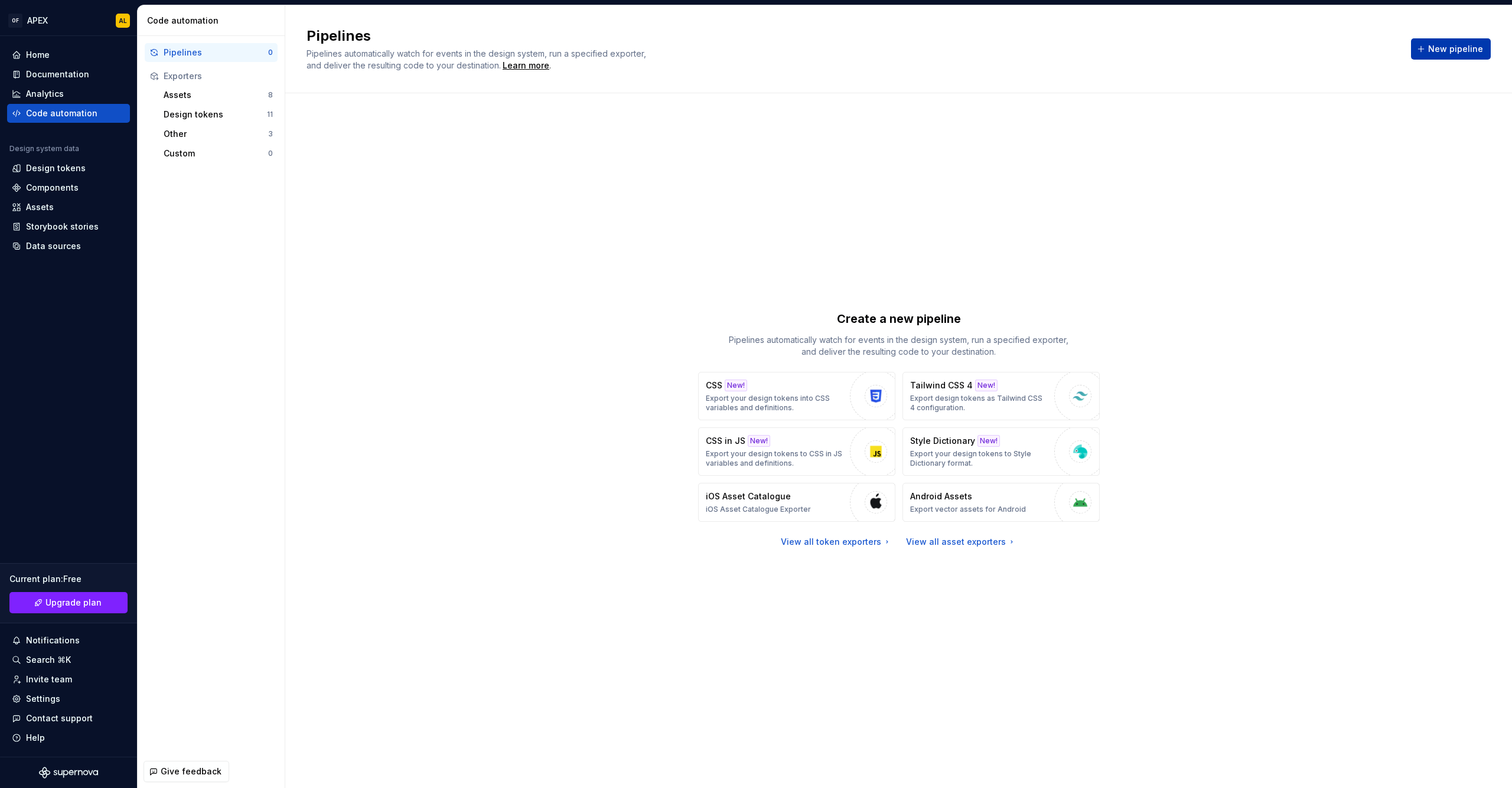
click at [1457, 56] on button "New pipeline" at bounding box center [1451, 49] width 80 height 21
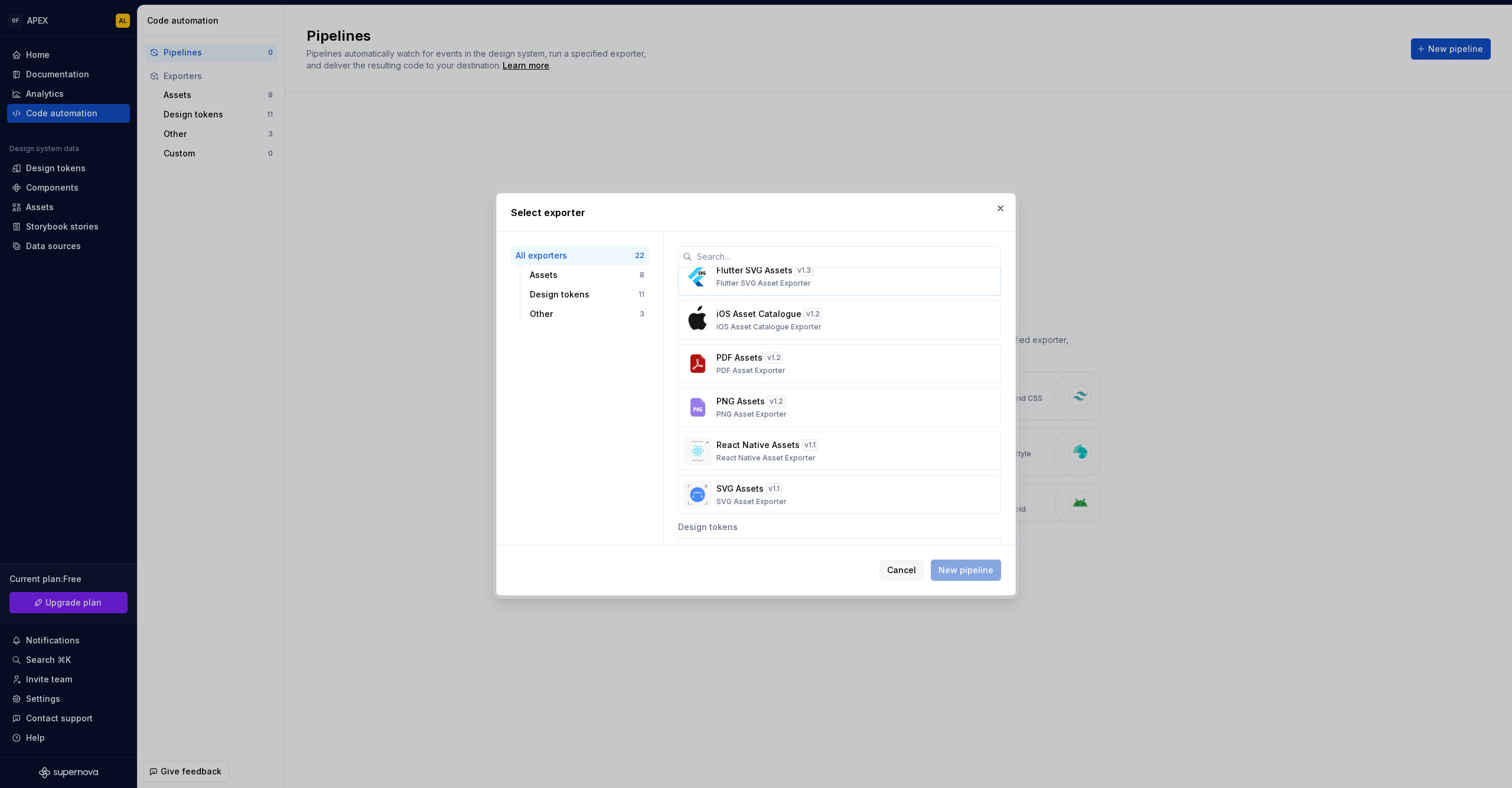
scroll to position [182, 0]
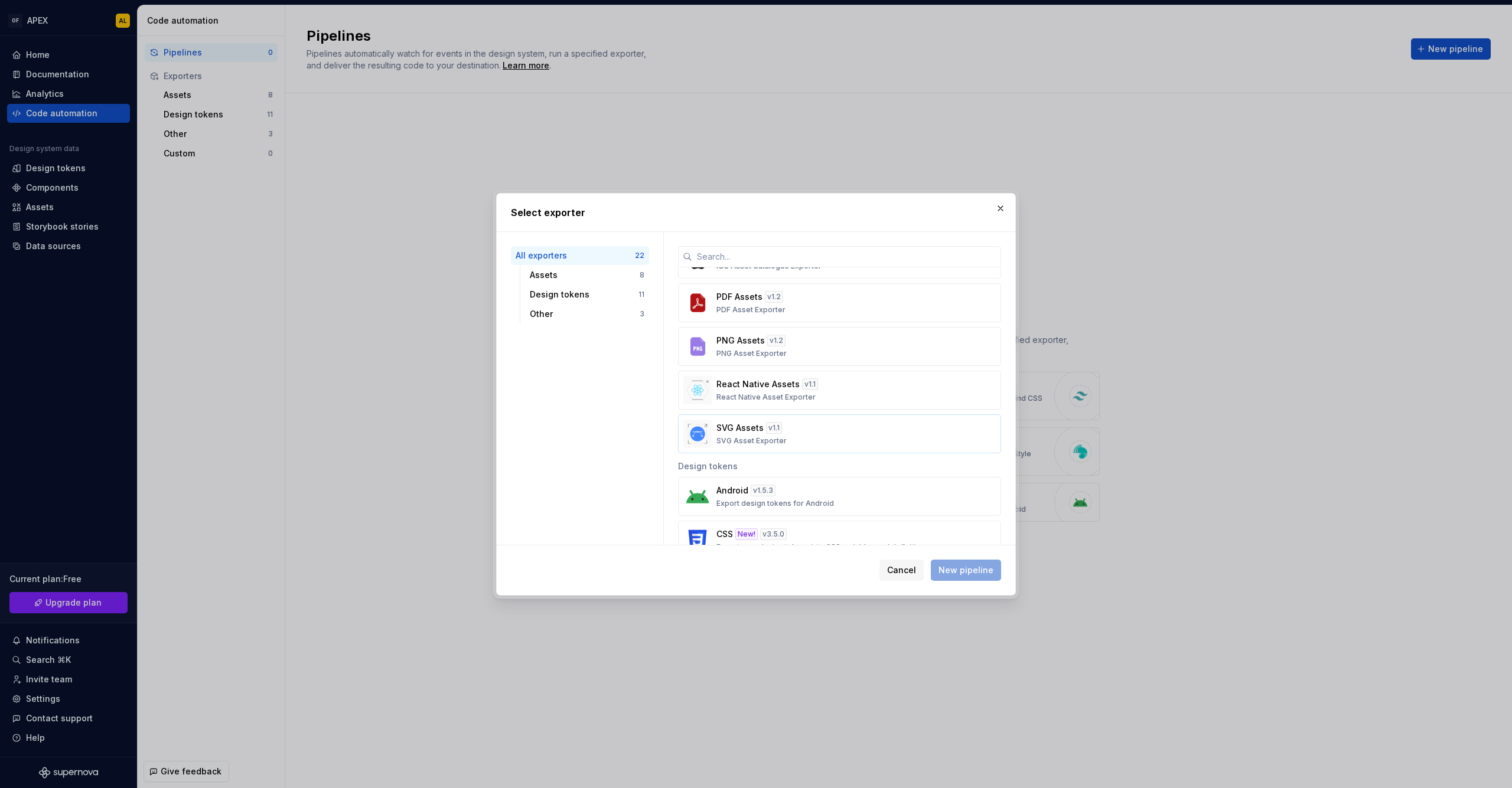
click at [832, 427] on div "SVG Assets v 1.1 SVG Asset Exporter" at bounding box center [836, 434] width 239 height 24
click at [969, 570] on span "New pipeline" at bounding box center [966, 570] width 55 height 12
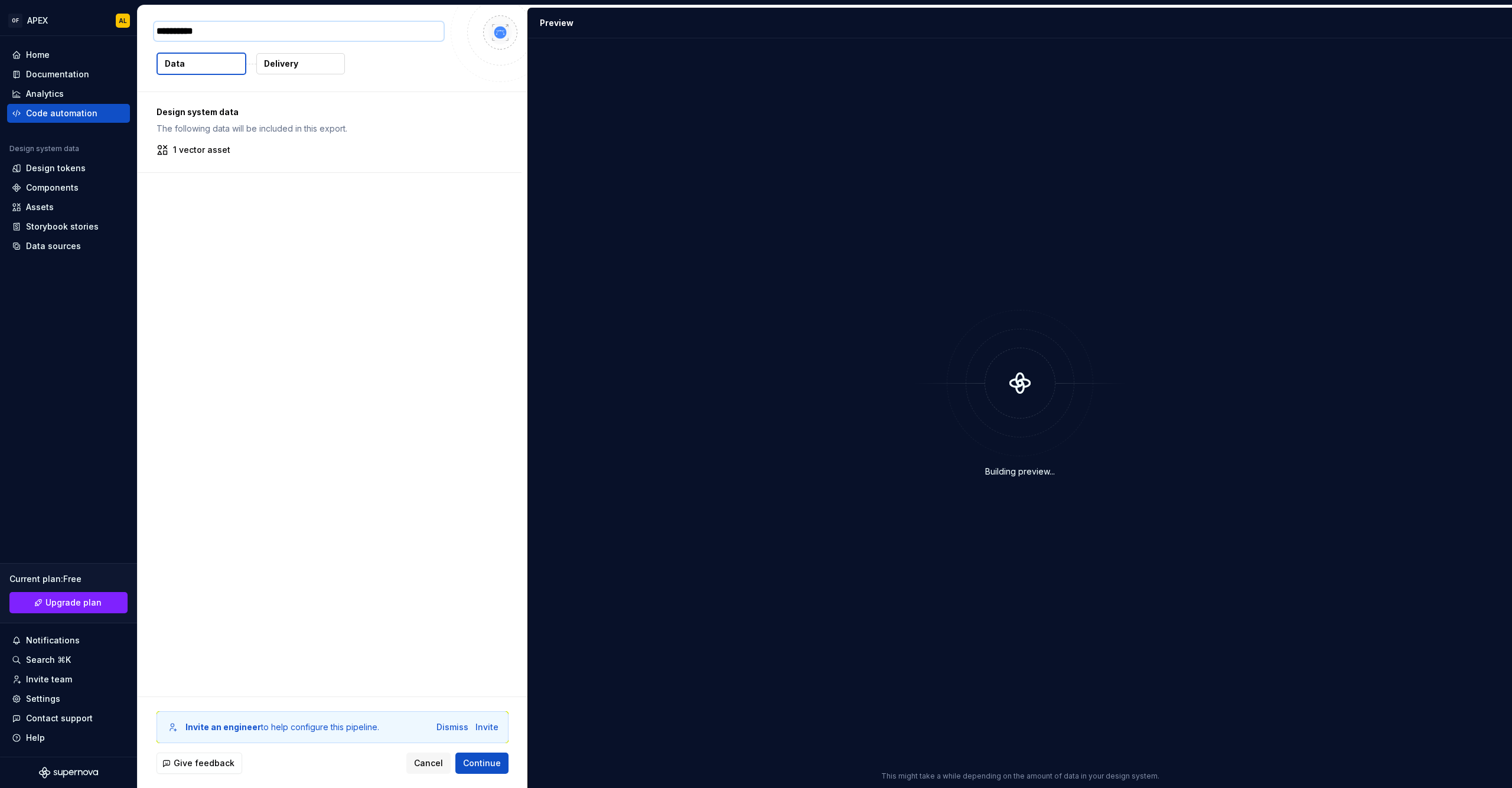
type textarea "*"
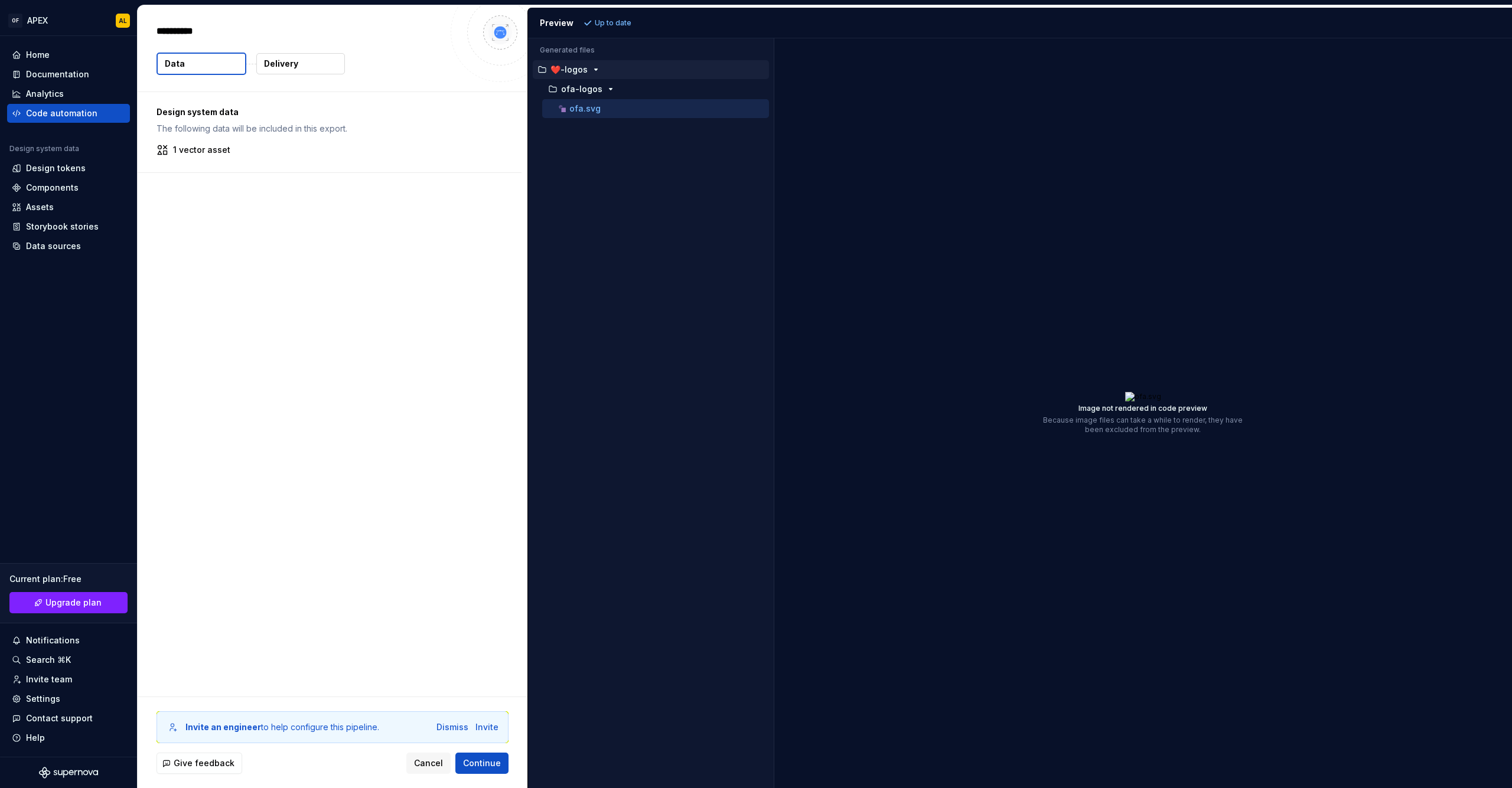
click at [605, 111] on div "ofa.svg" at bounding box center [662, 108] width 212 height 12
click at [417, 766] on button "Cancel" at bounding box center [428, 764] width 44 height 21
